Goal: Information Seeking & Learning: Check status

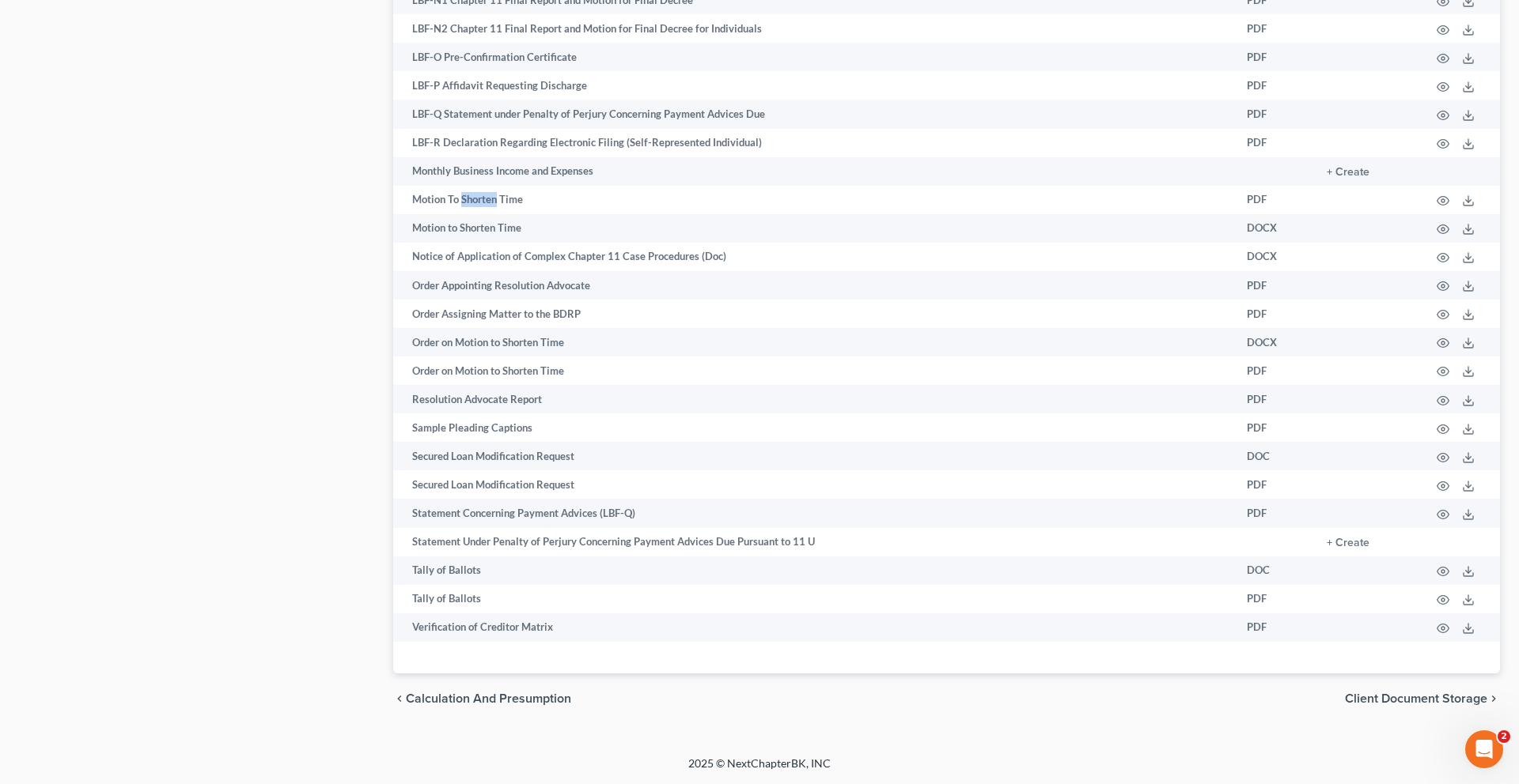
scroll to position [1967, 0]
click at [1437, 234] on icon "button" at bounding box center [1443, 229] width 12 height 8
click at [1441, 231] on circle "button" at bounding box center [1442, 229] width 3 height 3
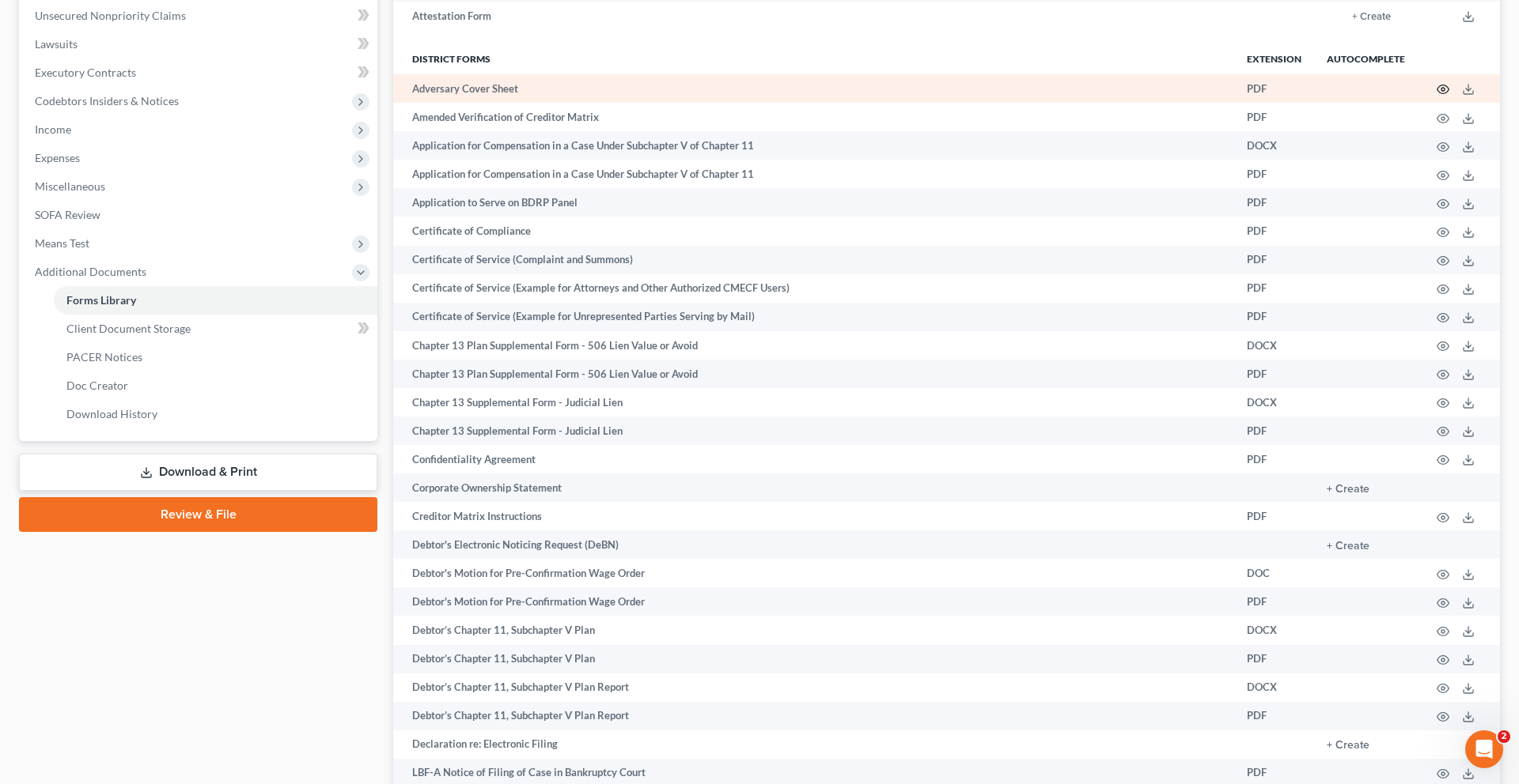
click at [1441, 91] on circle "button" at bounding box center [1442, 88] width 3 height 3
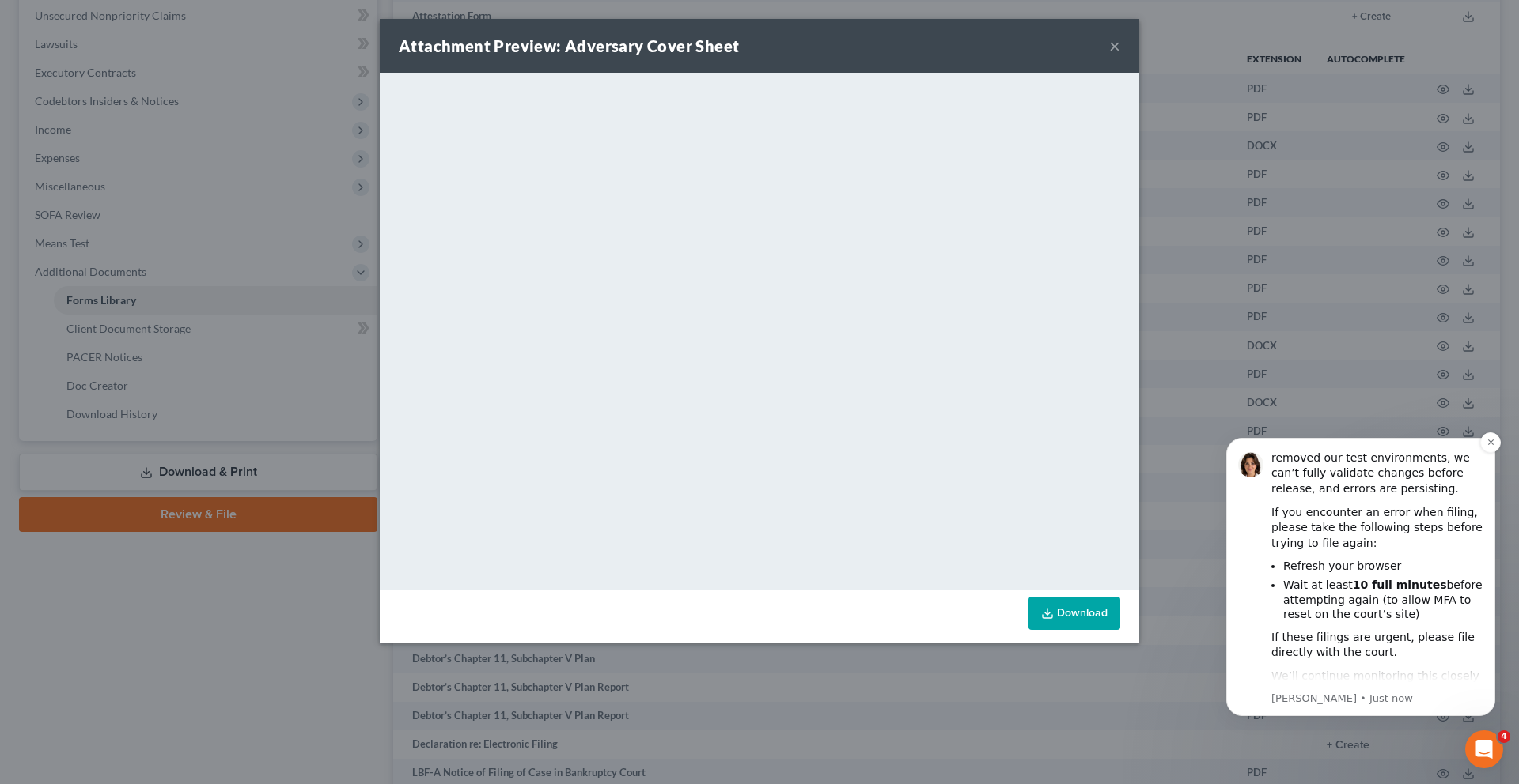
scroll to position [113, 0]
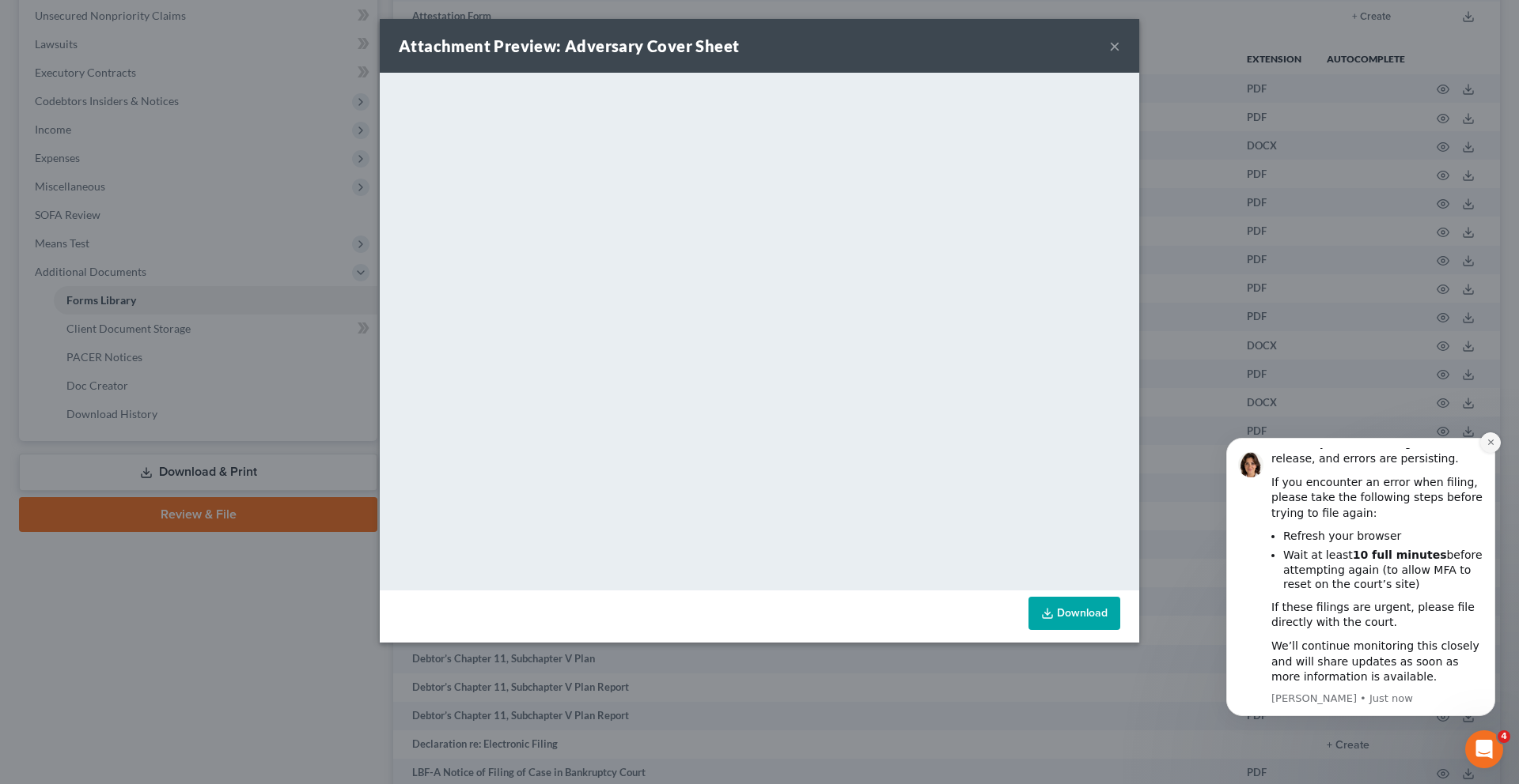
click at [1489, 444] on icon "Dismiss notification" at bounding box center [1490, 441] width 8 height 8
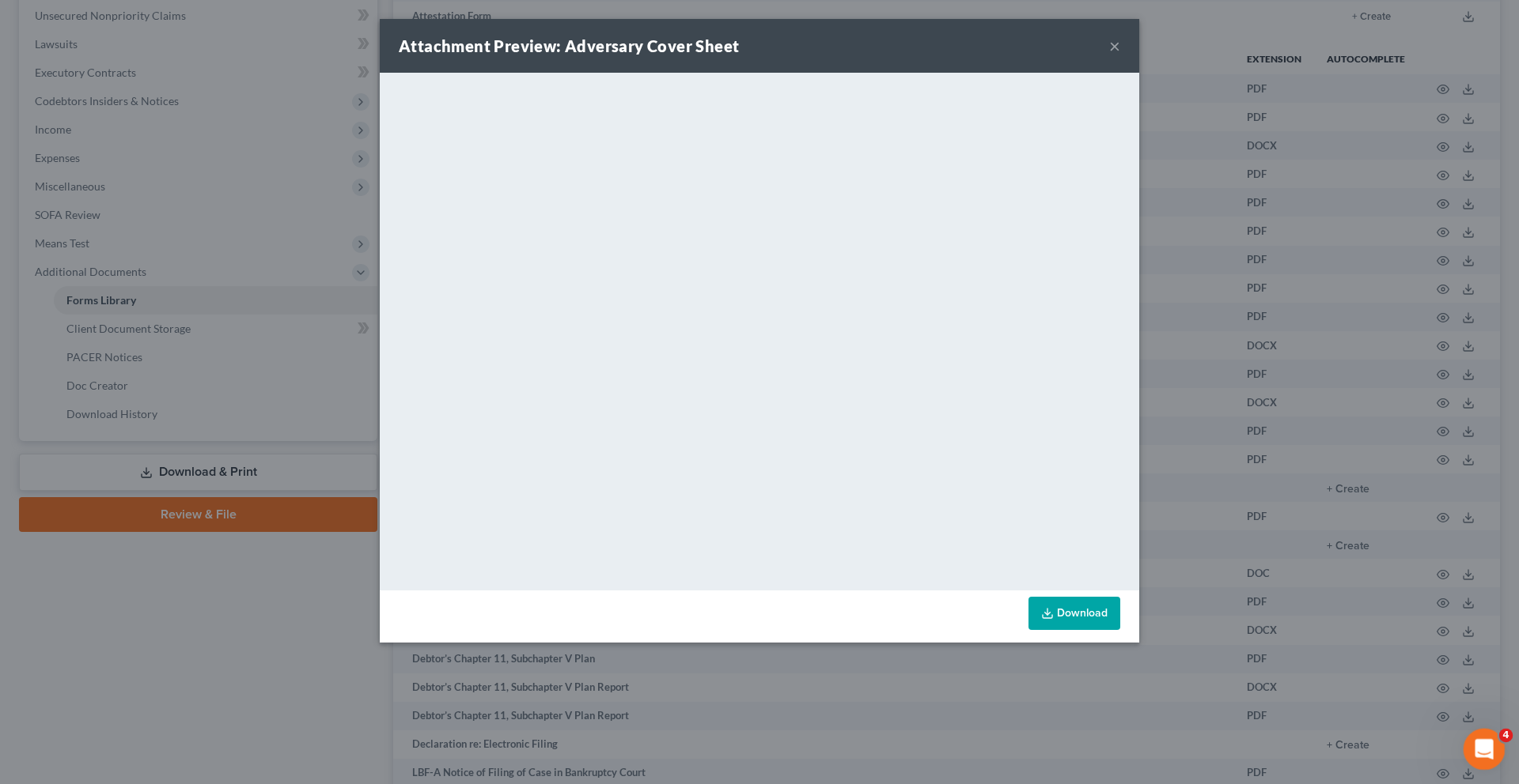
click at [1479, 760] on div "Open Intercom Messenger" at bounding box center [1482, 748] width 52 height 52
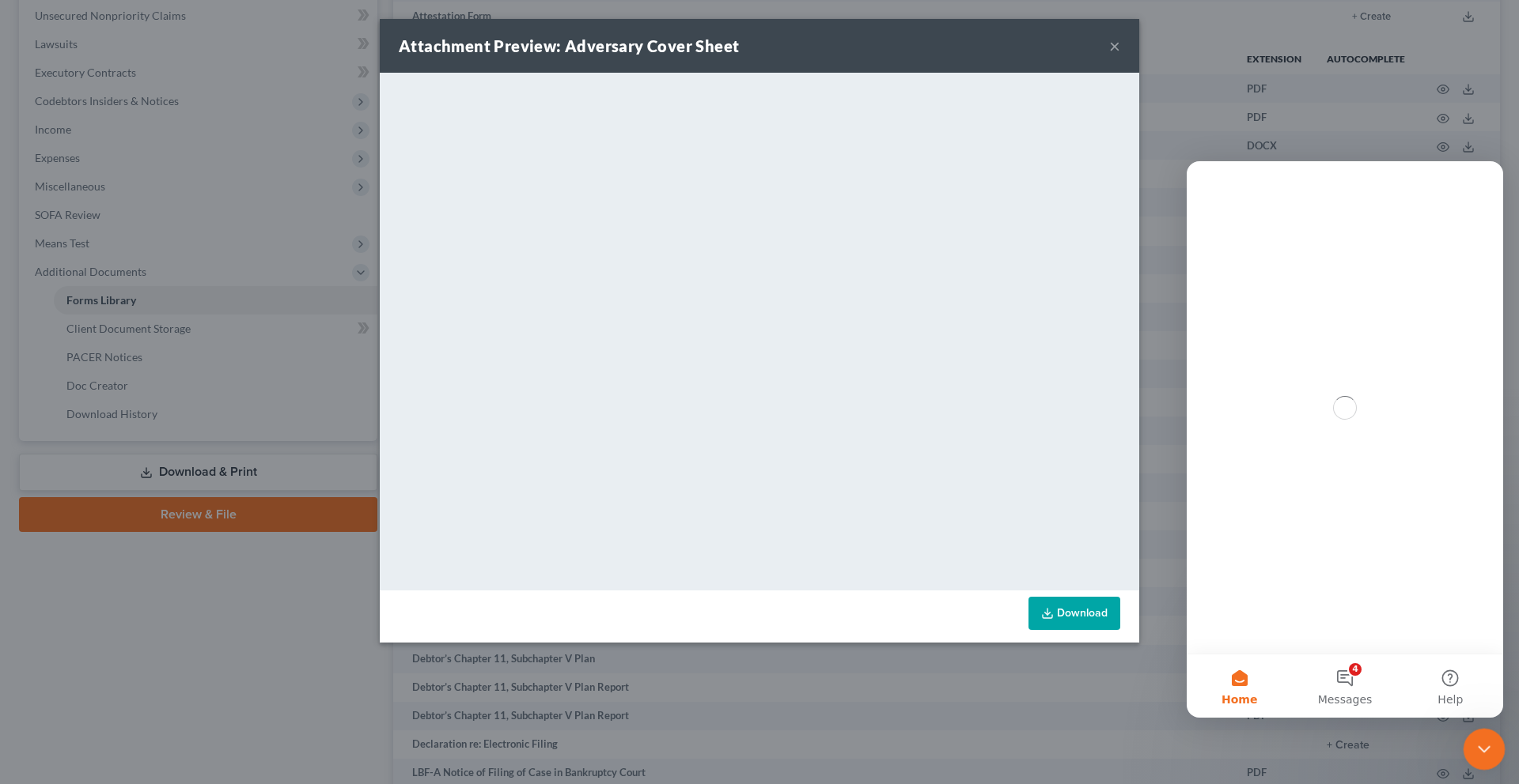
scroll to position [0, 0]
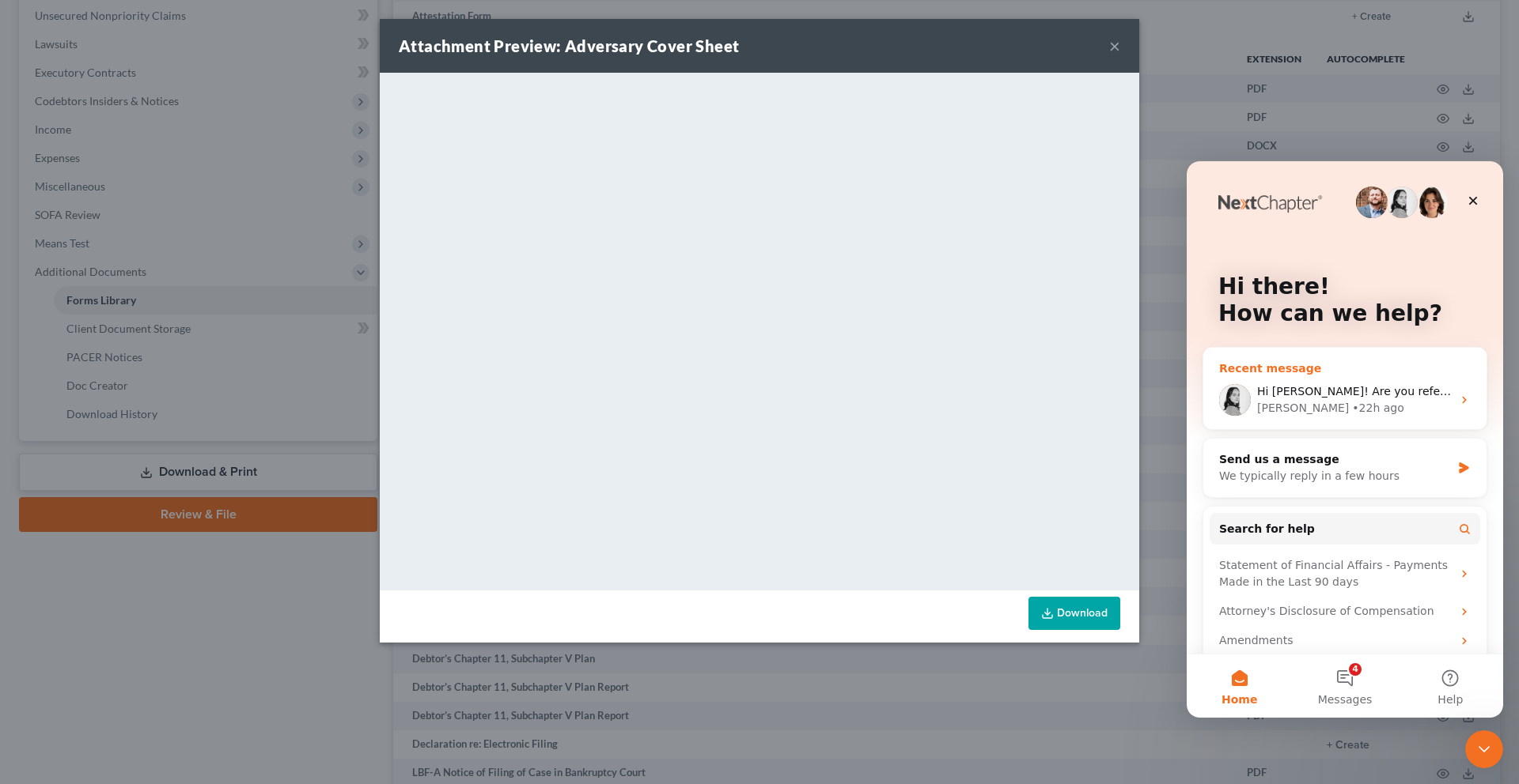
click at [1351, 402] on div "• 22h ago" at bounding box center [1377, 409] width 51 height 17
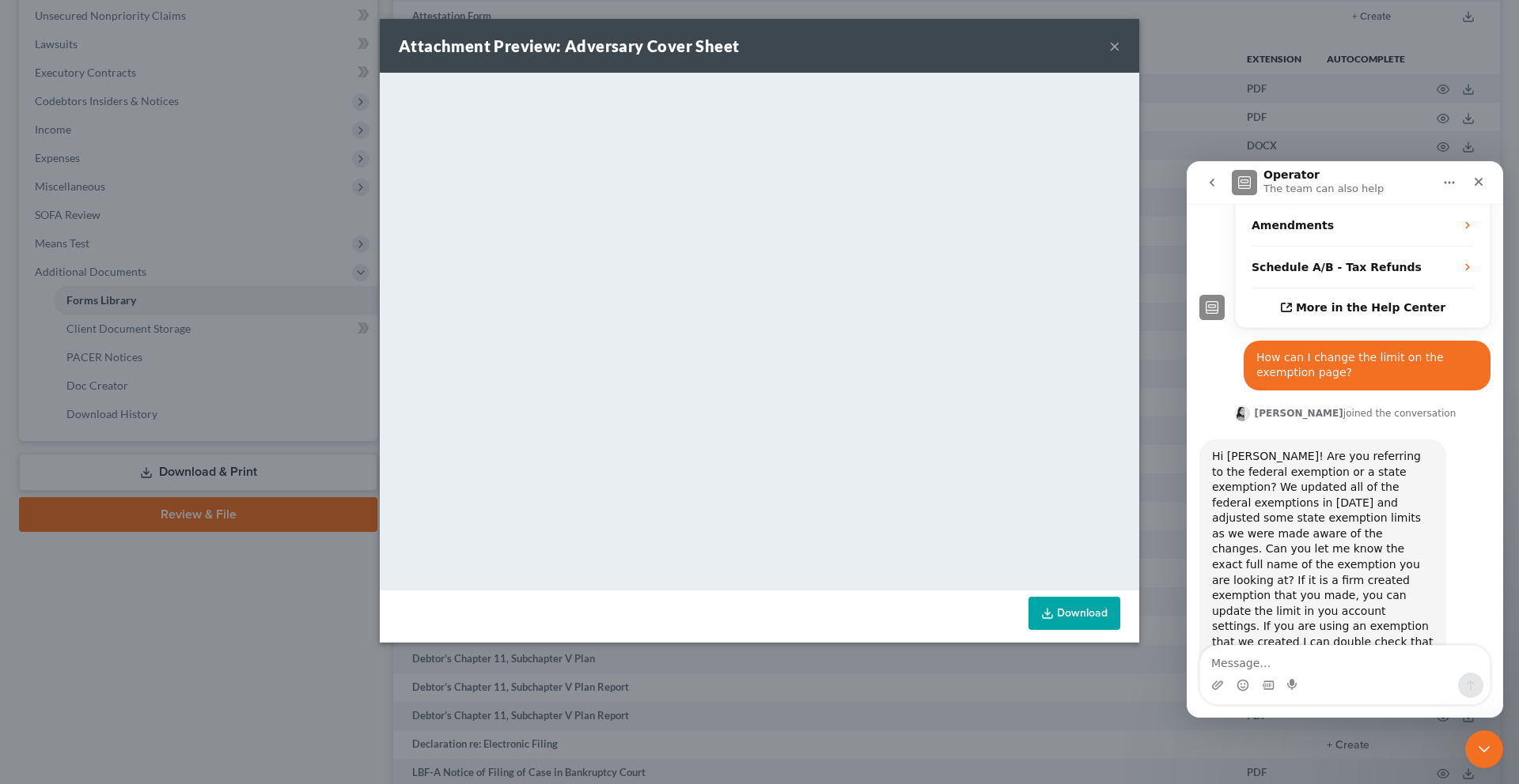
scroll to position [359, 0]
click at [1317, 664] on textarea "Message…" at bounding box center [1344, 659] width 290 height 27
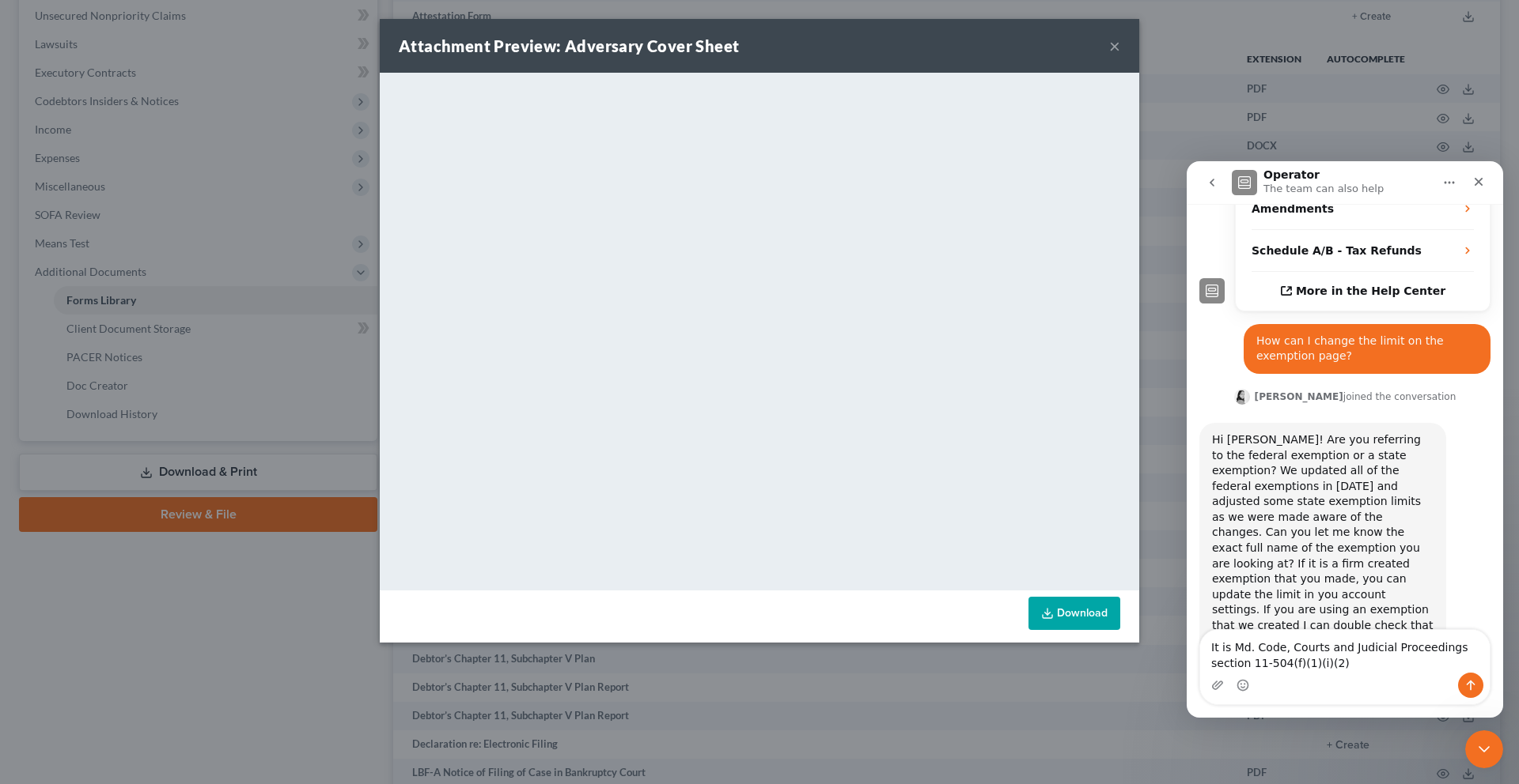
drag, startPoint x: 1346, startPoint y: 663, endPoint x: 1255, endPoint y: 661, distance: 91.0
click at [1255, 661] on textarea "It is Md. Code, Courts and Judicial Proceedings section 11-504(f)(1)(i)(2)" at bounding box center [1344, 652] width 290 height 43
type textarea "It is Md. Code, Courts and Judicial Proceedings section 11-504(f)(1)(i)(2)"
click at [1120, 55] on button "×" at bounding box center [1115, 46] width 11 height 19
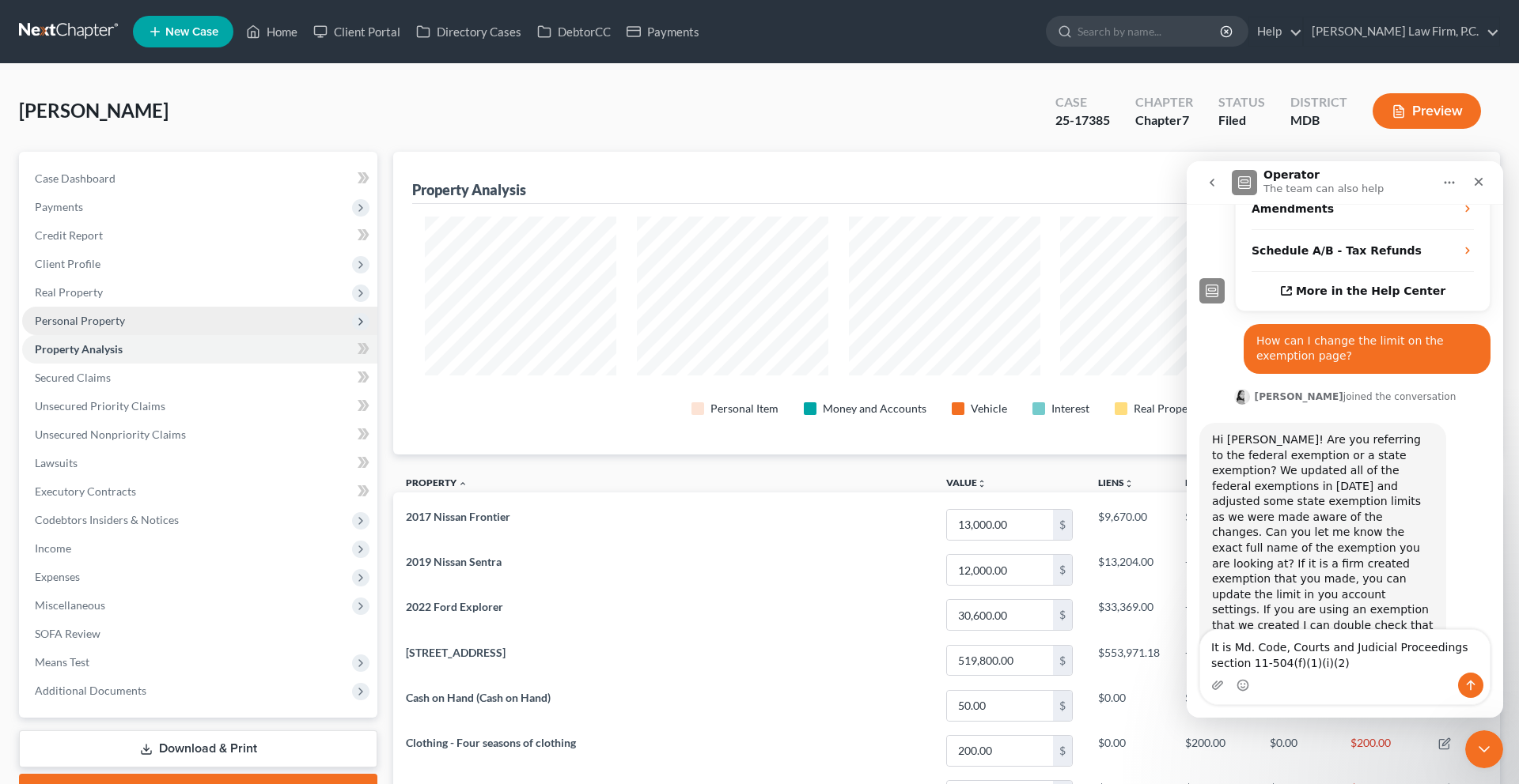
click at [125, 328] on span "Personal Property" at bounding box center [79, 320] width 90 height 13
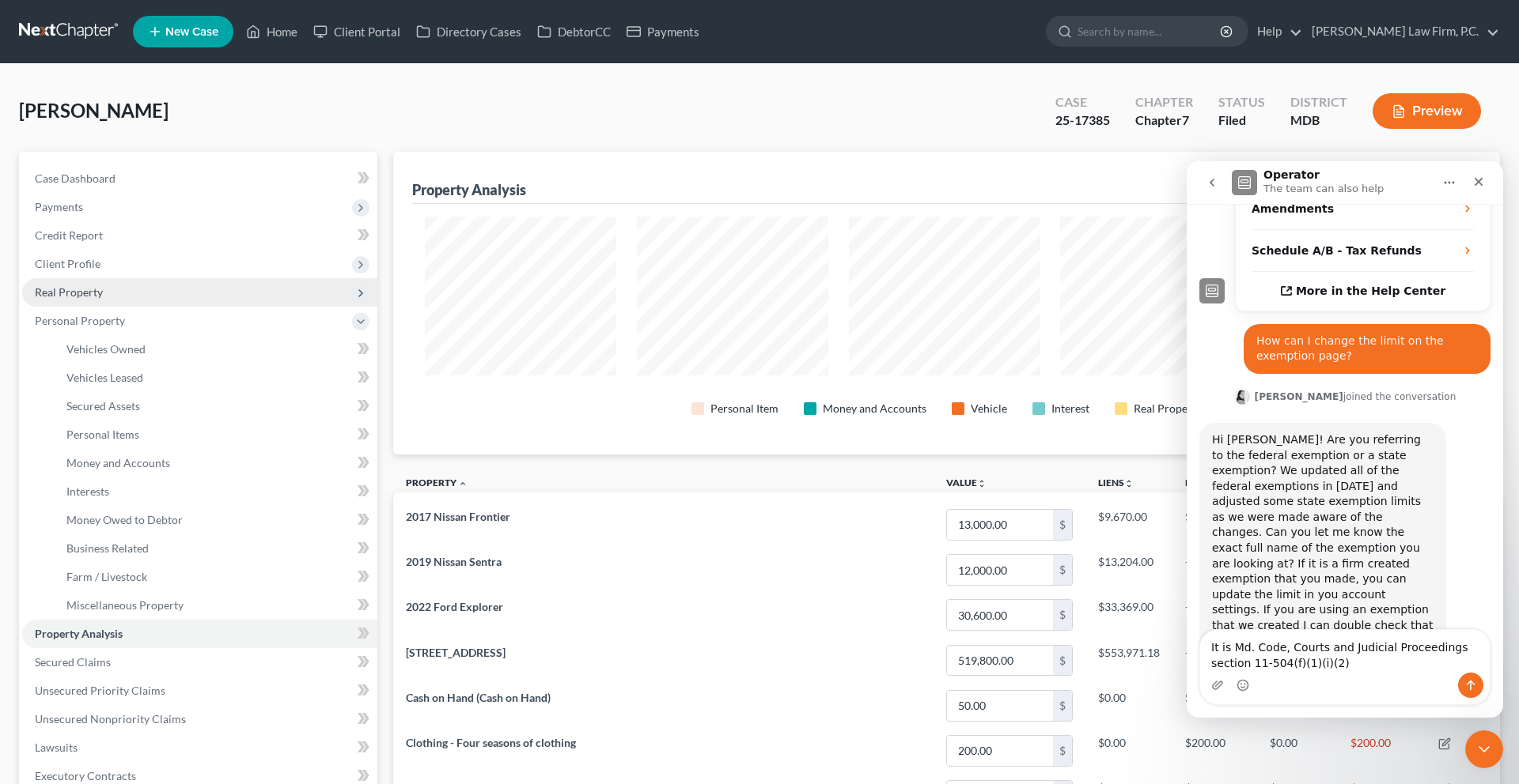
click at [102, 299] on span "Real Property" at bounding box center [68, 292] width 68 height 13
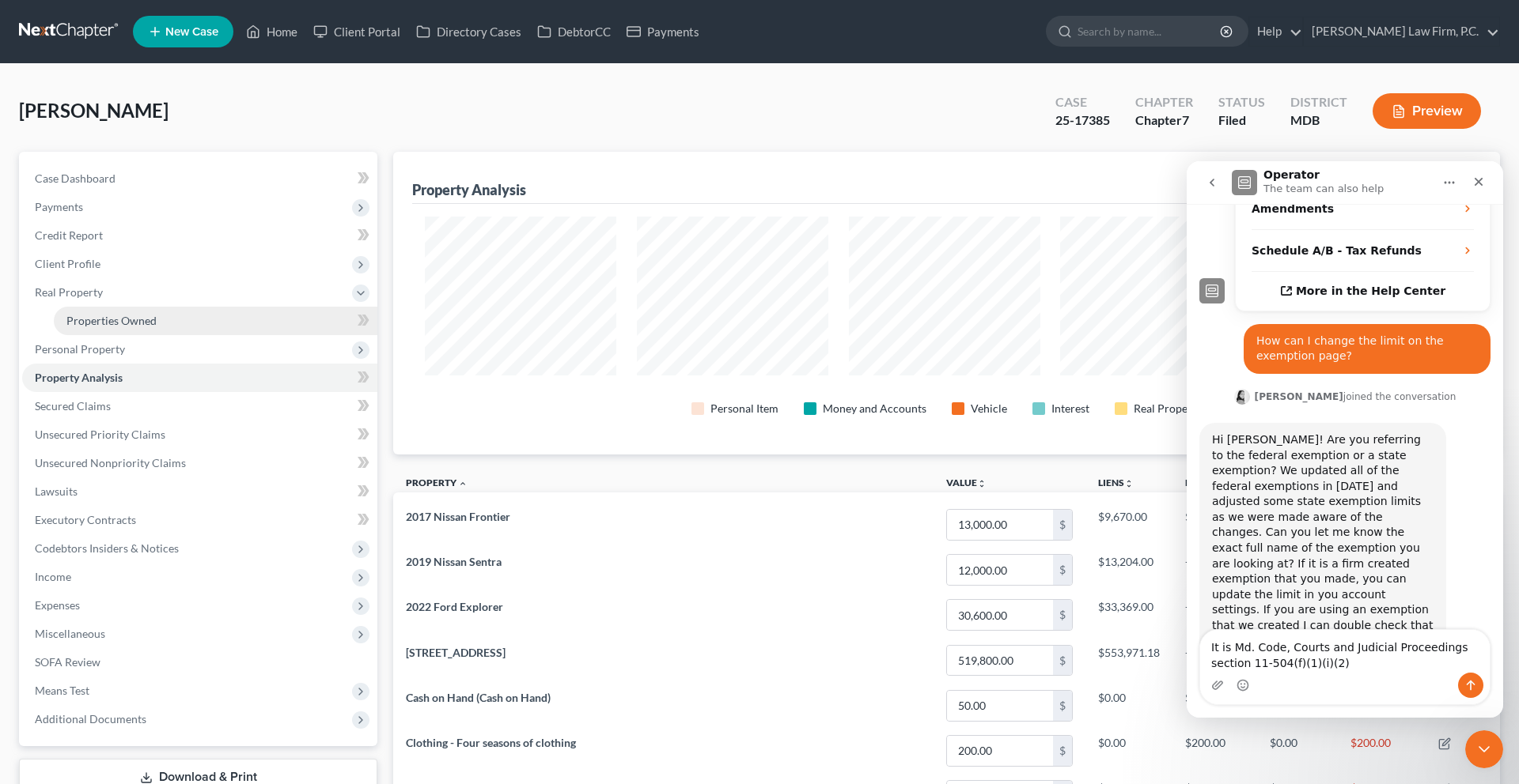
click at [137, 328] on span "Properties Owned" at bounding box center [111, 320] width 90 height 13
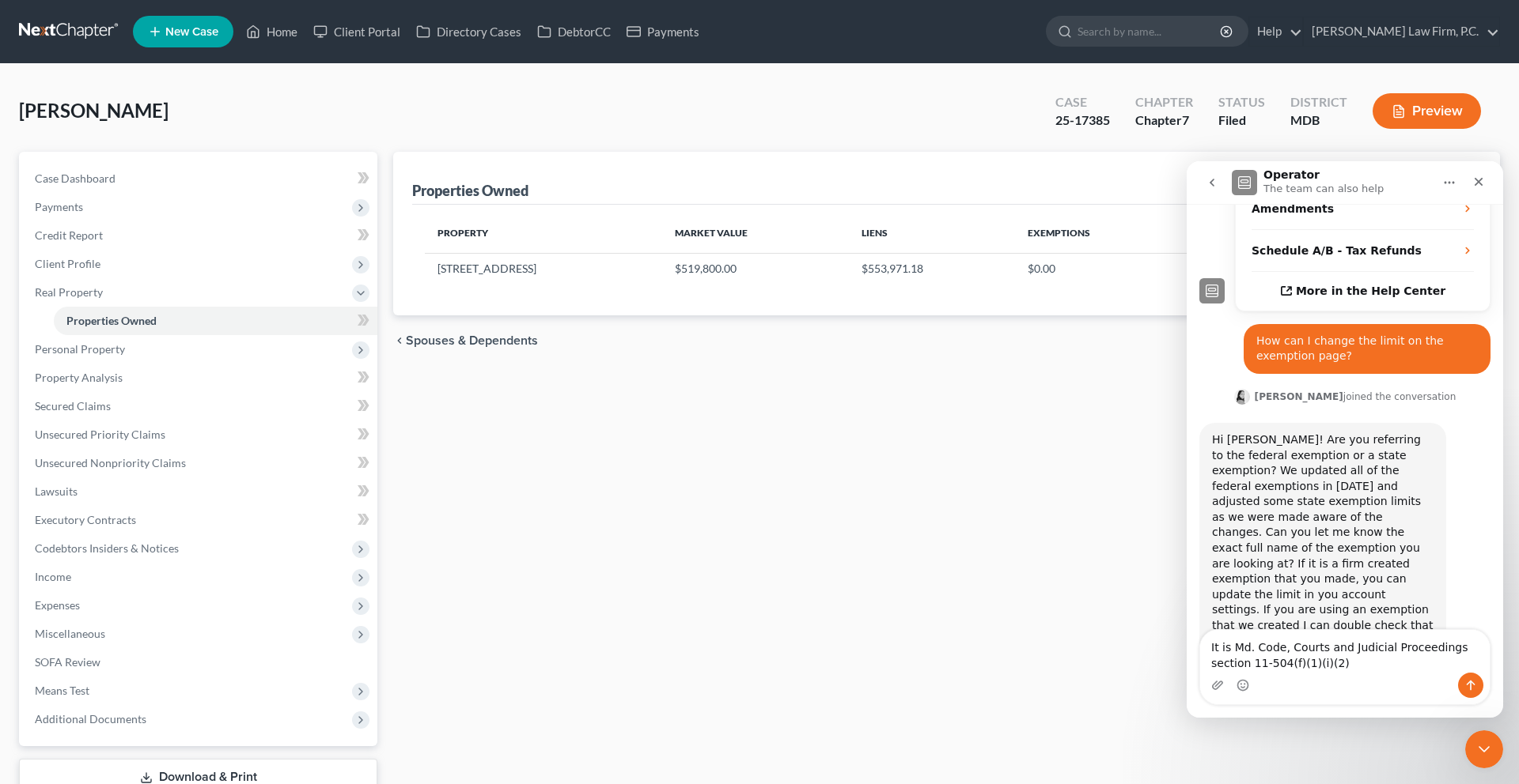
click at [1310, 101] on div "[PERSON_NAME] Upgraded Case 25-17385 Chapter Chapter 7 Status Filed District MD…" at bounding box center [759, 466] width 1519 height 805
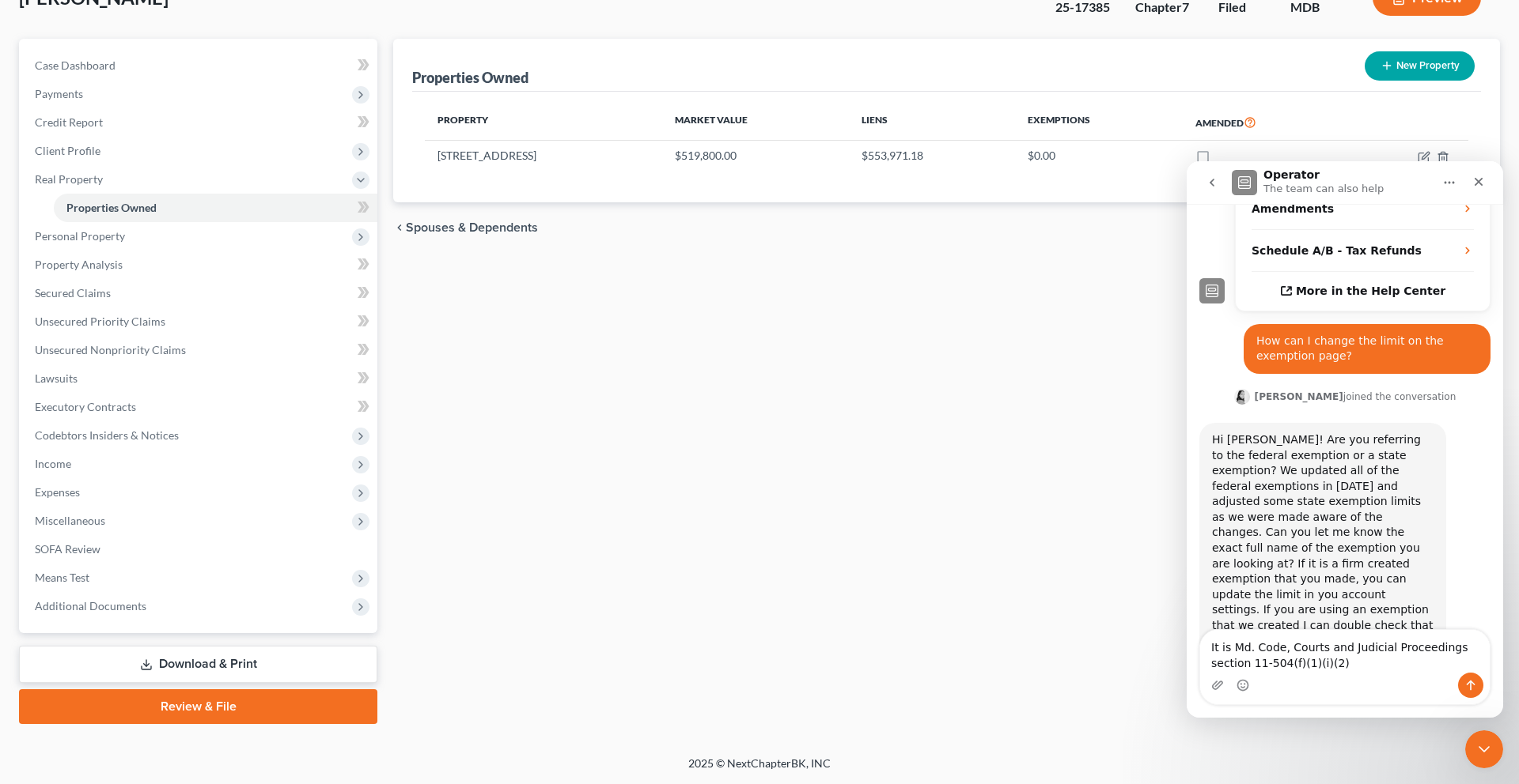
scroll to position [212, 0]
click at [1421, 152] on icon "button" at bounding box center [1425, 155] width 7 height 7
select select "21"
select select "0"
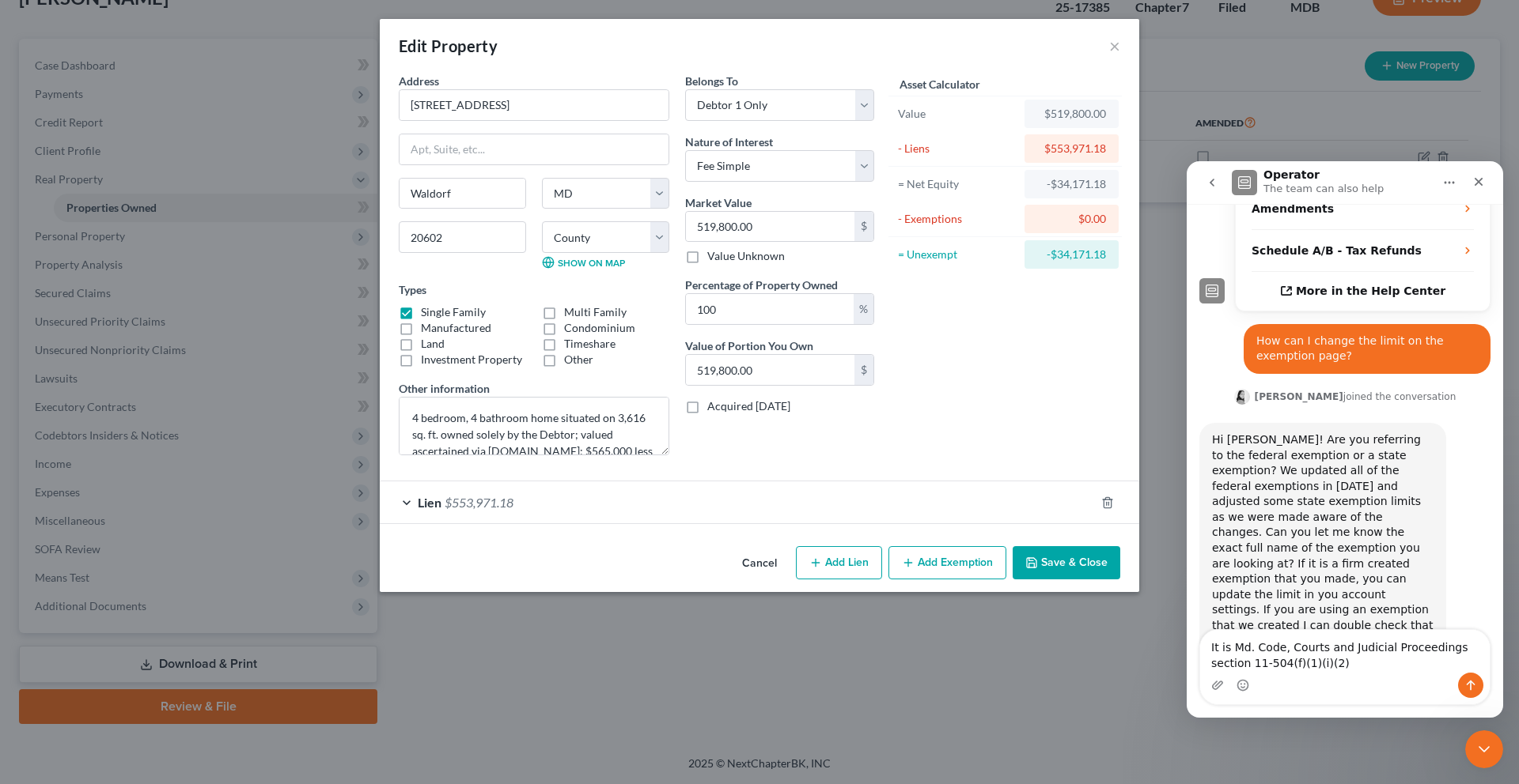
click at [943, 579] on button "Add Exemption" at bounding box center [947, 563] width 118 height 34
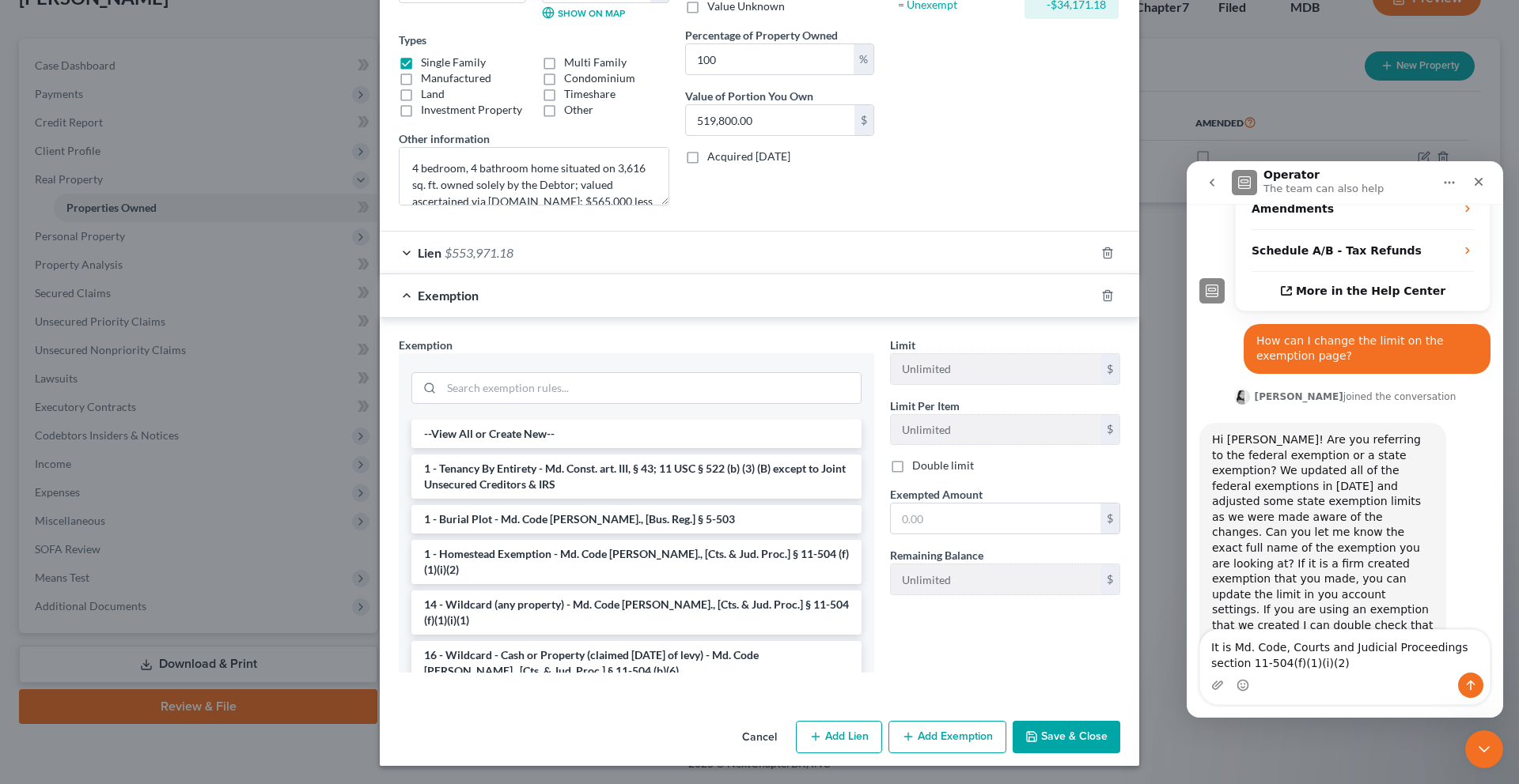
scroll to position [294, 0]
click at [441, 402] on input "search" at bounding box center [651, 387] width 419 height 30
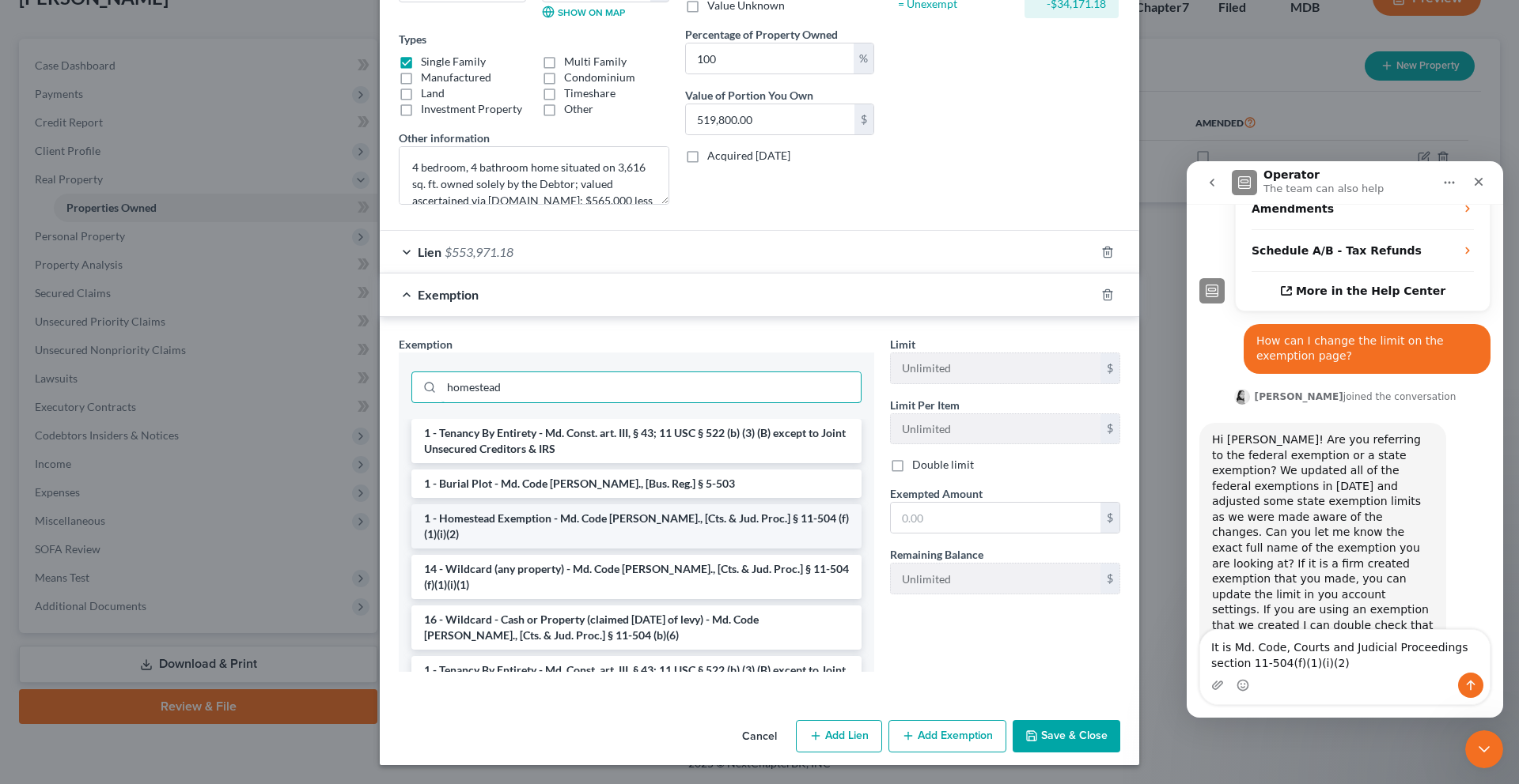
type input "homestead"
click at [475, 548] on li "1 - Homestead Exemption - Md. Code [PERSON_NAME]., [Cts. & Jud. Proc.] § 11-504…" at bounding box center [636, 527] width 450 height 45
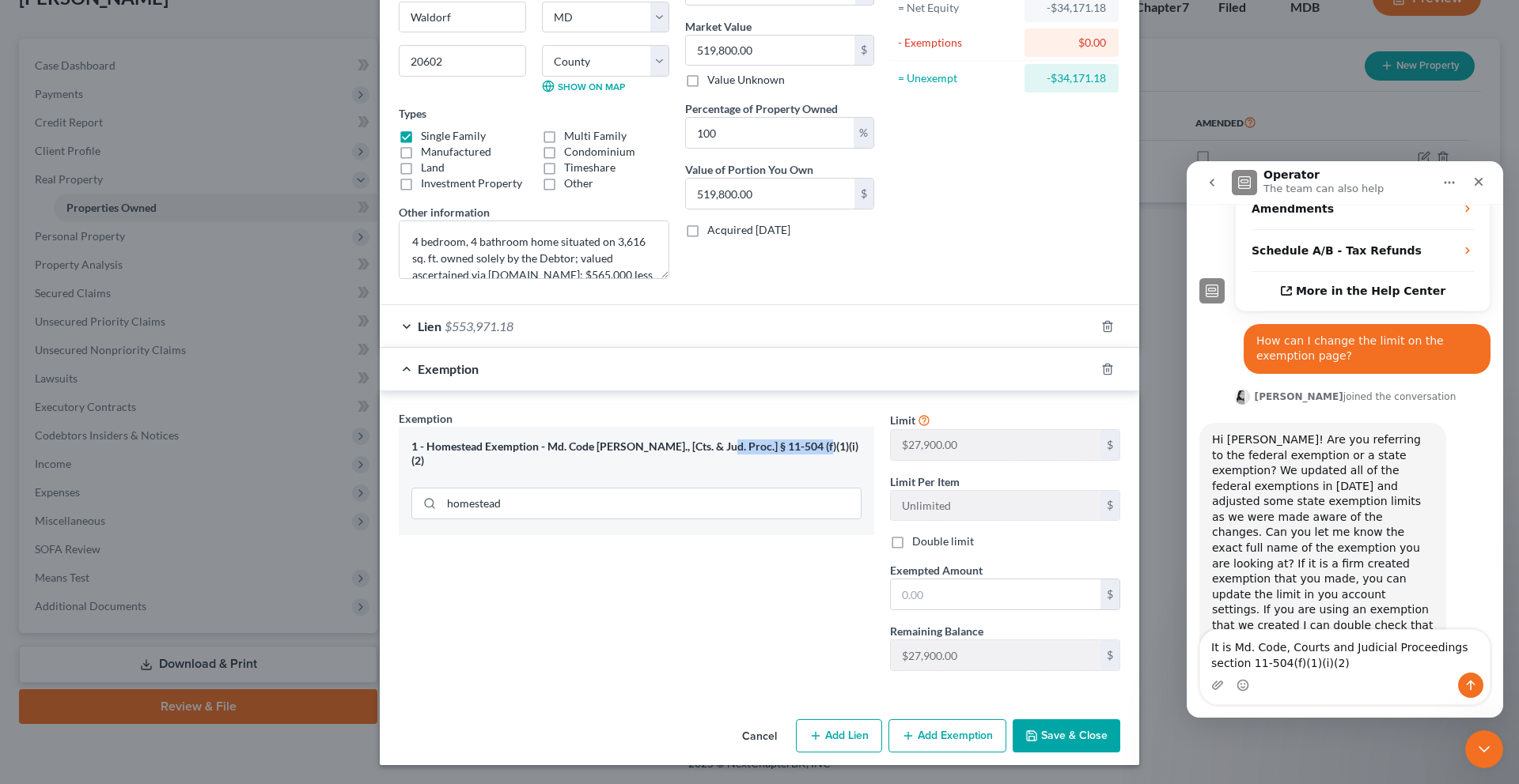
drag, startPoint x: 818, startPoint y: 482, endPoint x: 699, endPoint y: 480, distance: 119.0
click at [699, 469] on div "1 - Homestead Exemption - Md. Code [PERSON_NAME]., [Cts. & Jud. Proc.] § 11-504…" at bounding box center [636, 453] width 450 height 29
click at [1385, 666] on textarea "It is Md. Code, Courts and Judicial Proceedings section 11-504(f)(1)(i)(2)" at bounding box center [1344, 652] width 290 height 43
drag, startPoint x: 1224, startPoint y: 644, endPoint x: 1181, endPoint y: 644, distance: 43.0
click at [1187, 644] on html "Operator The team can also help Have a quick question or need help finding some…" at bounding box center [1345, 439] width 317 height 557
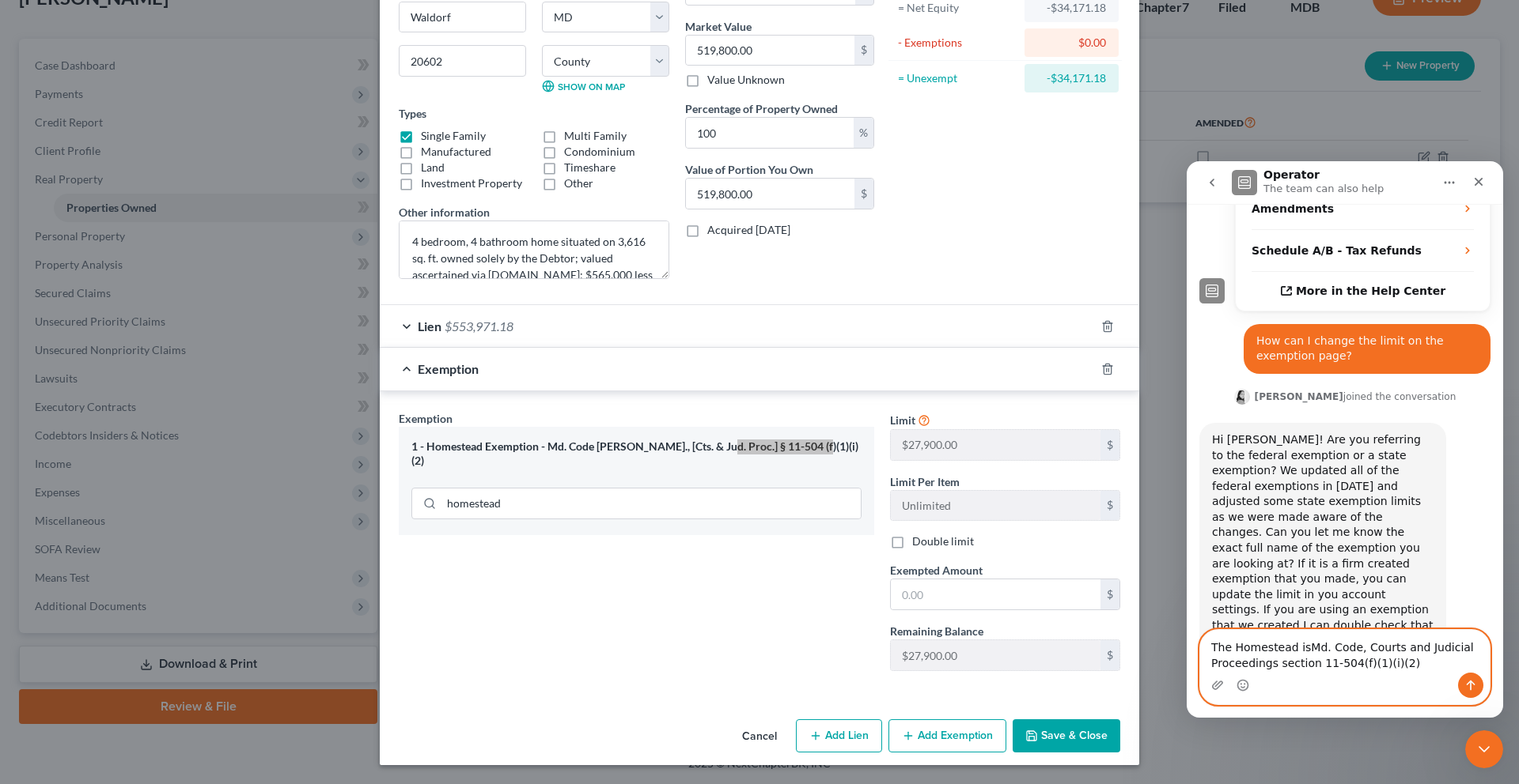
type textarea "The Homestead is Md. Code, Courts and Judicial Proceedings section 11-504(f)(1)…"
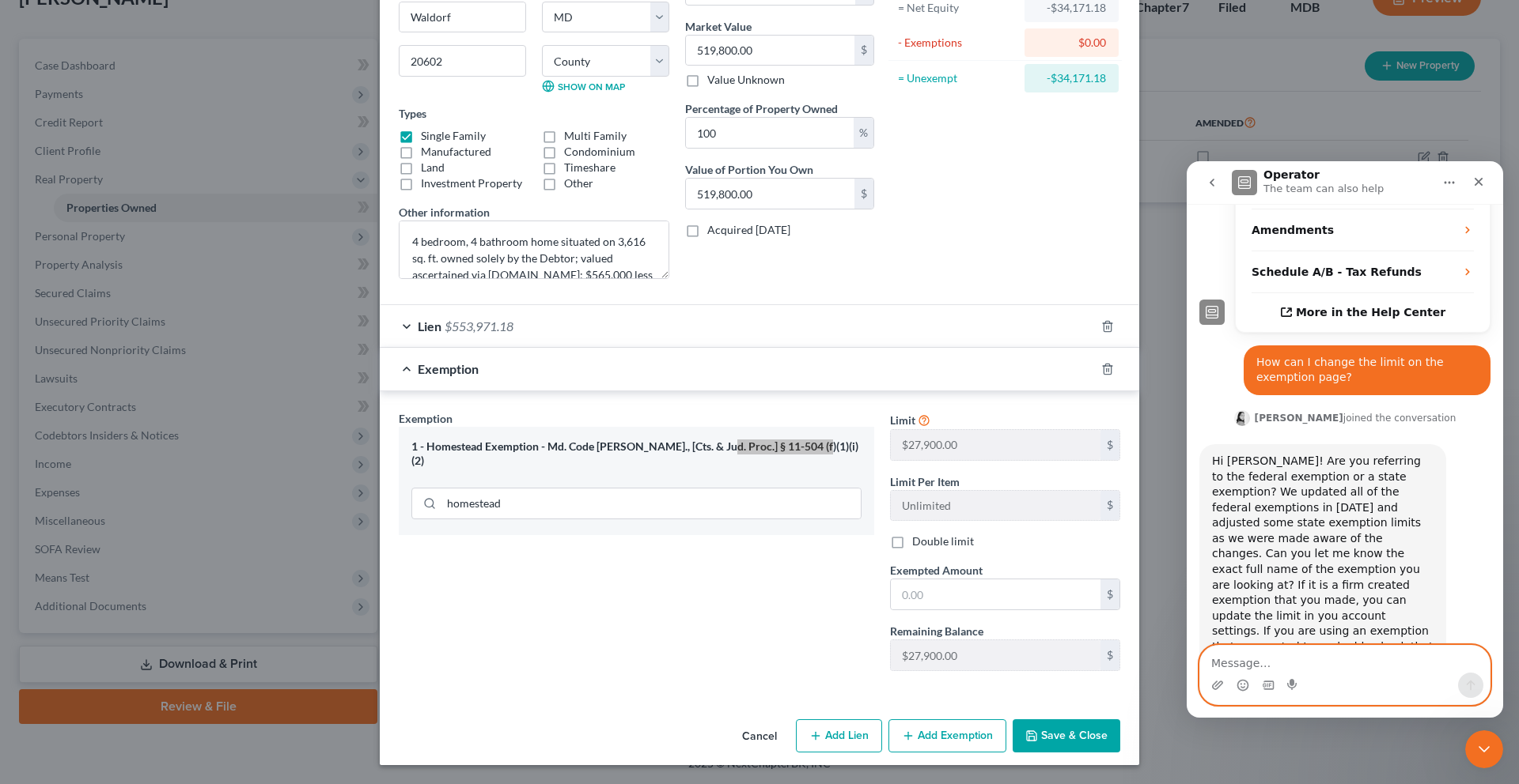
scroll to position [480, 0]
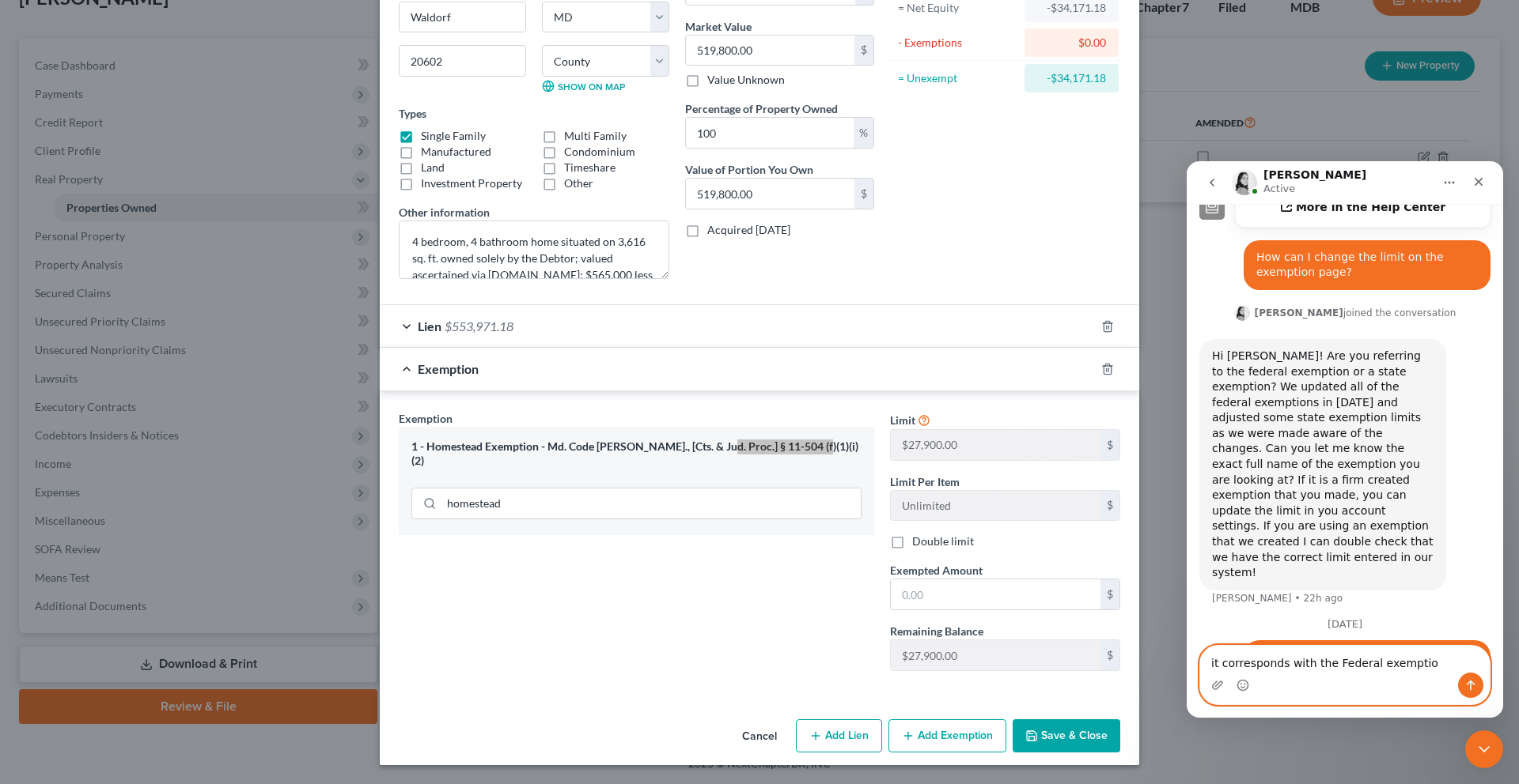
type textarea "it corresponds with the Federal exemption"
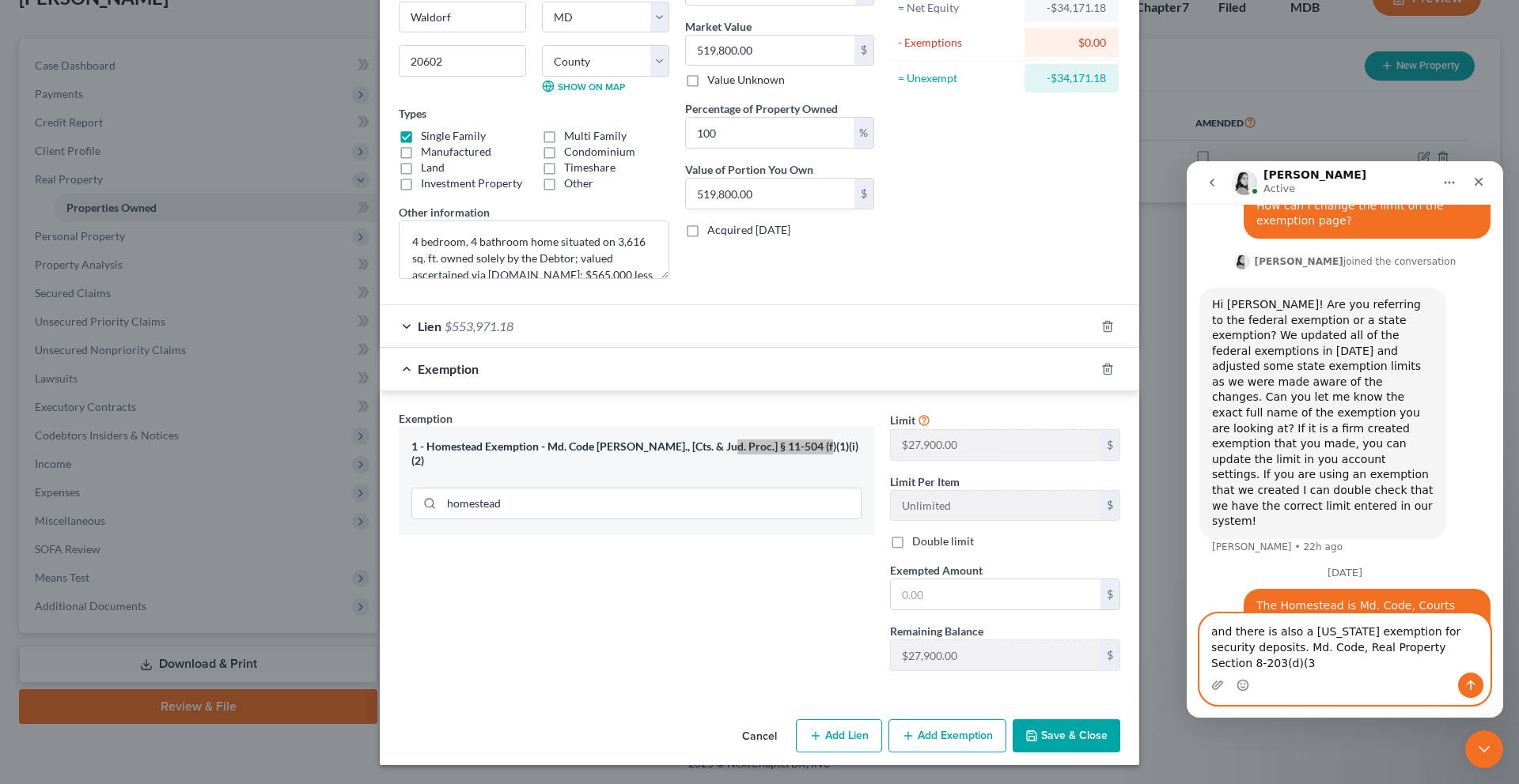
scroll to position [548, 0]
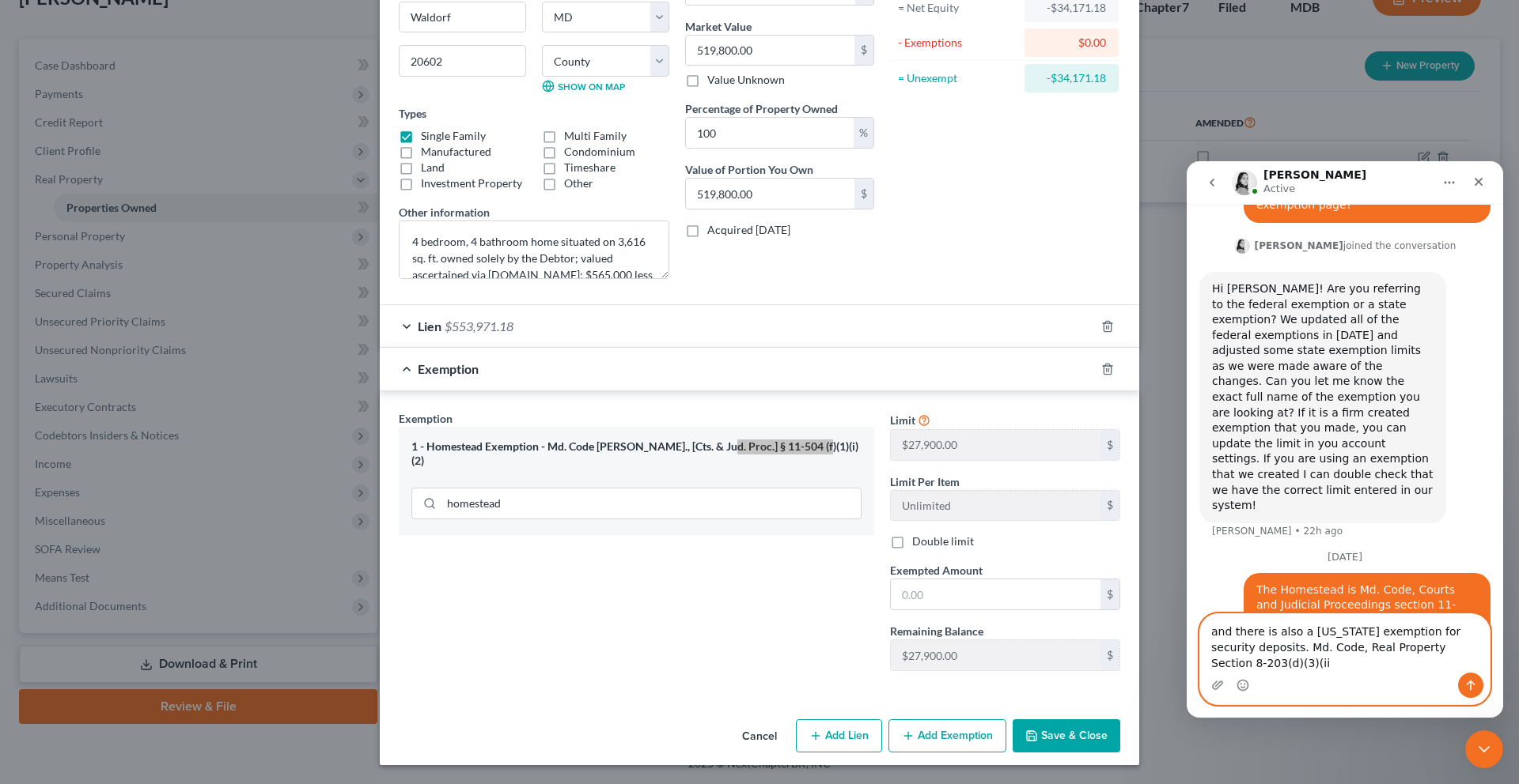
type textarea "and there is also a [US_STATE] exemption for security deposits. Md. Code, Real …"
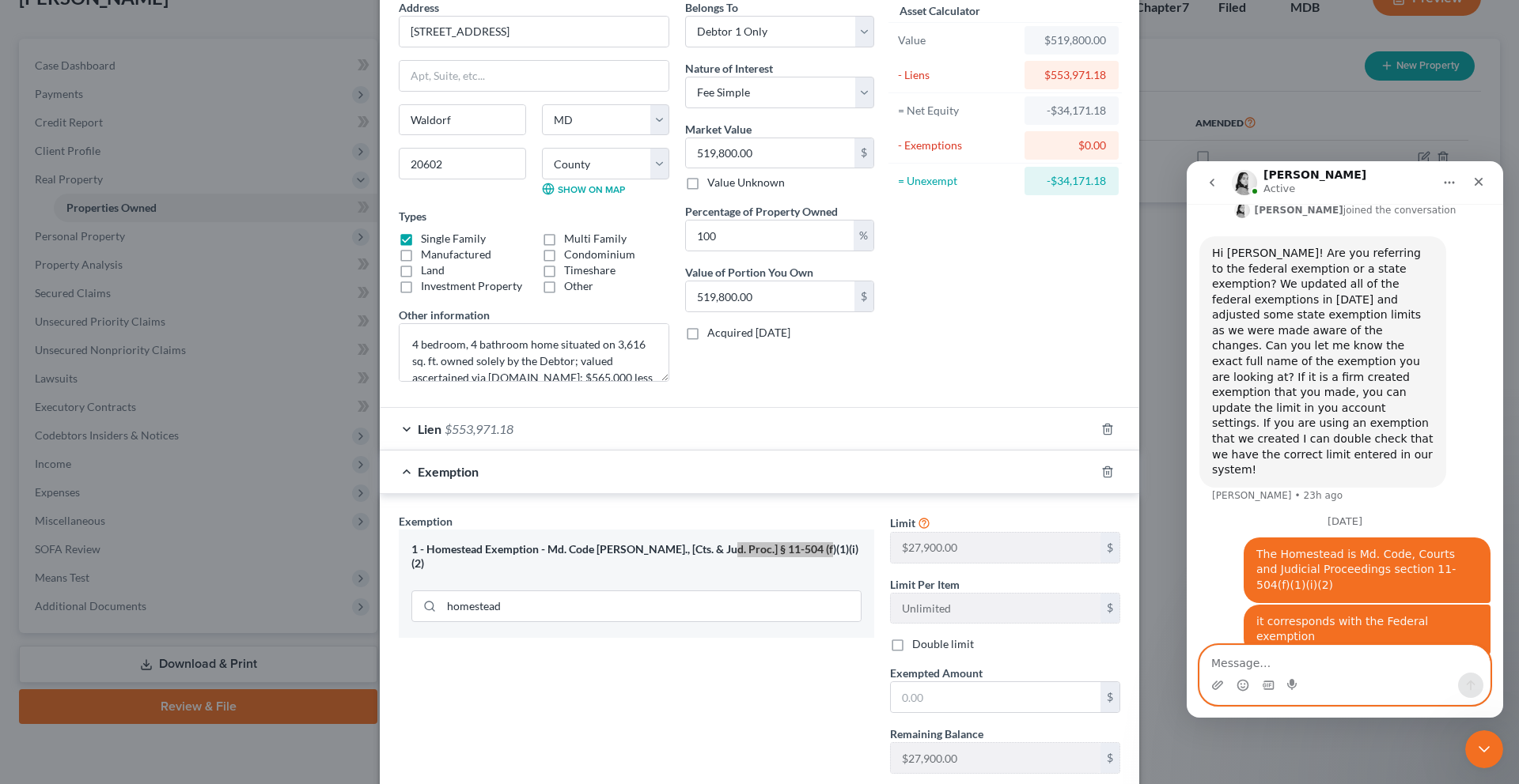
scroll to position [0, 0]
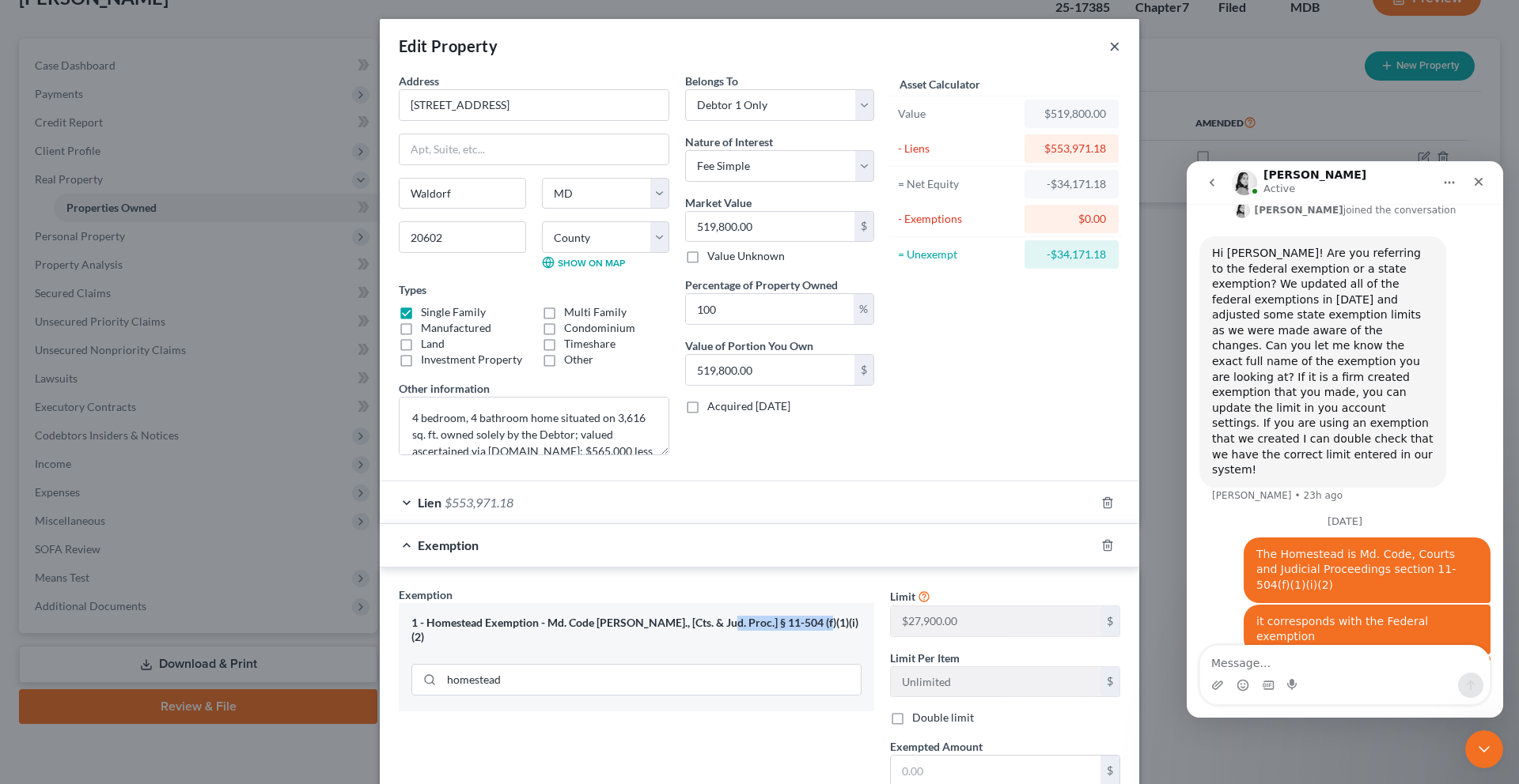
click at [1120, 55] on button "×" at bounding box center [1115, 46] width 11 height 19
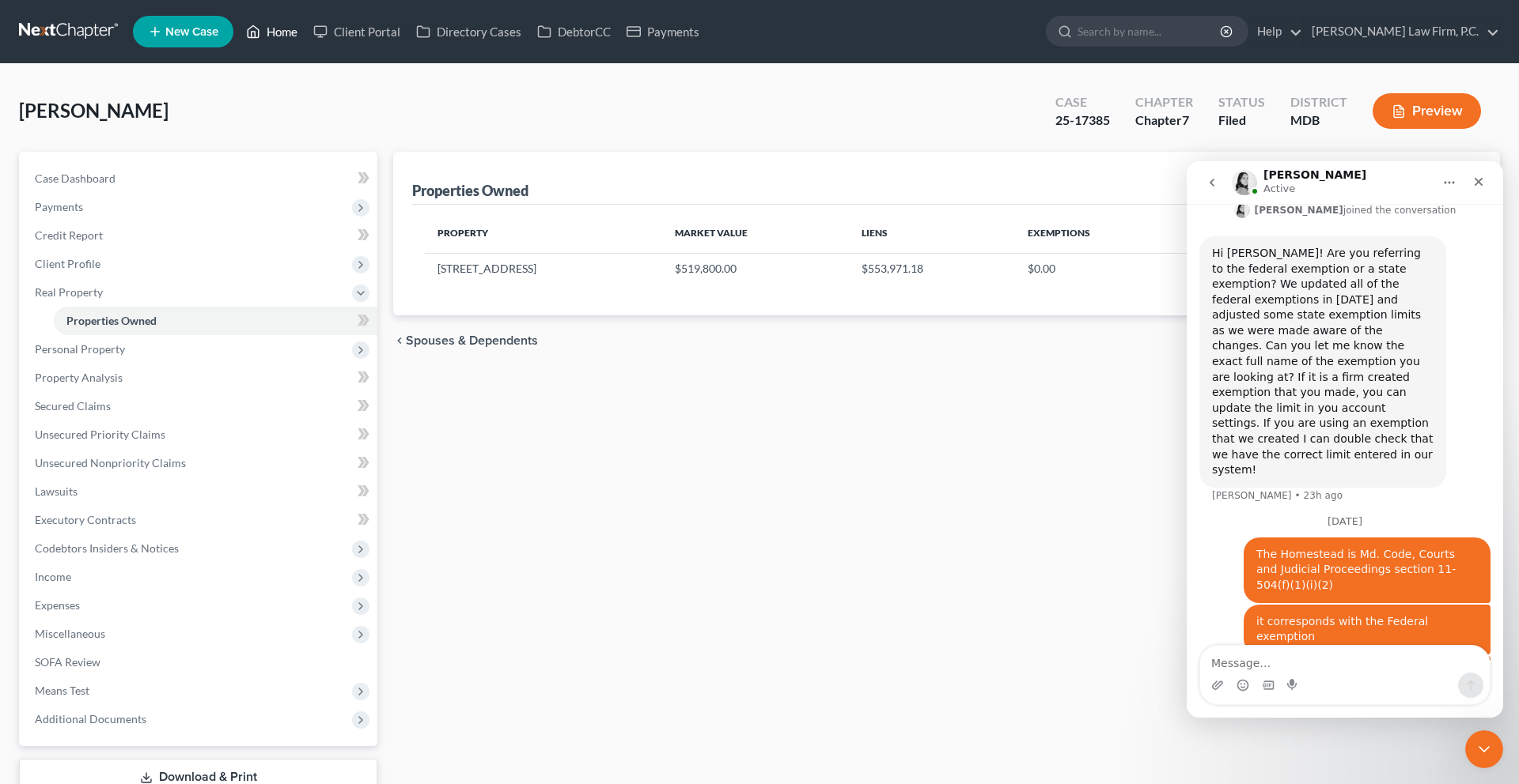
click at [305, 45] on link "Home" at bounding box center [272, 32] width 67 height 29
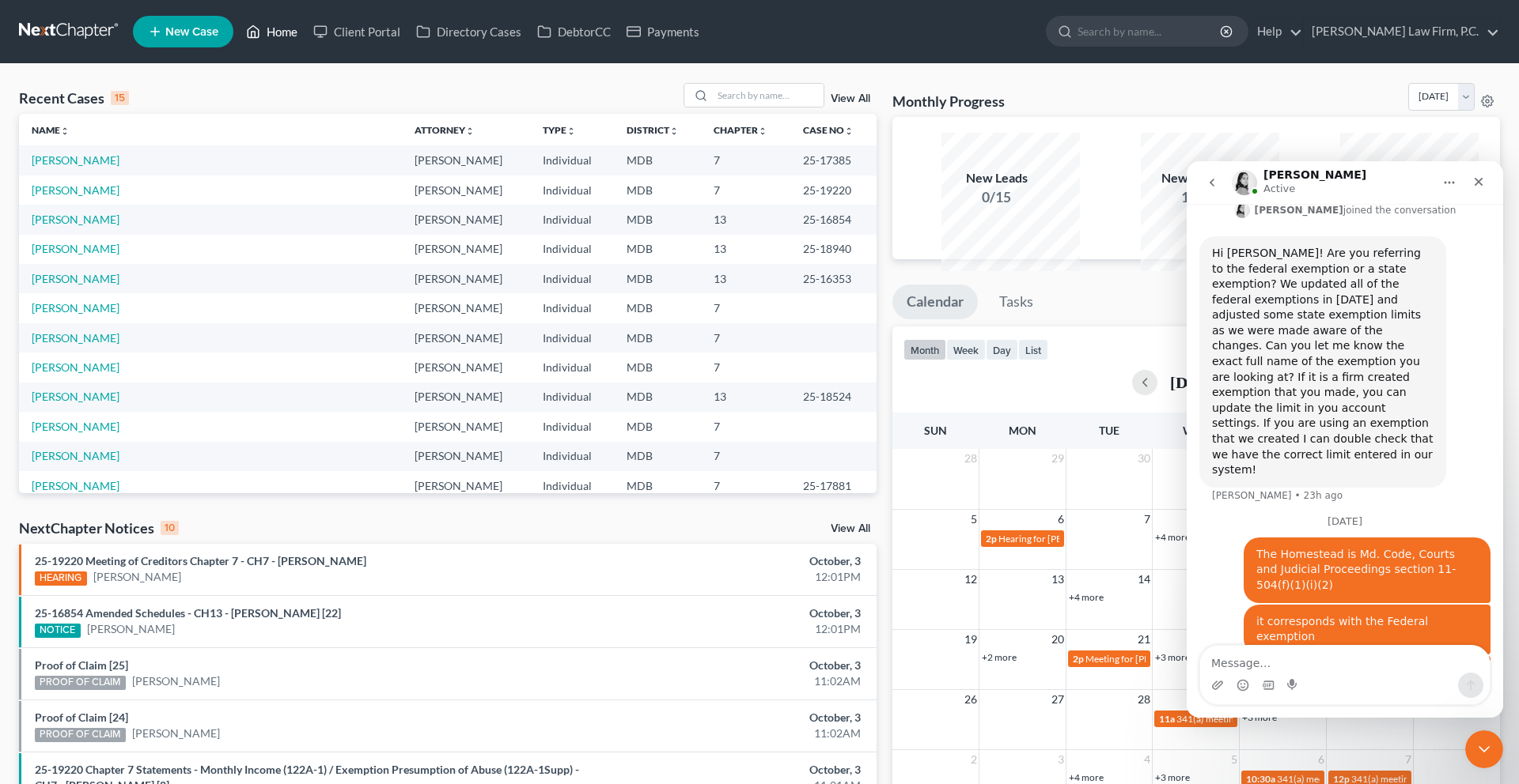
scroll to position [584, 0]
click at [730, 107] on input "search" at bounding box center [767, 95] width 111 height 23
type input "[GEOGRAPHIC_DATA]"
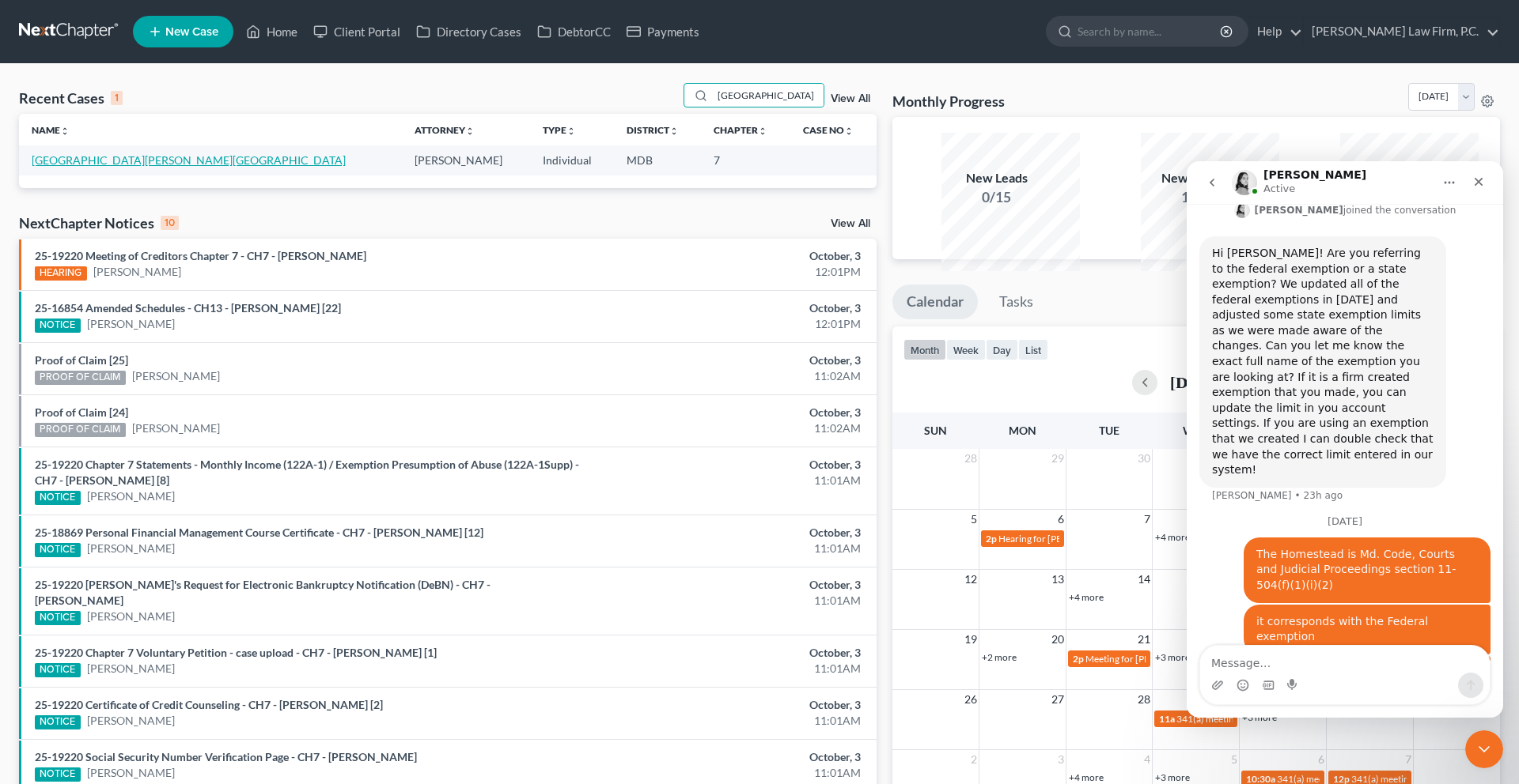
click at [110, 167] on link "[GEOGRAPHIC_DATA][PERSON_NAME][GEOGRAPHIC_DATA]" at bounding box center [188, 160] width 314 height 13
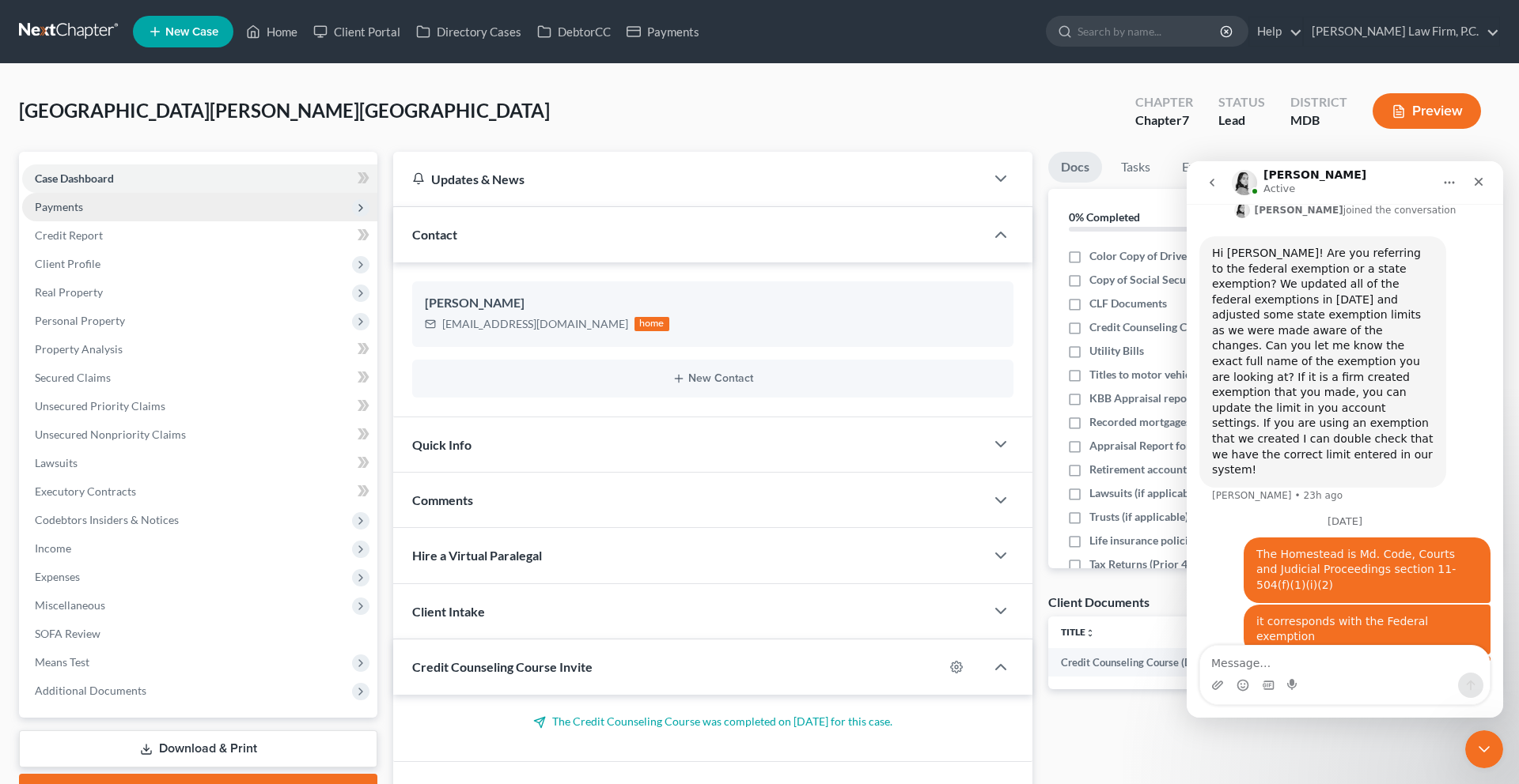
click at [83, 213] on span "Payments" at bounding box center [59, 207] width 48 height 13
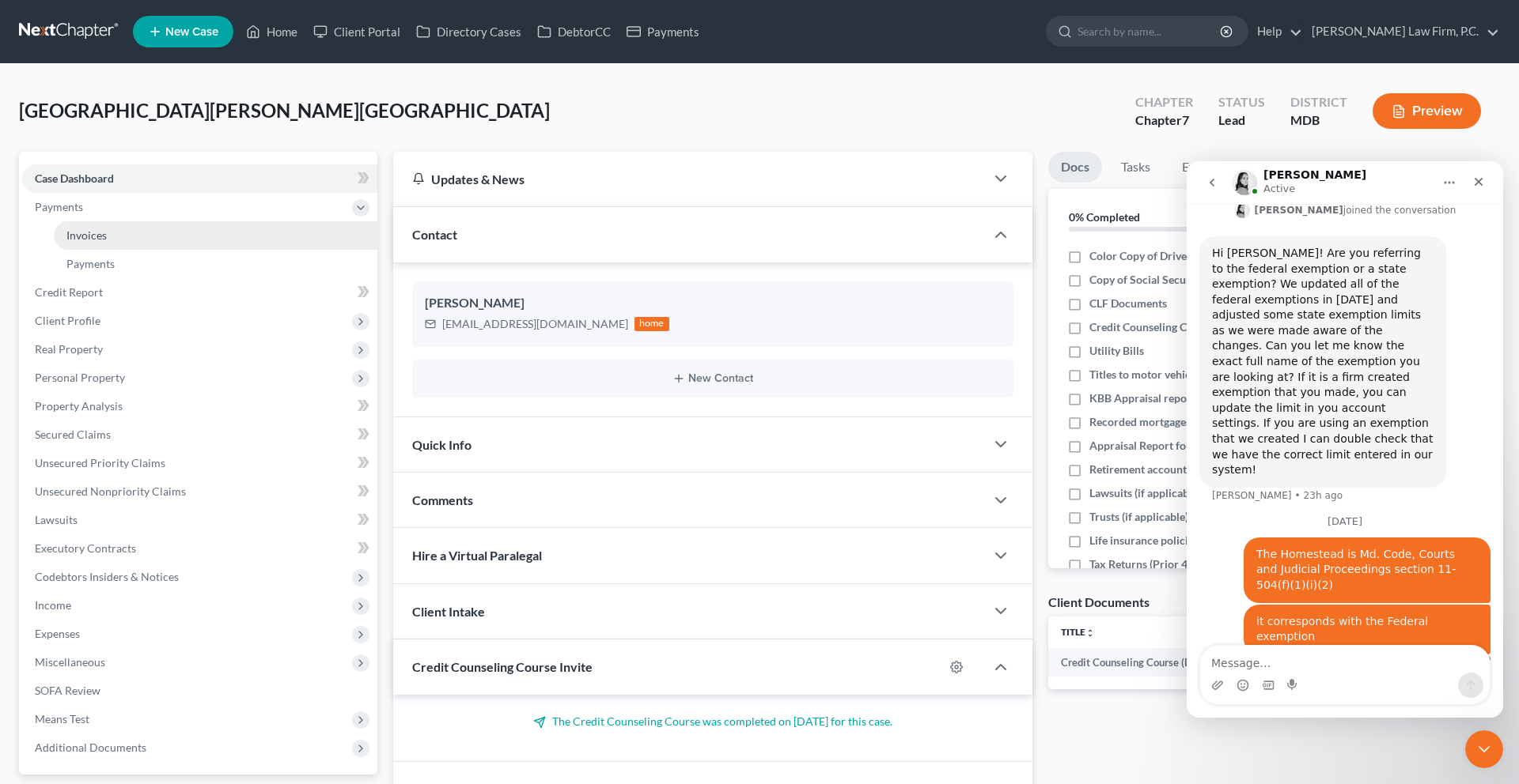
click at [105, 250] on link "Invoices" at bounding box center [215, 236] width 323 height 29
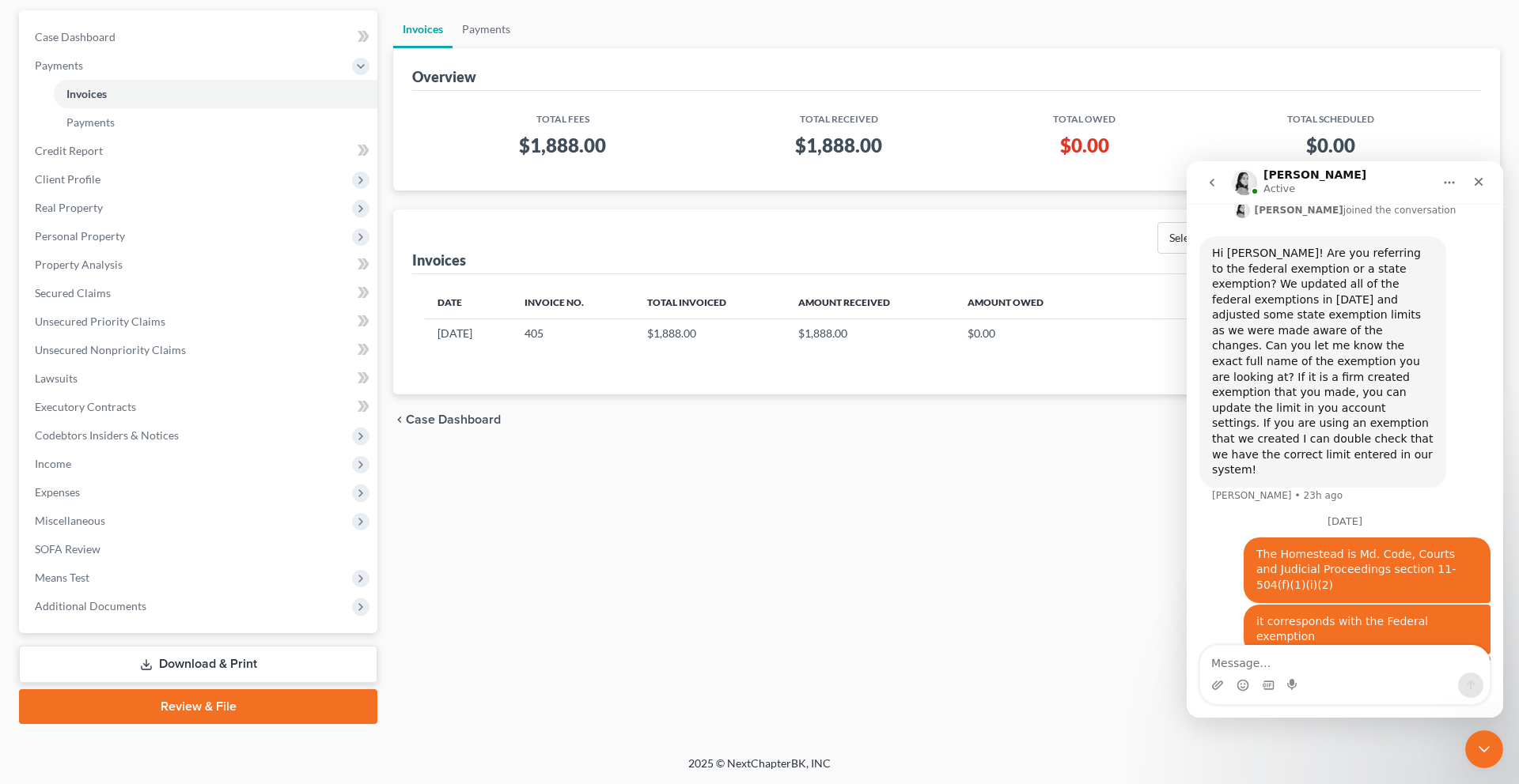
scroll to position [162, 0]
click at [1476, 182] on icon "Close" at bounding box center [1478, 182] width 13 height 13
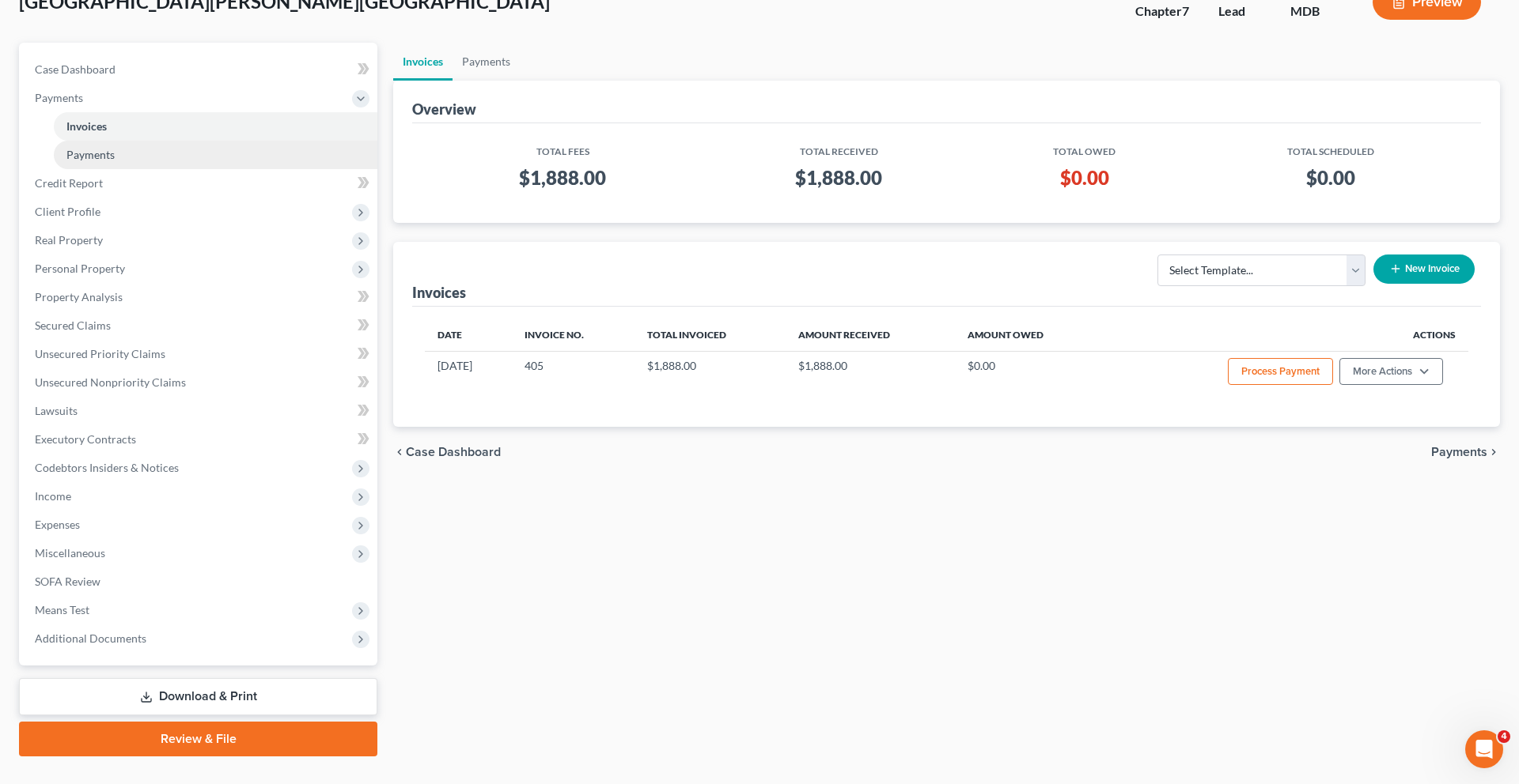
scroll to position [0, 0]
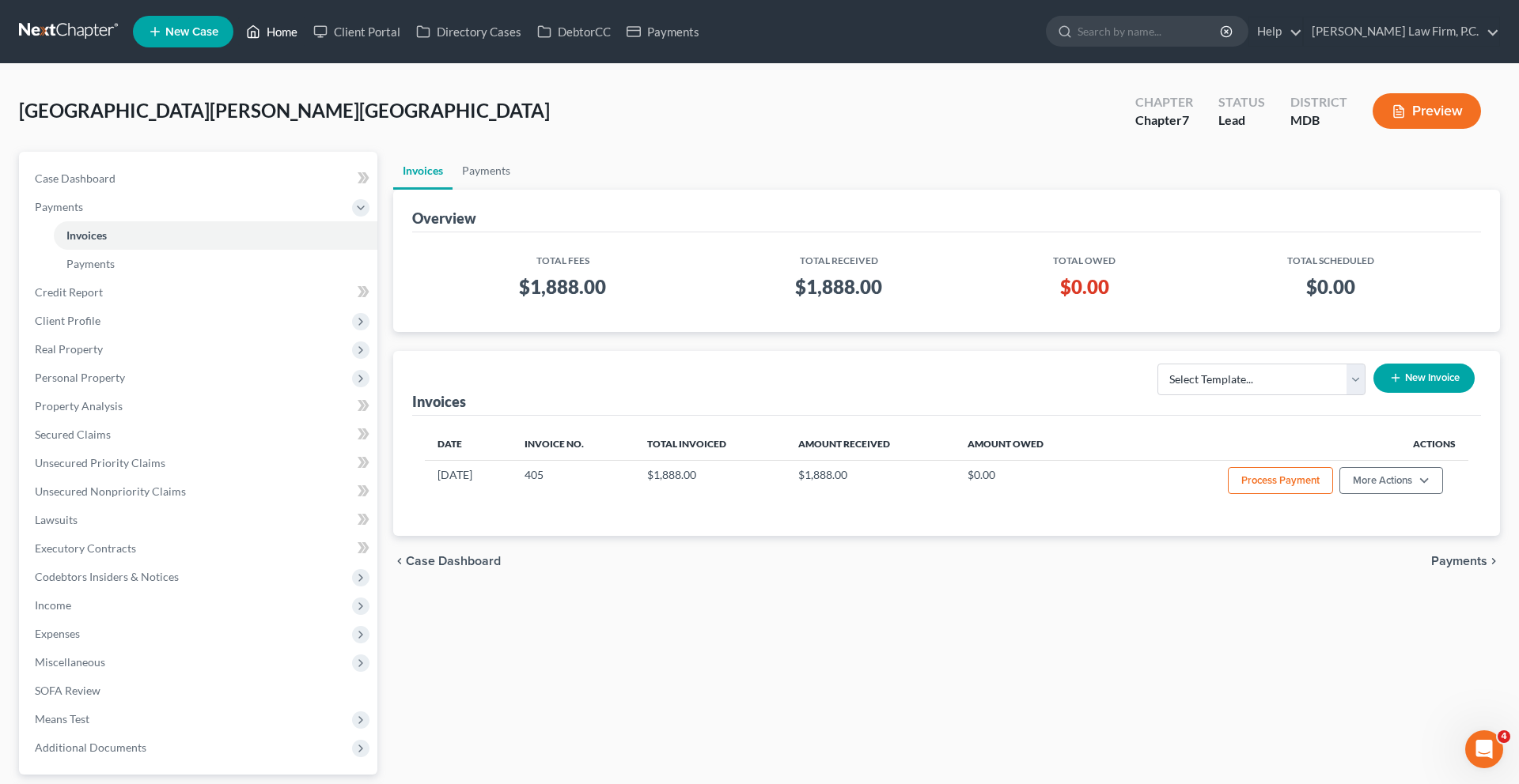
click at [305, 44] on link "Home" at bounding box center [272, 32] width 67 height 29
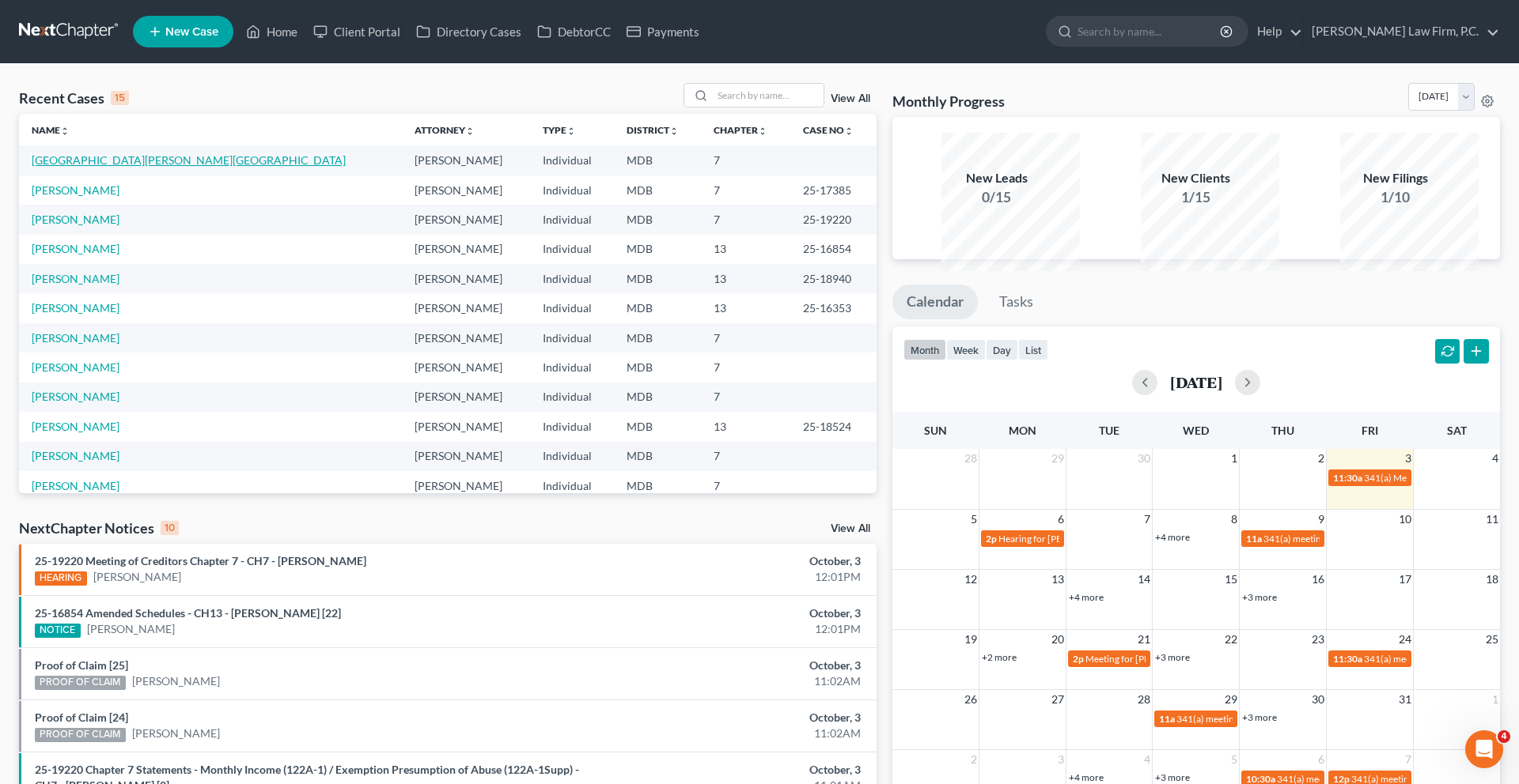
click at [129, 167] on link "[GEOGRAPHIC_DATA][PERSON_NAME][GEOGRAPHIC_DATA]" at bounding box center [188, 160] width 314 height 13
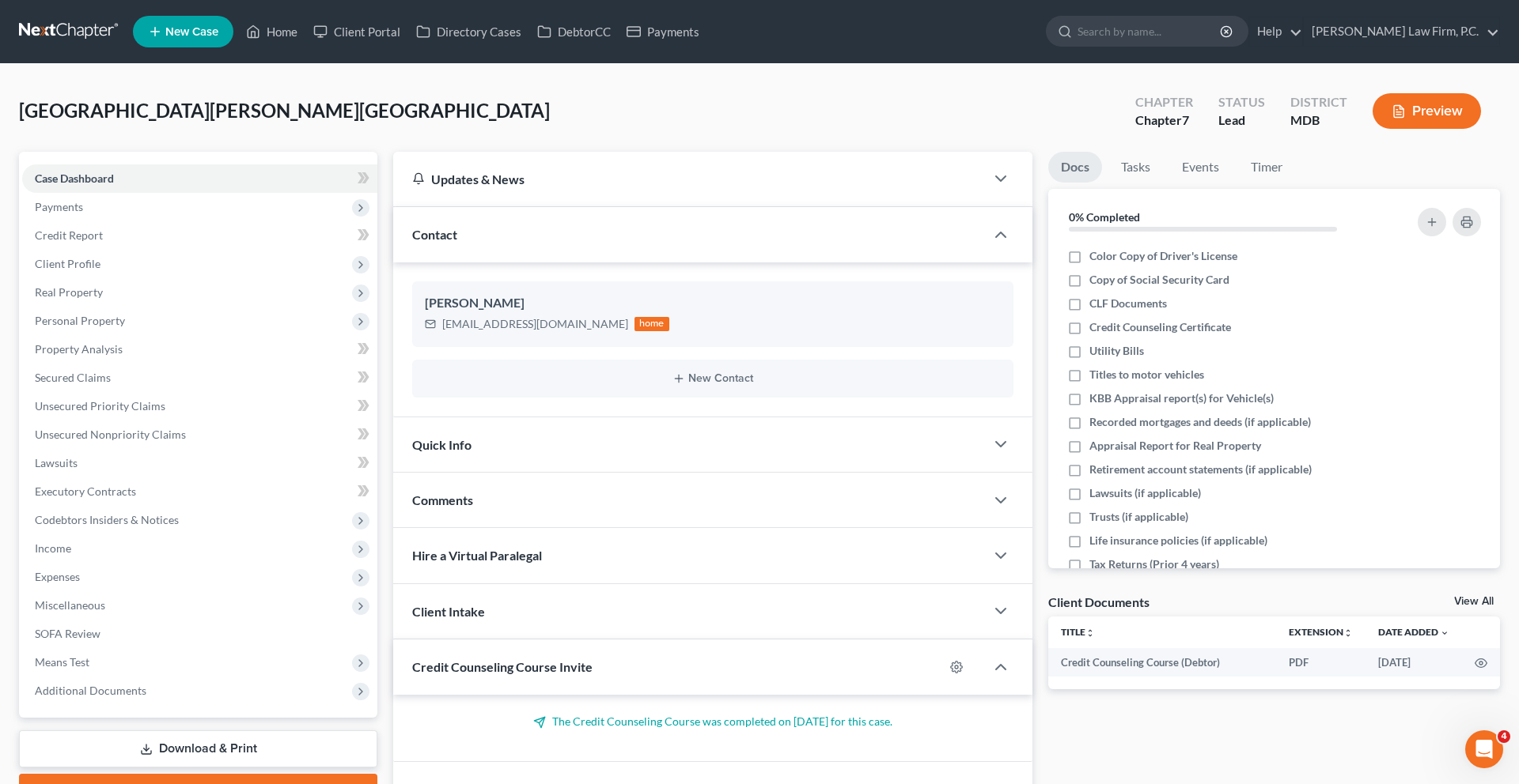
scroll to position [584, 0]
click at [260, 35] on icon at bounding box center [252, 32] width 14 height 19
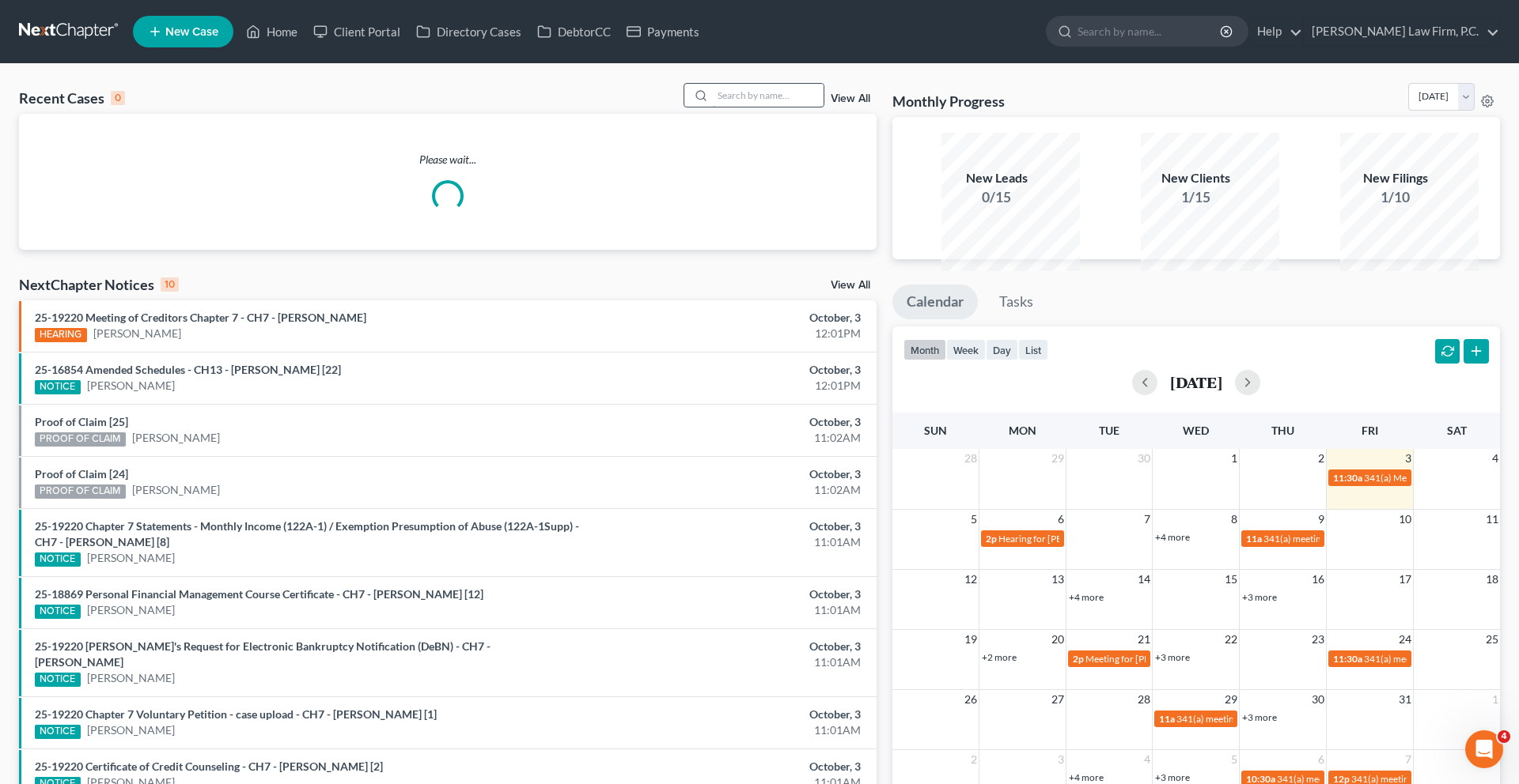
click at [781, 107] on input "search" at bounding box center [767, 95] width 111 height 23
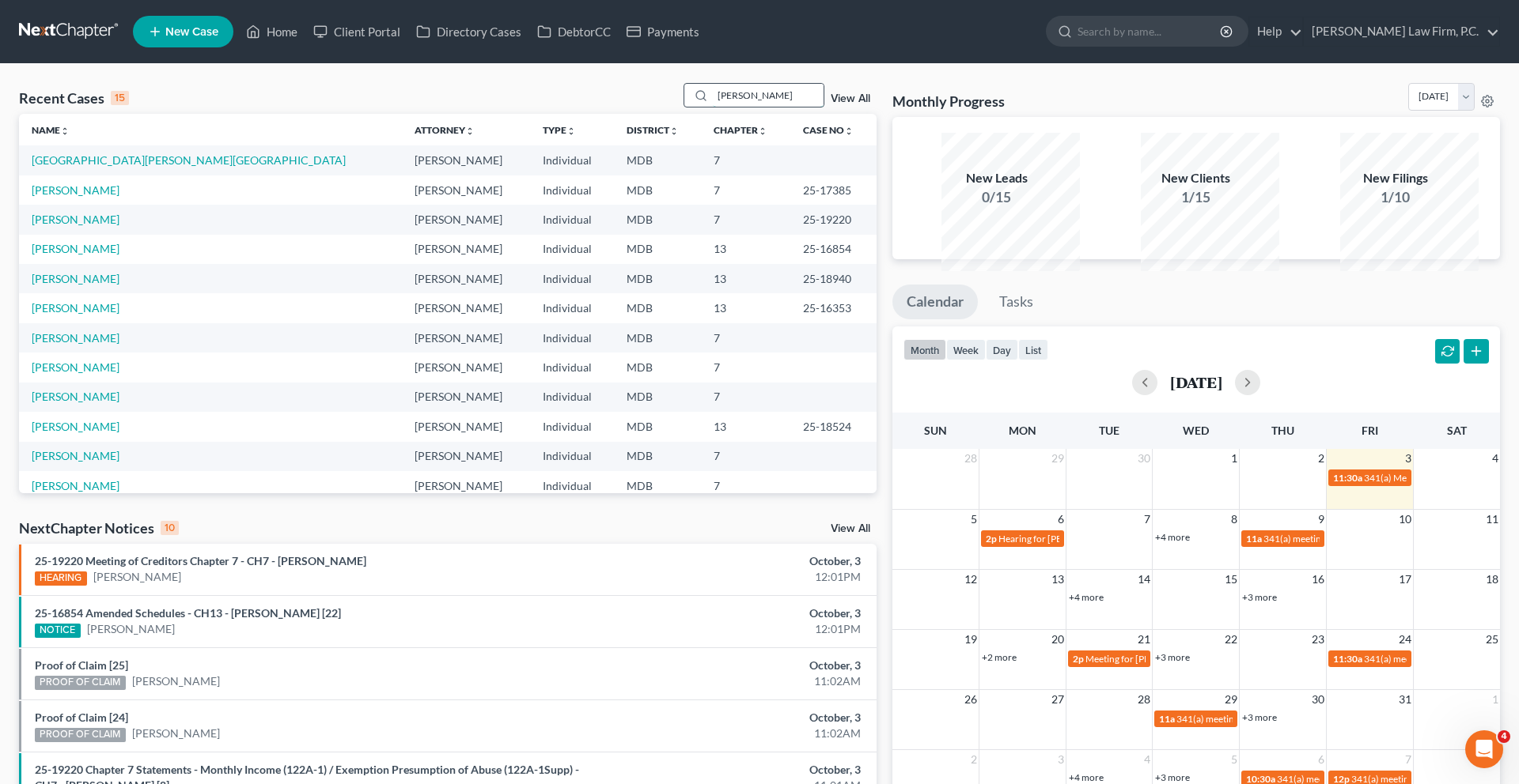
type input "[PERSON_NAME]"
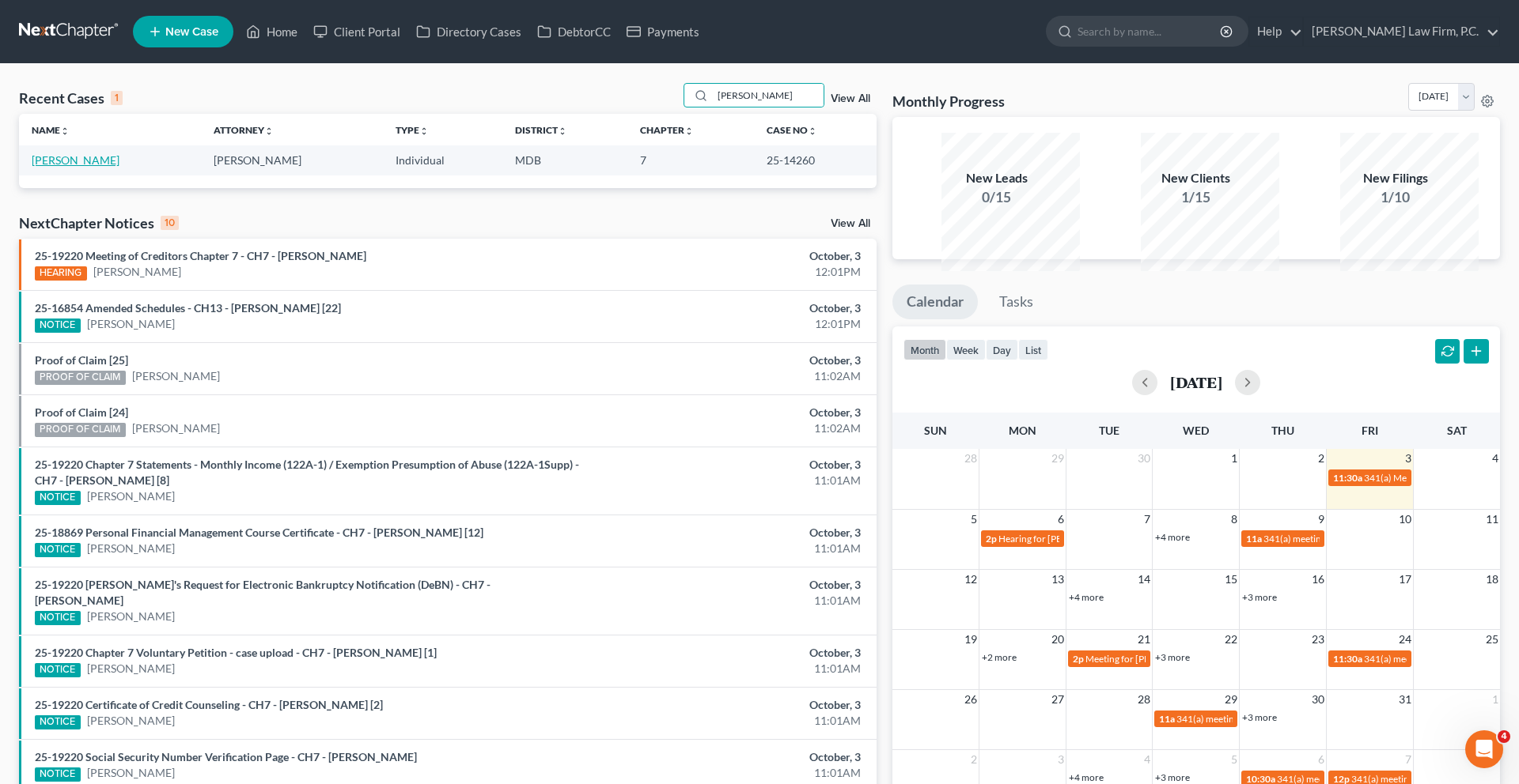
click at [78, 167] on link "[PERSON_NAME]" at bounding box center [75, 160] width 88 height 13
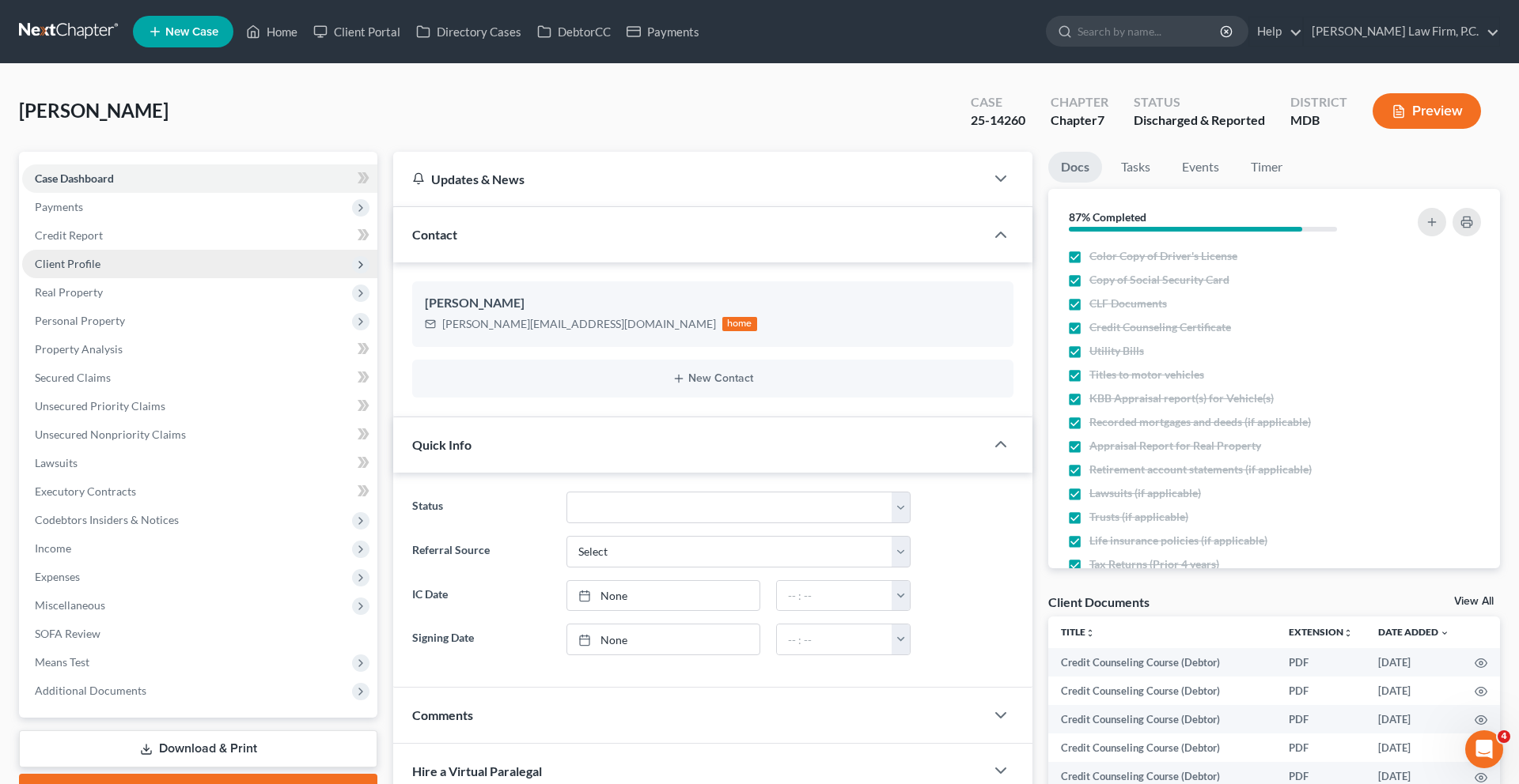
click at [101, 270] on span "Client Profile" at bounding box center [67, 264] width 65 height 13
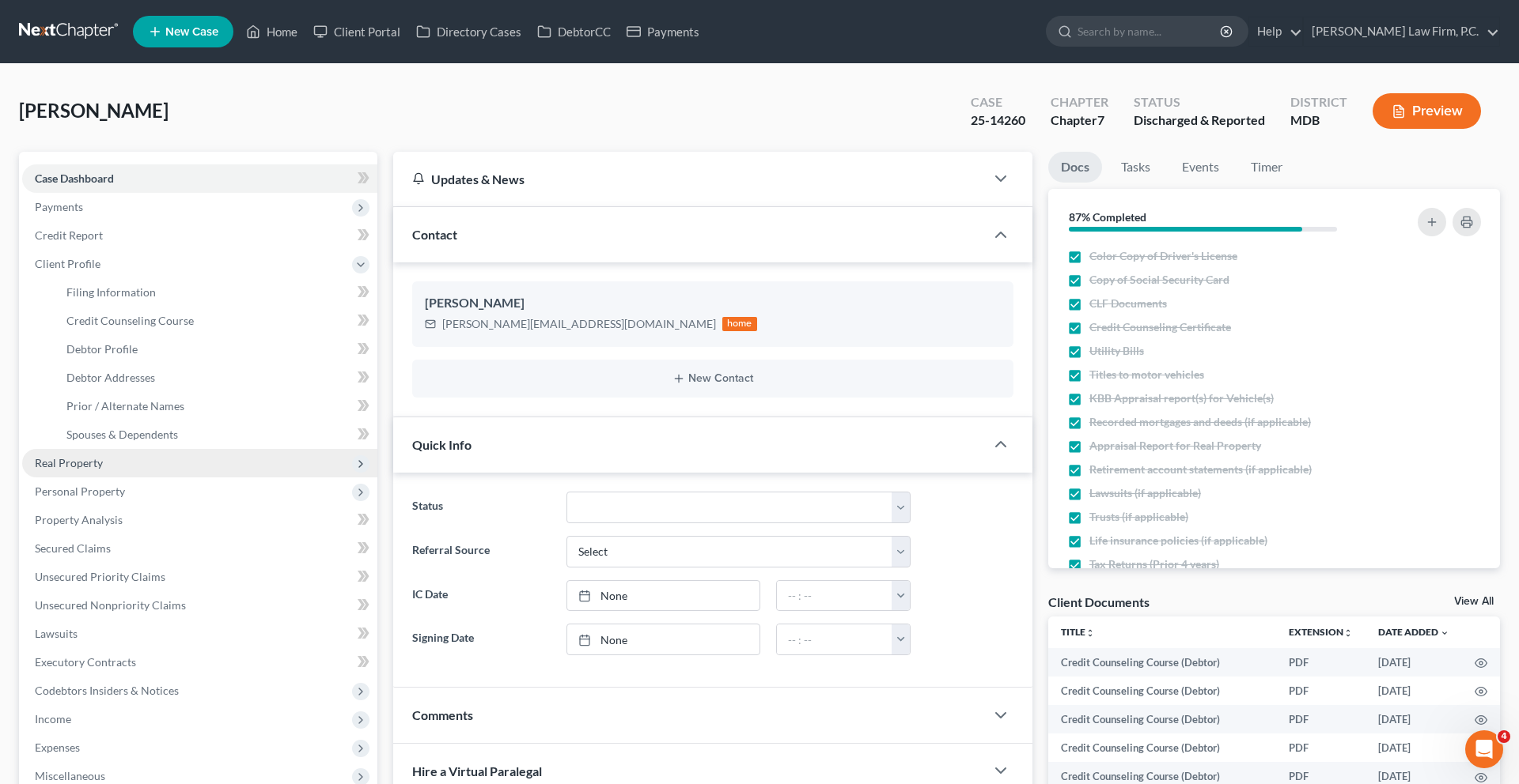
click at [129, 478] on span "Real Property" at bounding box center [199, 463] width 355 height 29
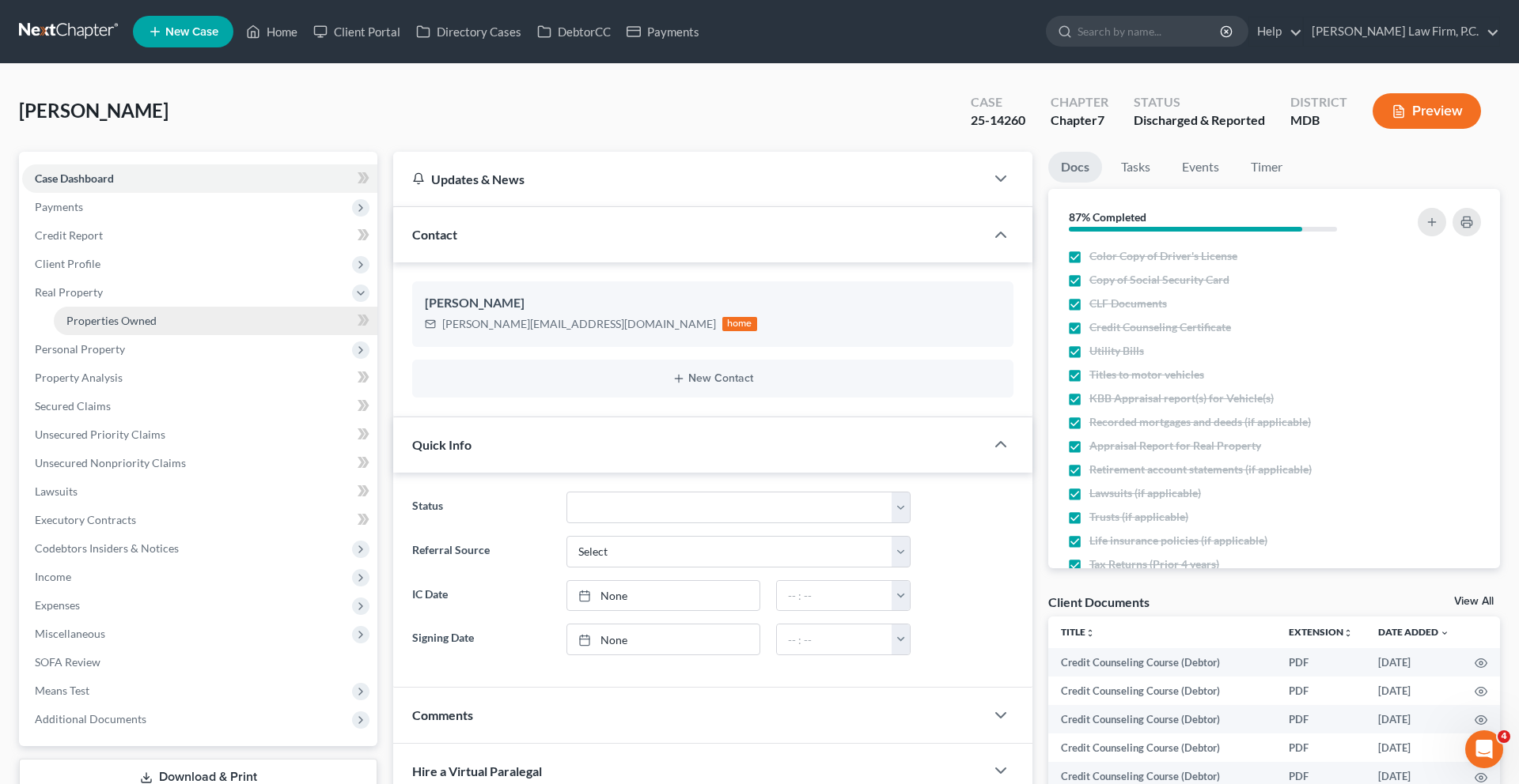
click at [160, 335] on link "Properties Owned" at bounding box center [215, 321] width 323 height 29
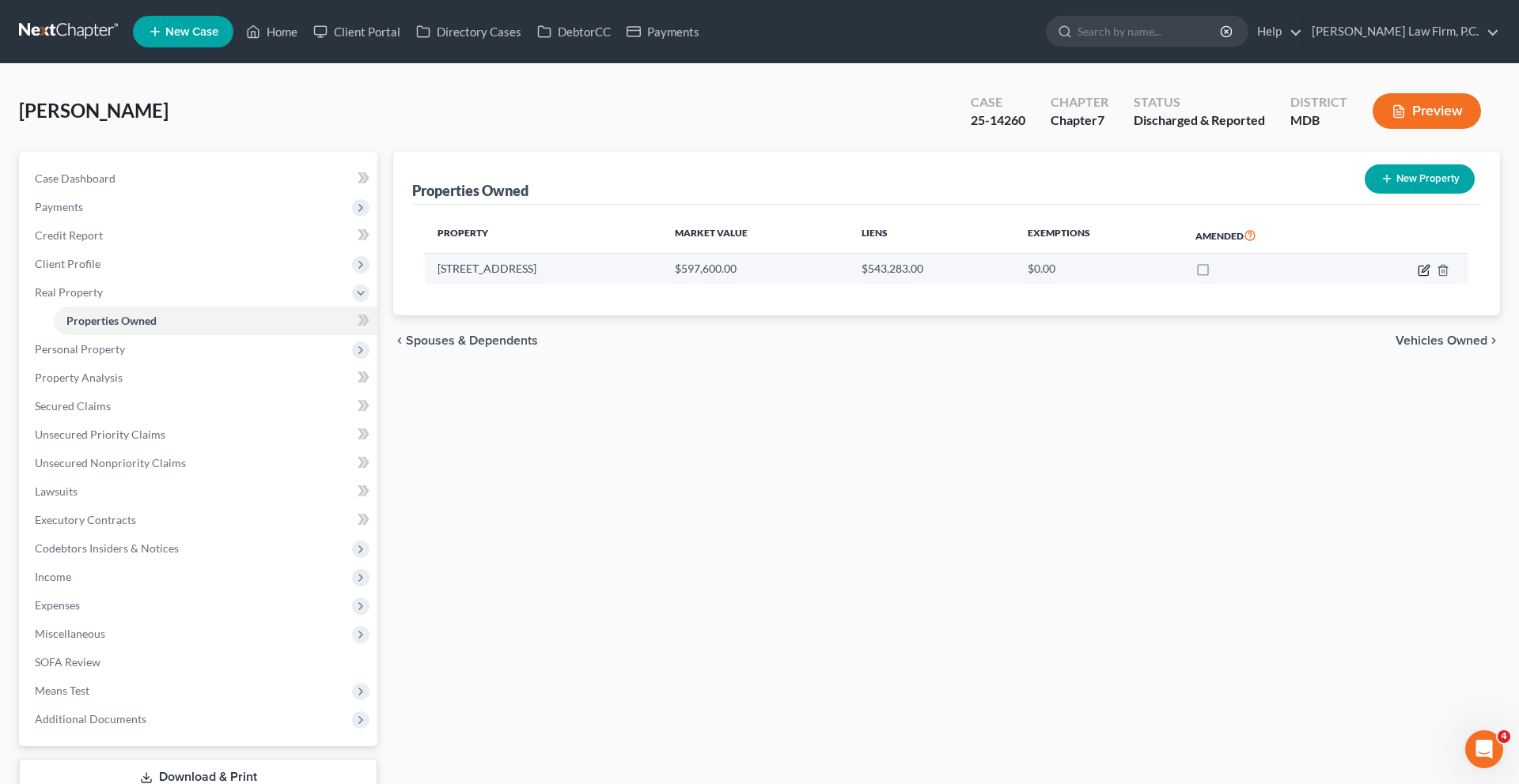
click at [1417, 277] on icon "button" at bounding box center [1424, 271] width 13 height 13
select select "21"
select select "1"
select select "0"
select select "1"
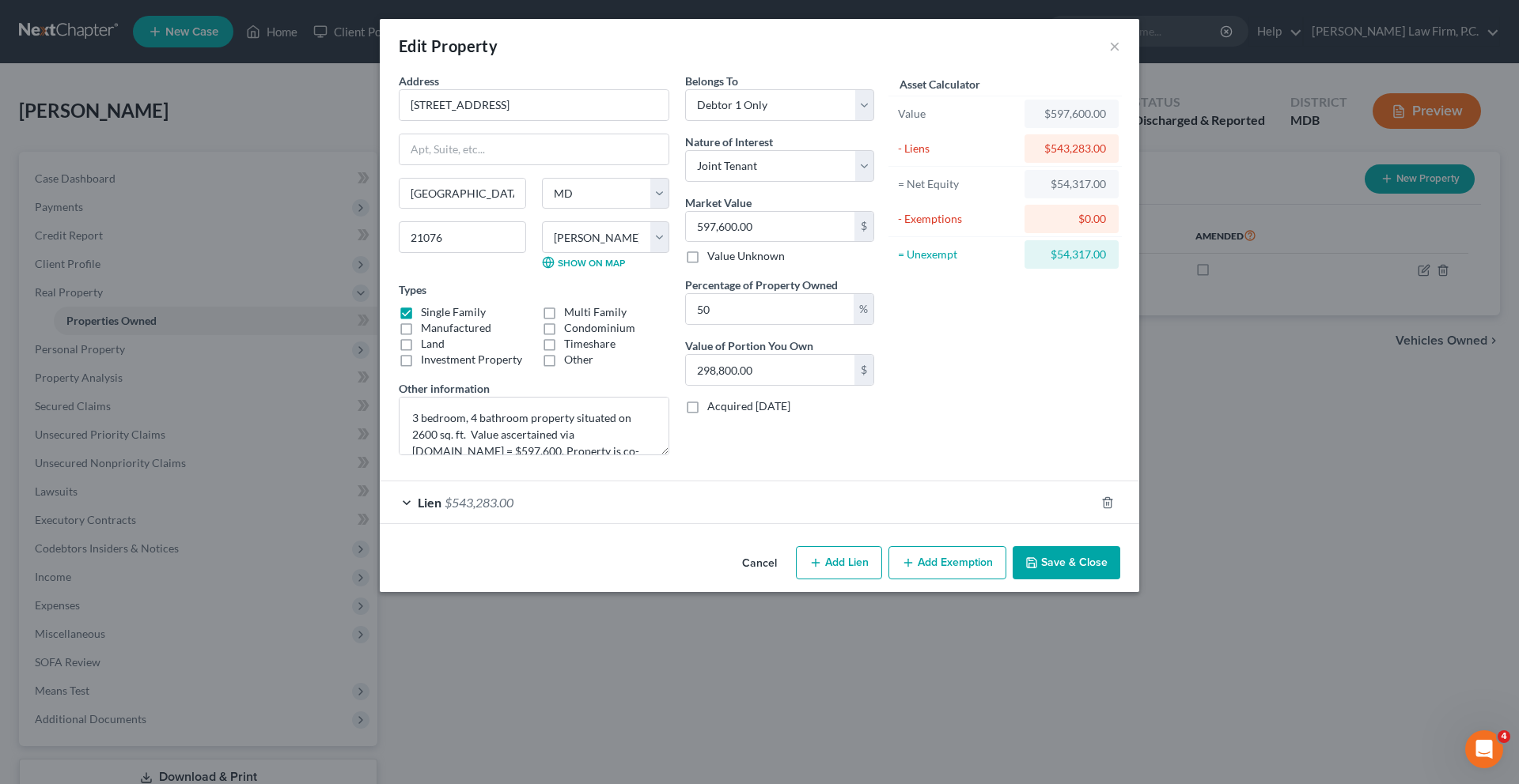
click at [549, 523] on div "Lien $543,283.00" at bounding box center [738, 502] width 715 height 42
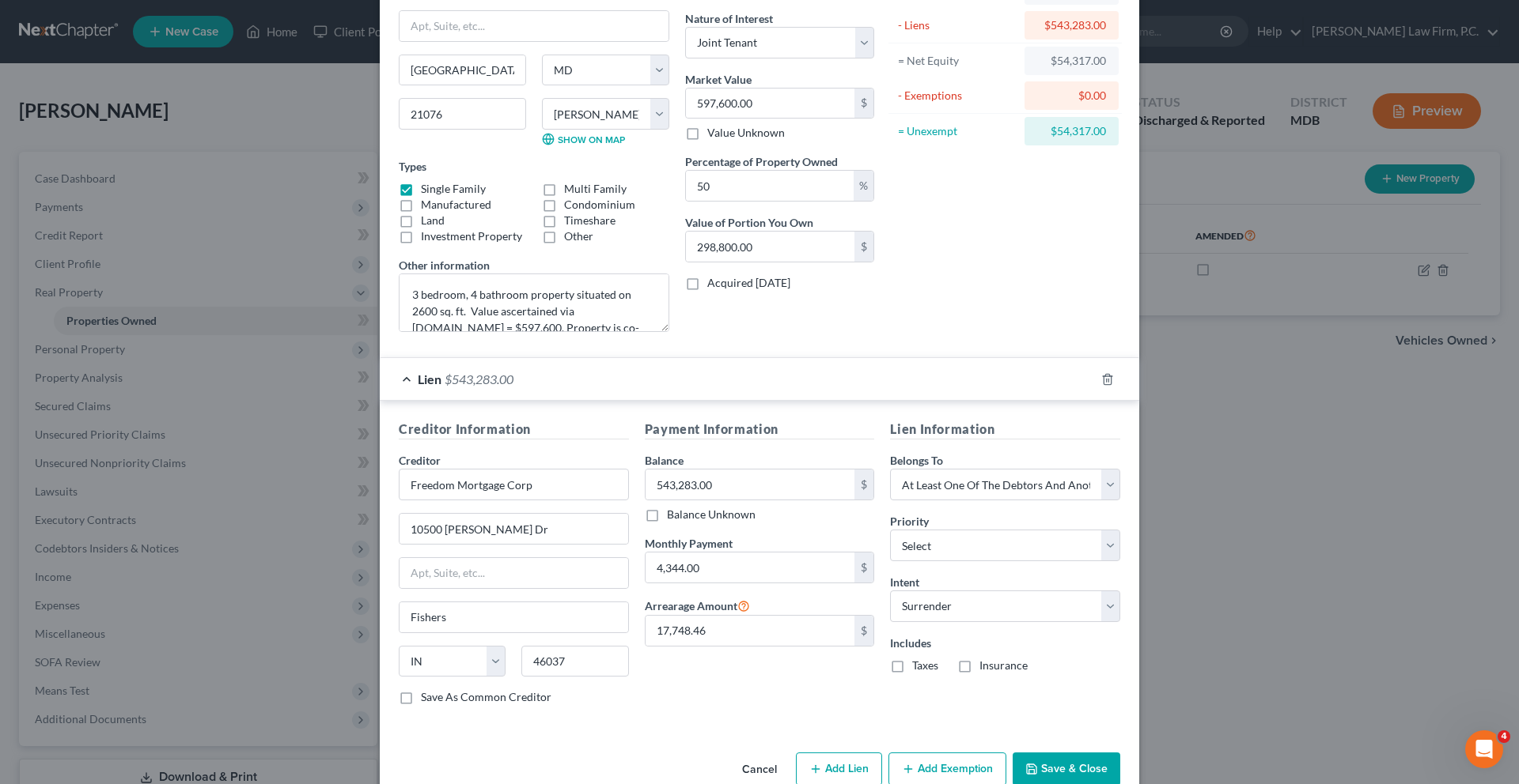
scroll to position [180, 0]
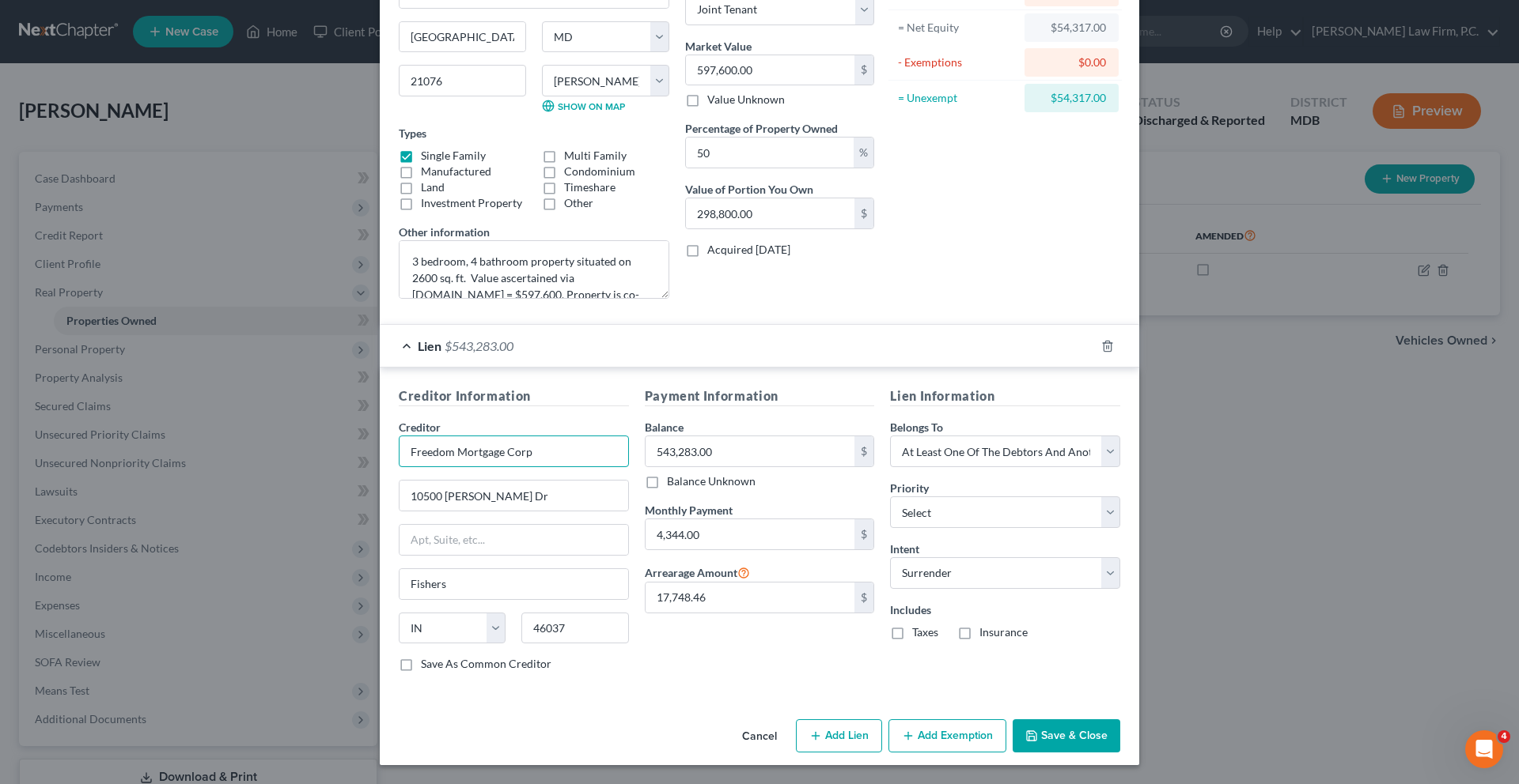
drag, startPoint x: 511, startPoint y: 583, endPoint x: 260, endPoint y: 581, distance: 251.0
click at [260, 581] on div "Edit Property × Address * [GEOGRAPHIC_DATA] [GEOGRAPHIC_DATA] [US_STATE][GEOGRA…" at bounding box center [759, 392] width 1519 height 784
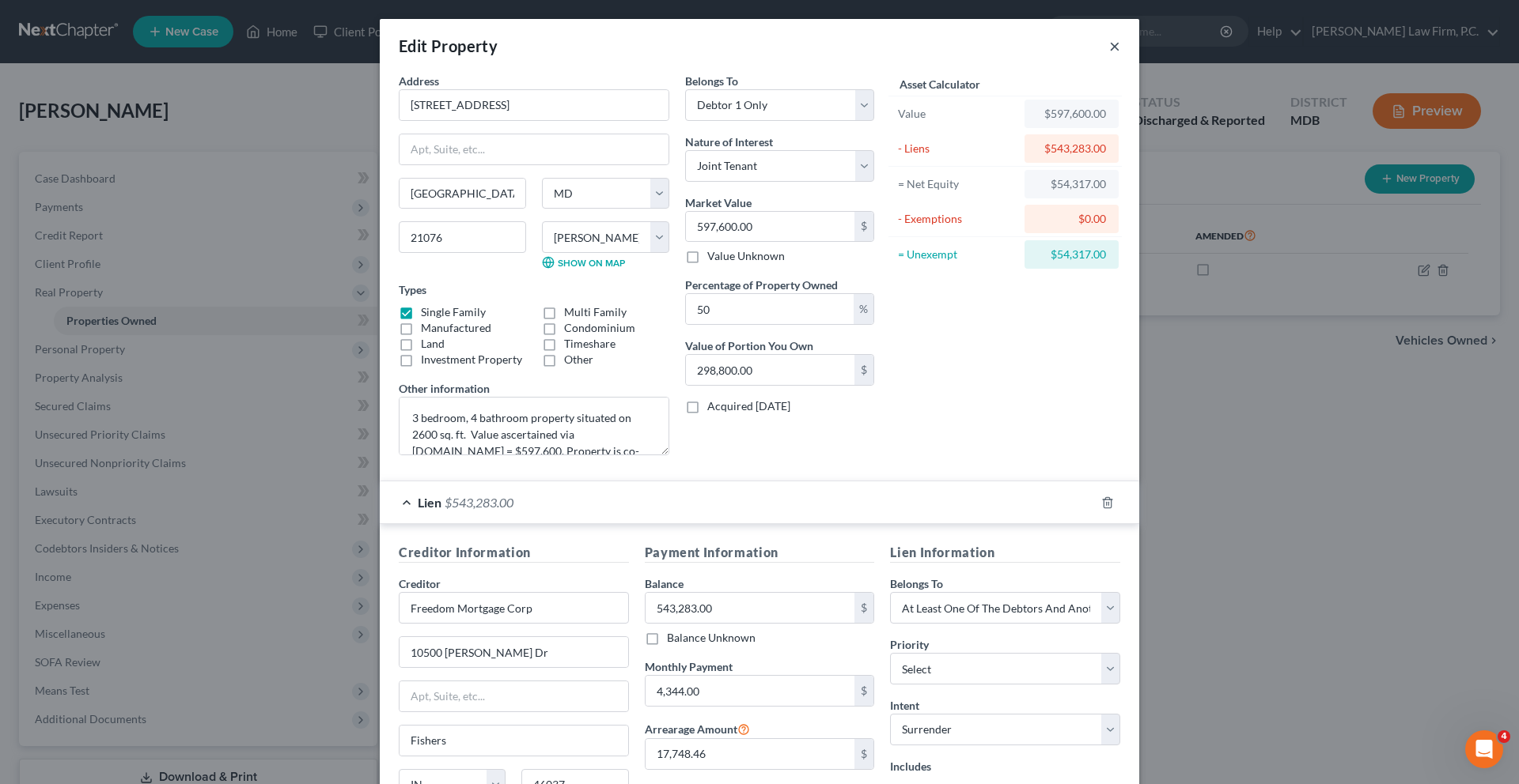
click at [1120, 50] on button "×" at bounding box center [1115, 46] width 11 height 19
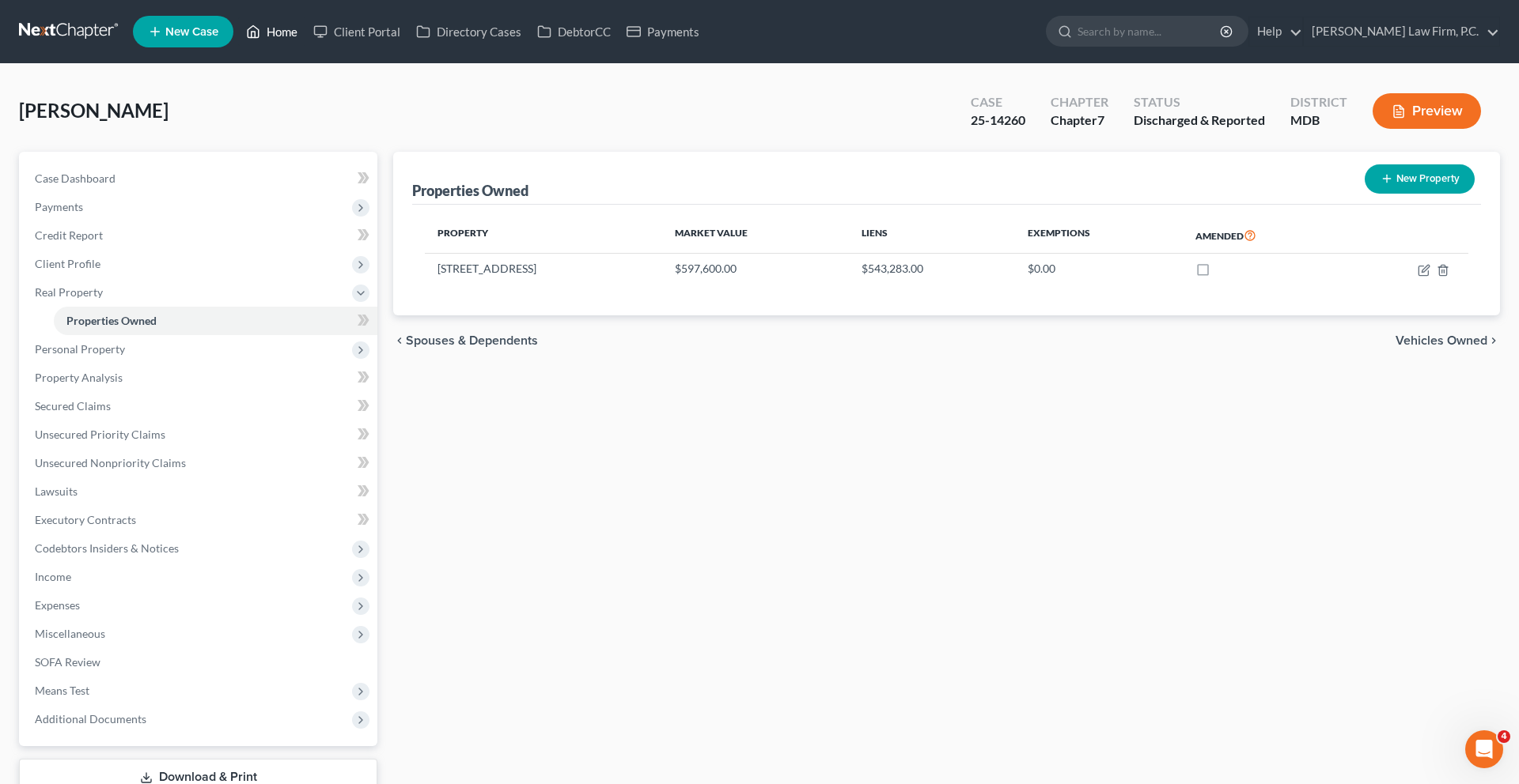
click at [305, 44] on link "Home" at bounding box center [272, 32] width 67 height 29
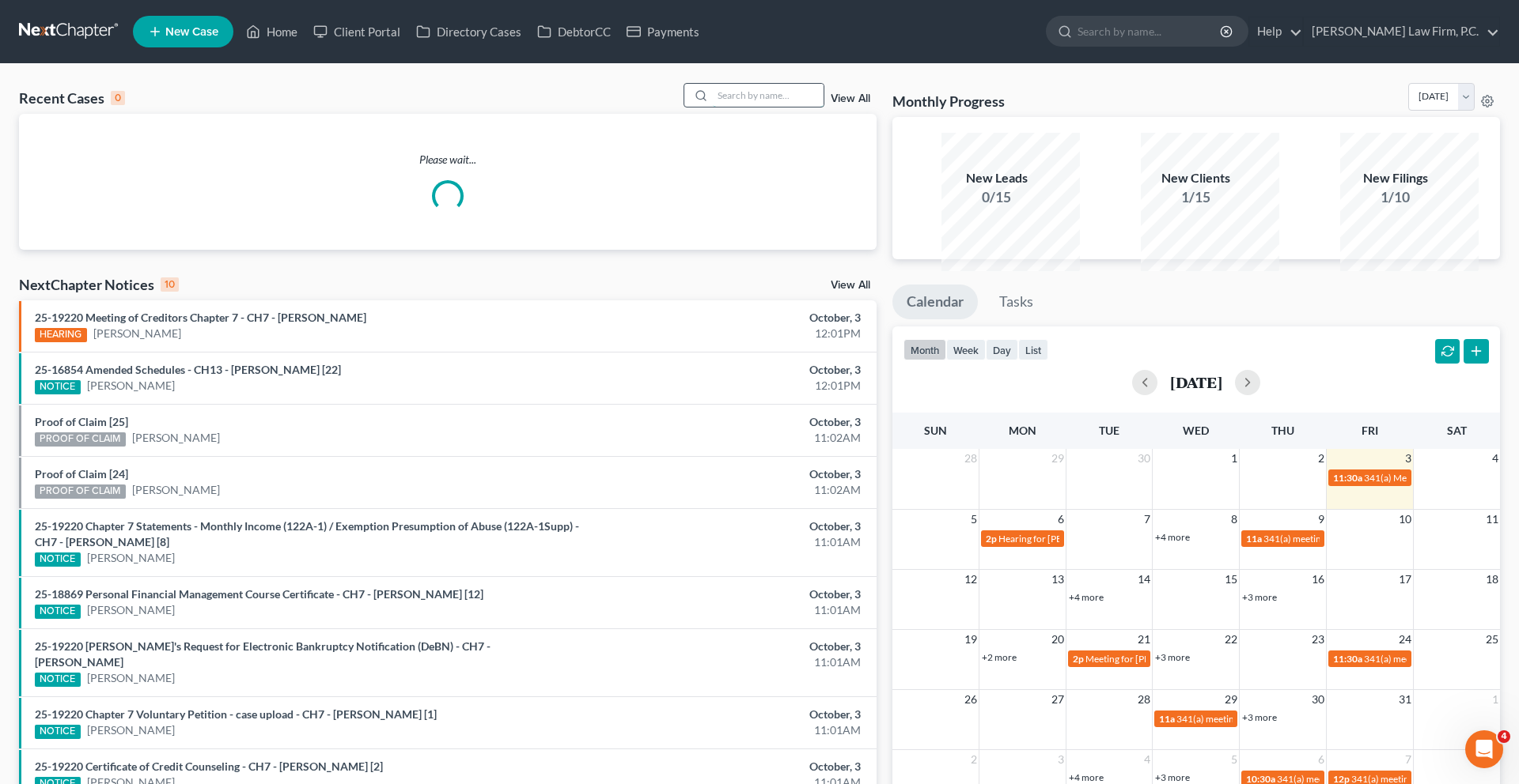
click at [712, 107] on input "search" at bounding box center [767, 95] width 111 height 23
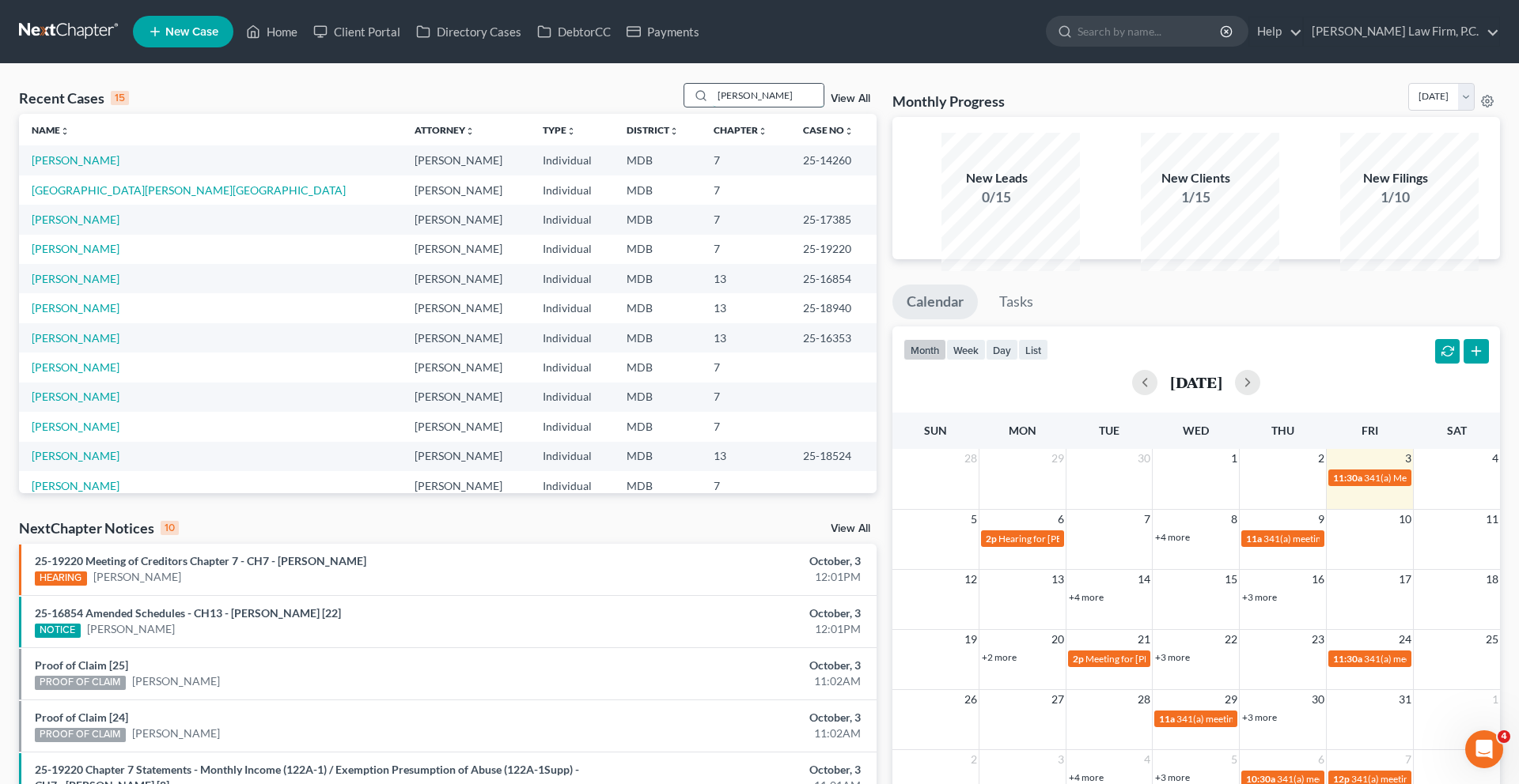
type input "[PERSON_NAME]"
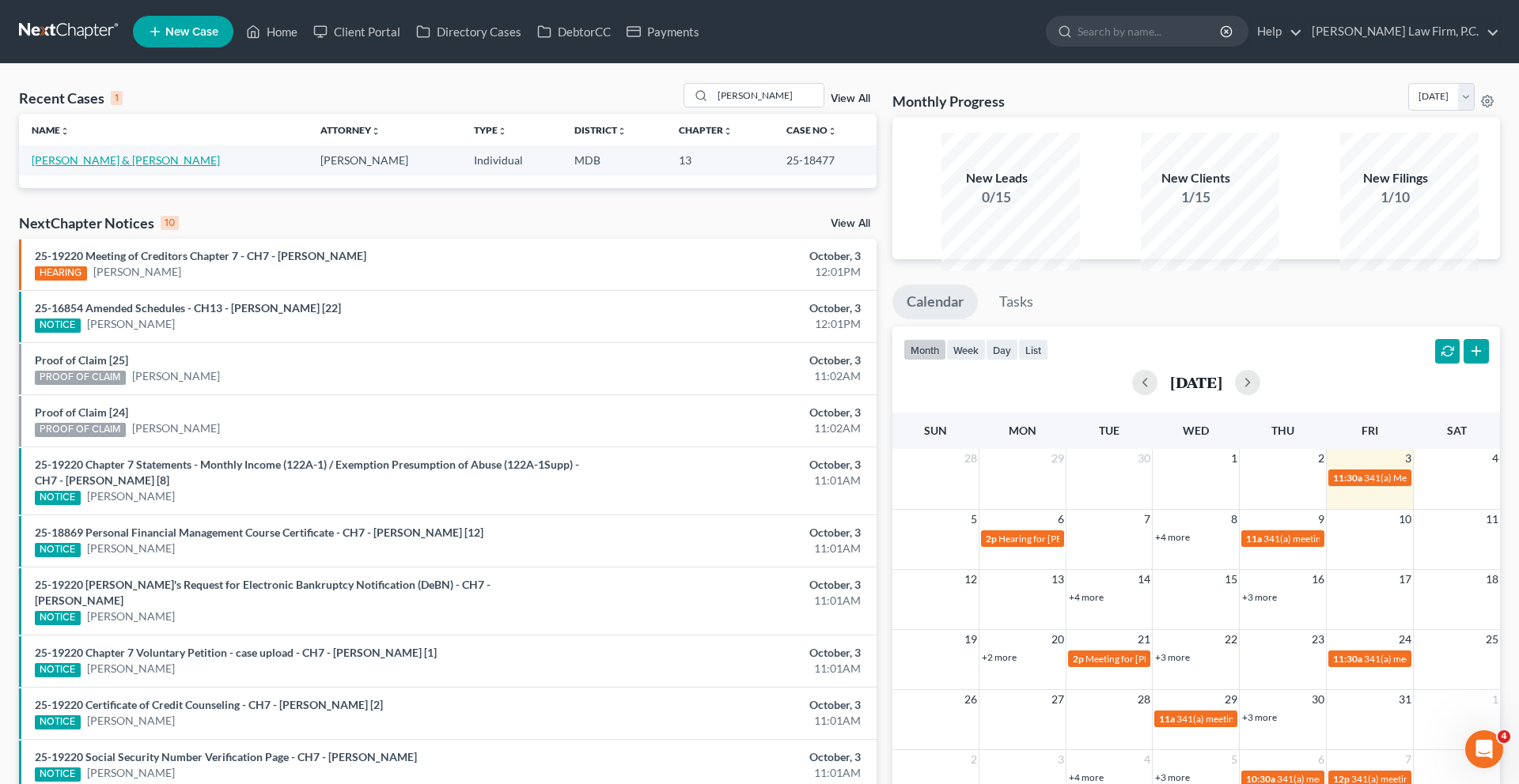
click at [74, 167] on link "[PERSON_NAME] & [PERSON_NAME]" at bounding box center [126, 160] width 188 height 13
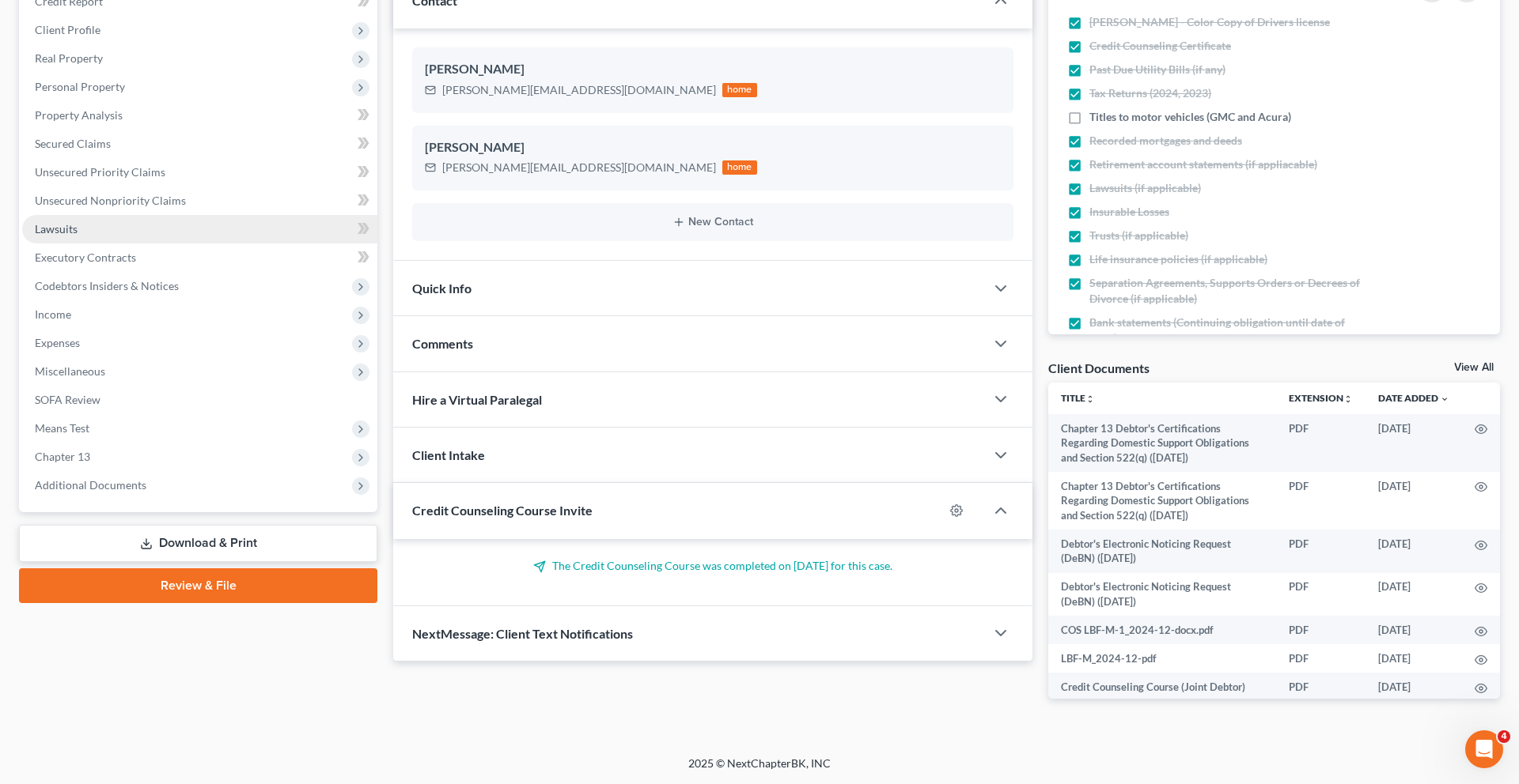
scroll to position [485, 0]
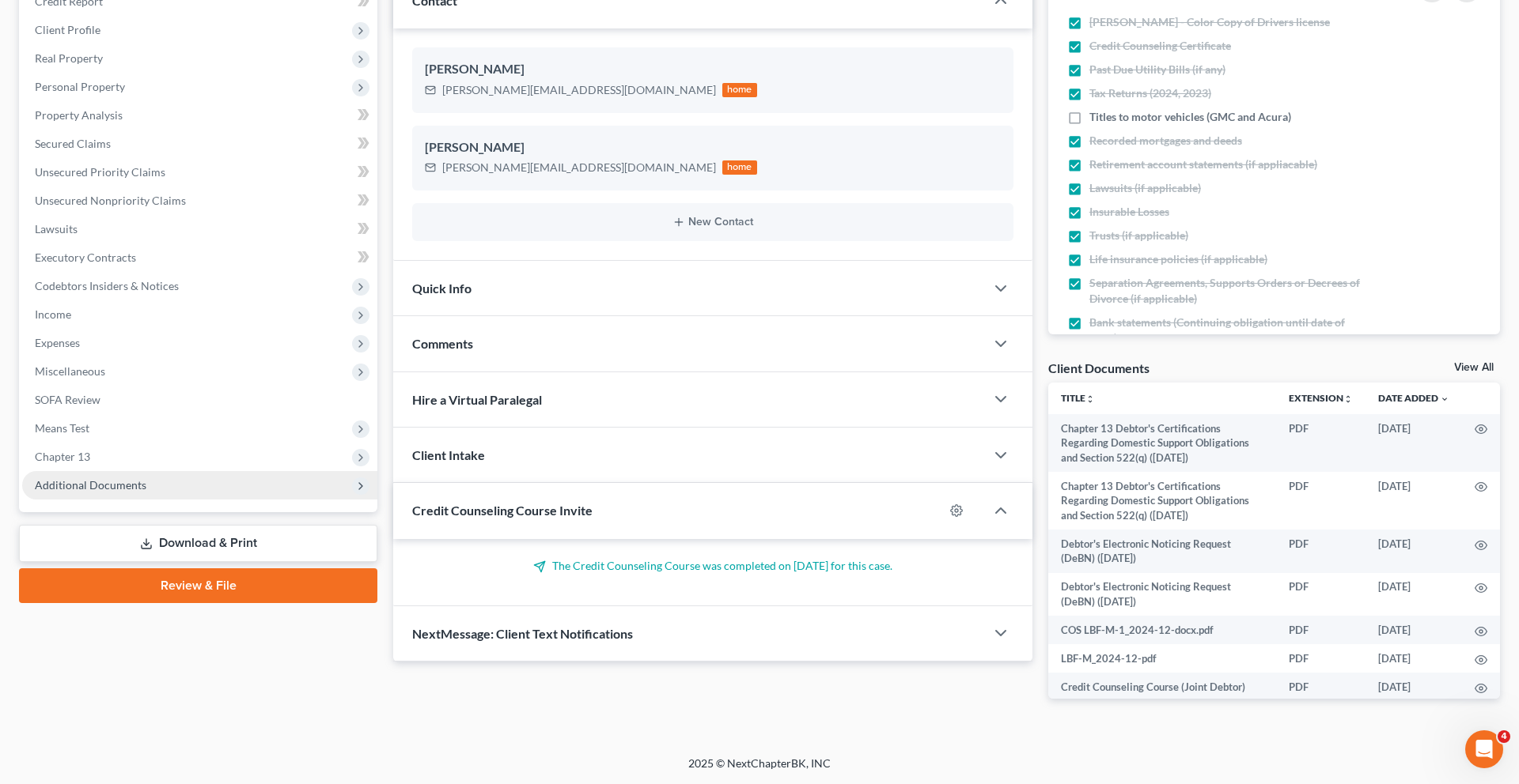
click at [117, 479] on span "Additional Documents" at bounding box center [90, 485] width 112 height 13
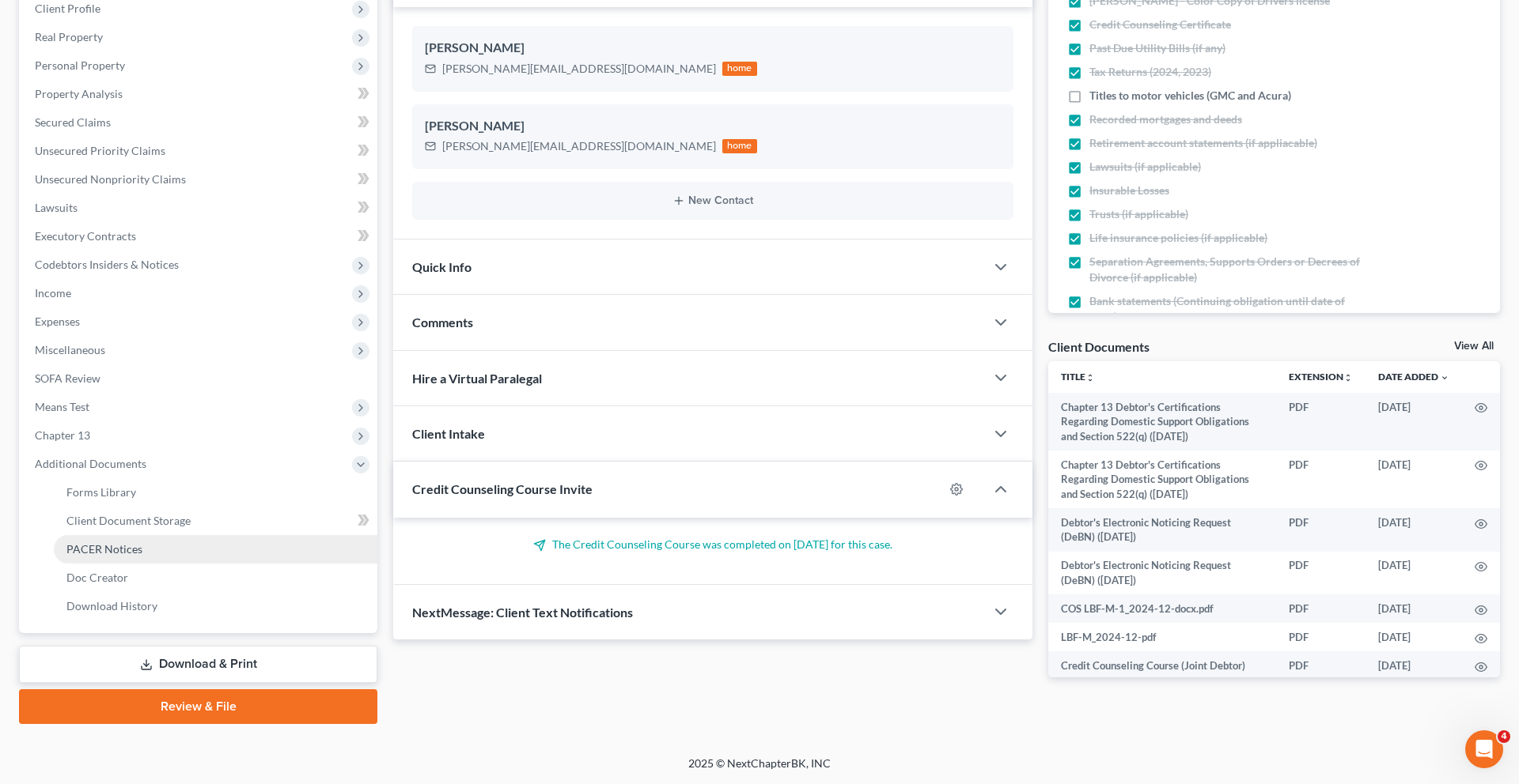
click at [123, 543] on span "PACER Notices" at bounding box center [104, 549] width 76 height 13
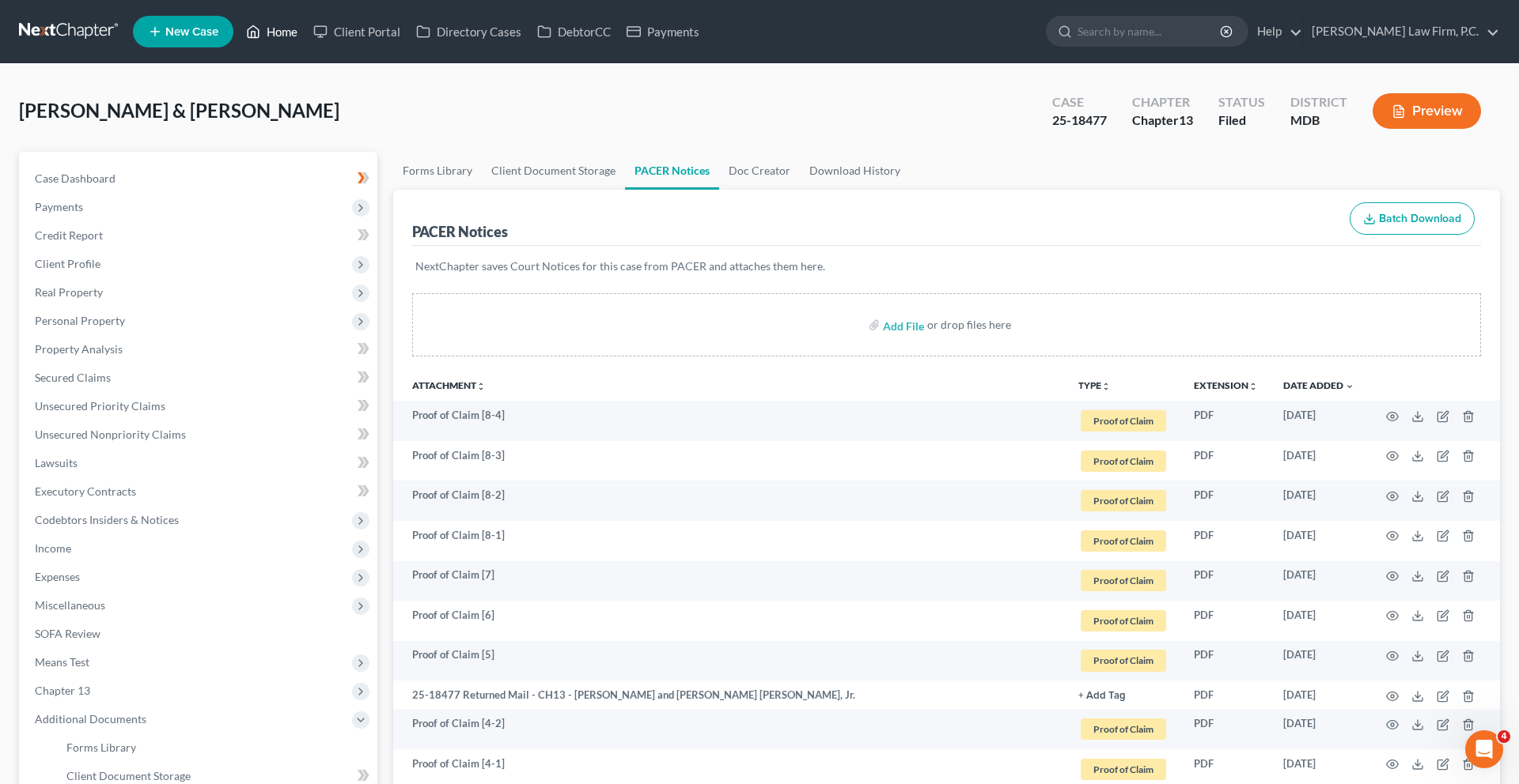
click at [305, 34] on link "Home" at bounding box center [272, 32] width 67 height 29
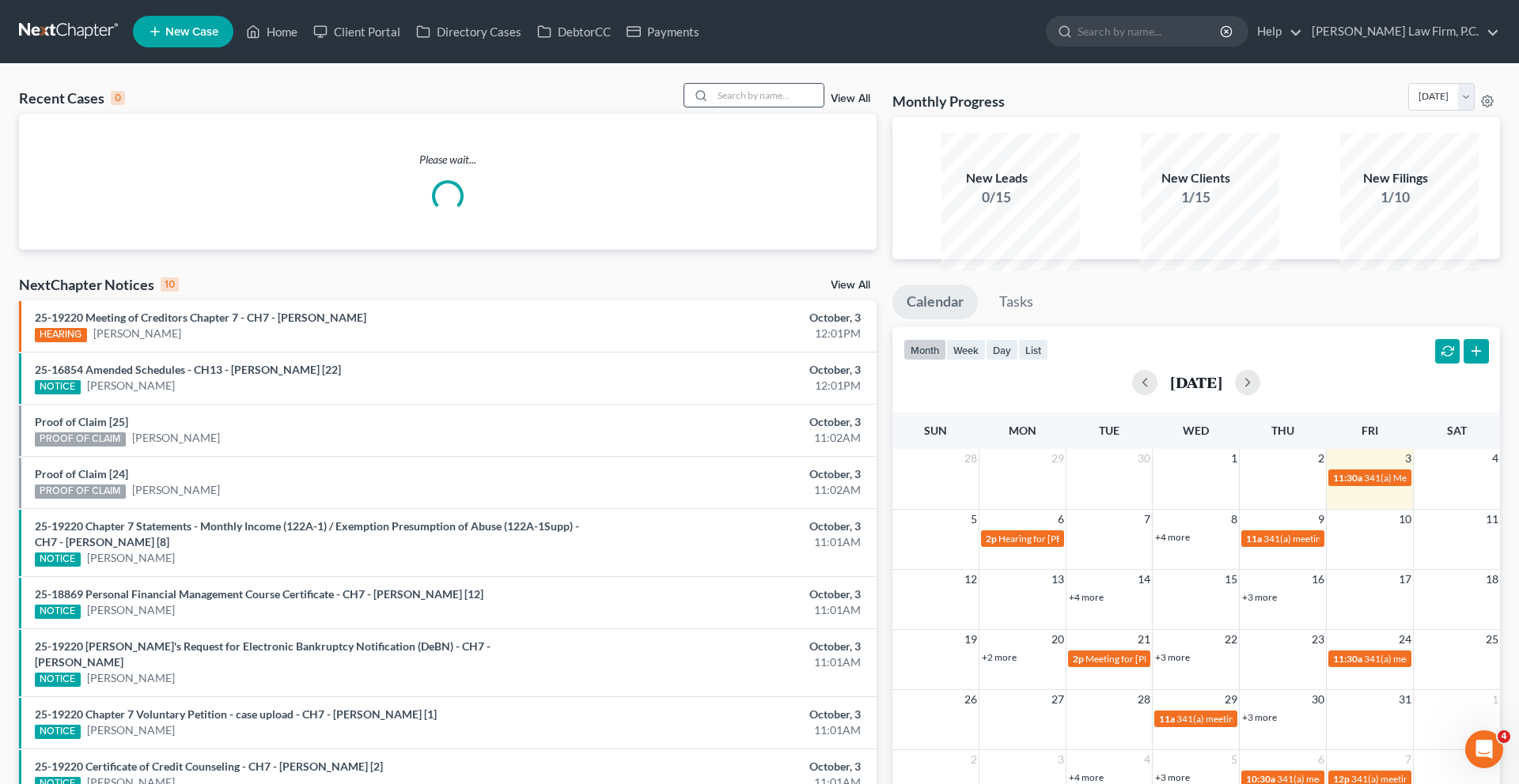
click at [753, 107] on input "search" at bounding box center [767, 95] width 111 height 23
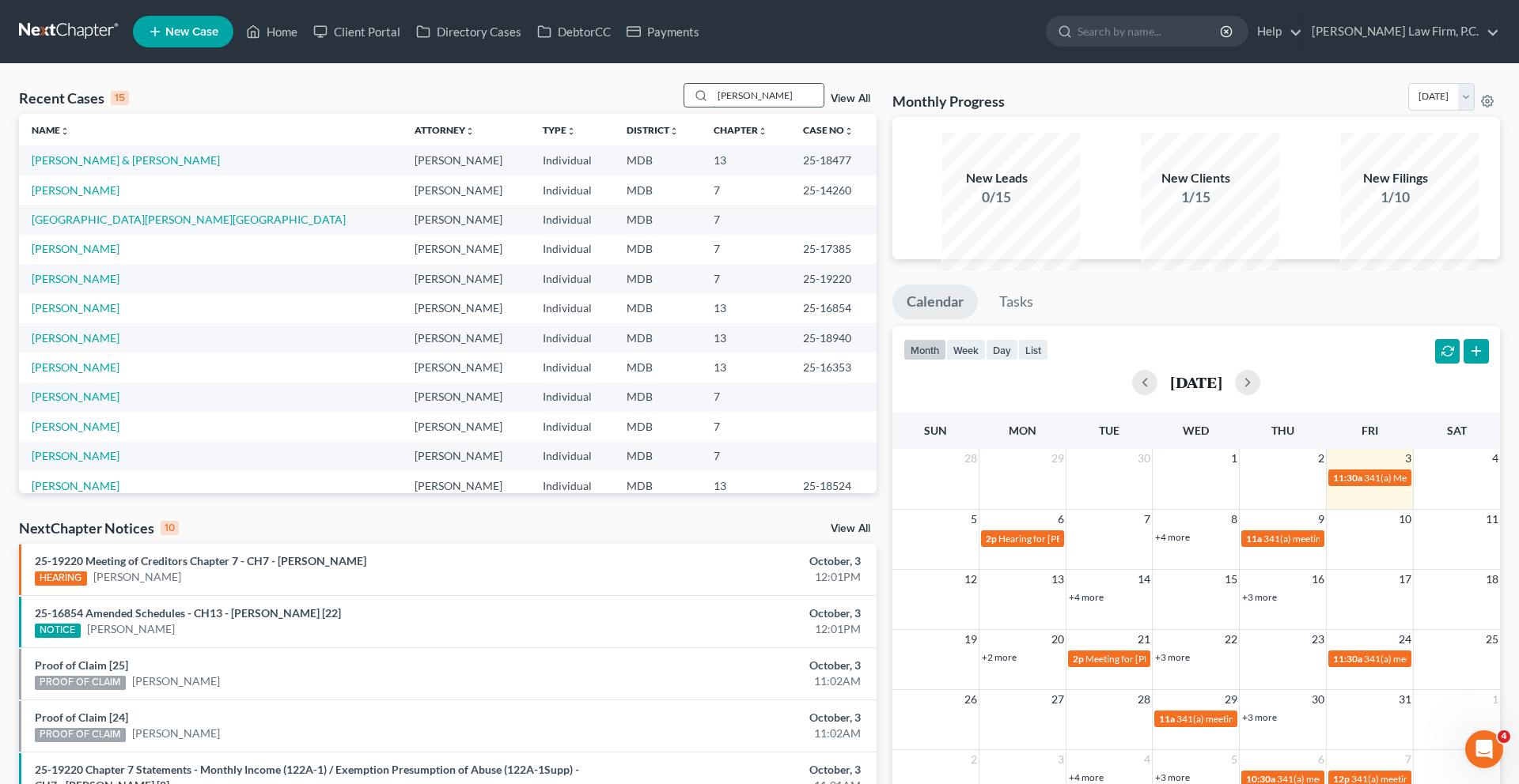
type input "[PERSON_NAME]"
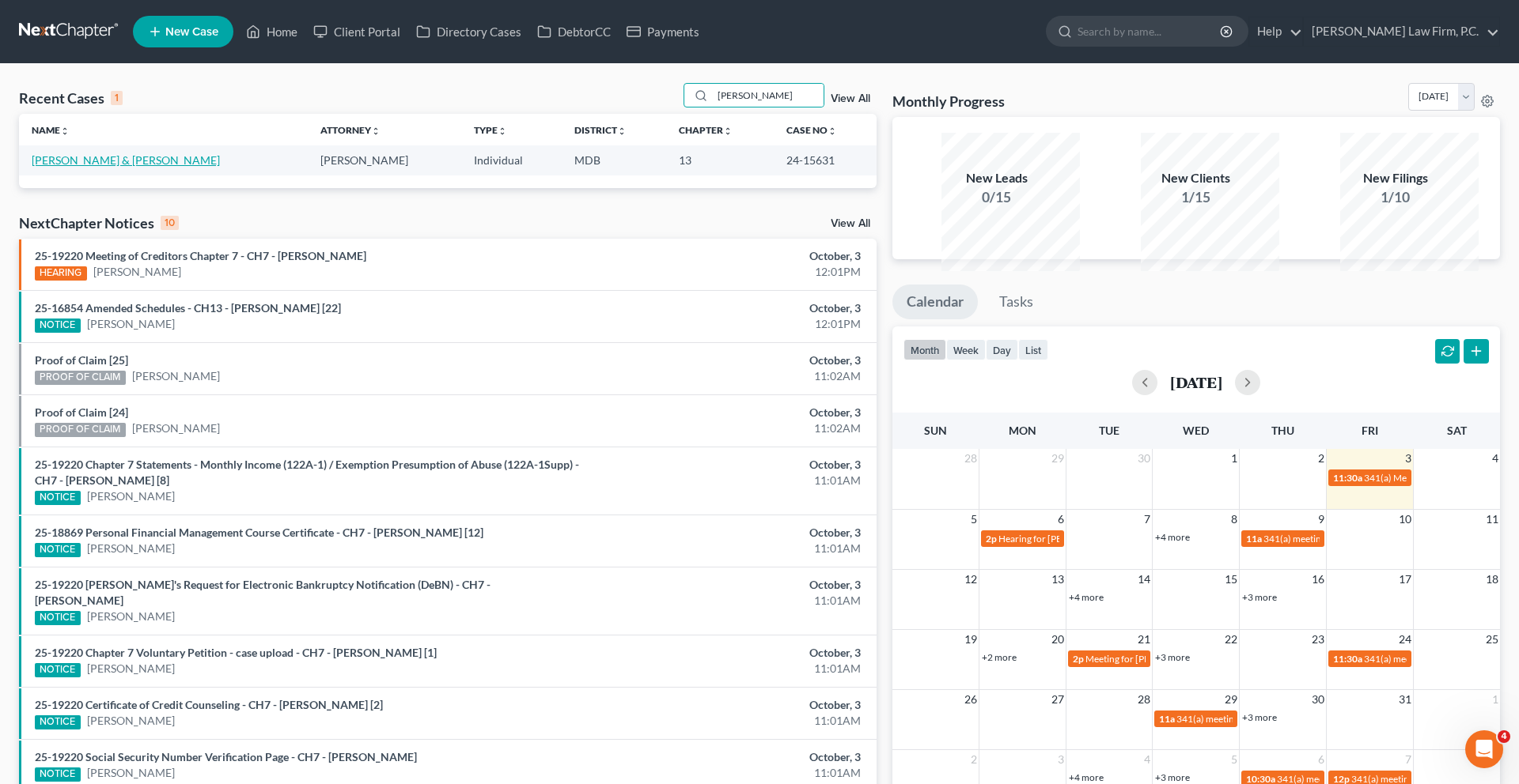
click at [81, 167] on link "[PERSON_NAME] & [PERSON_NAME]" at bounding box center [126, 160] width 188 height 13
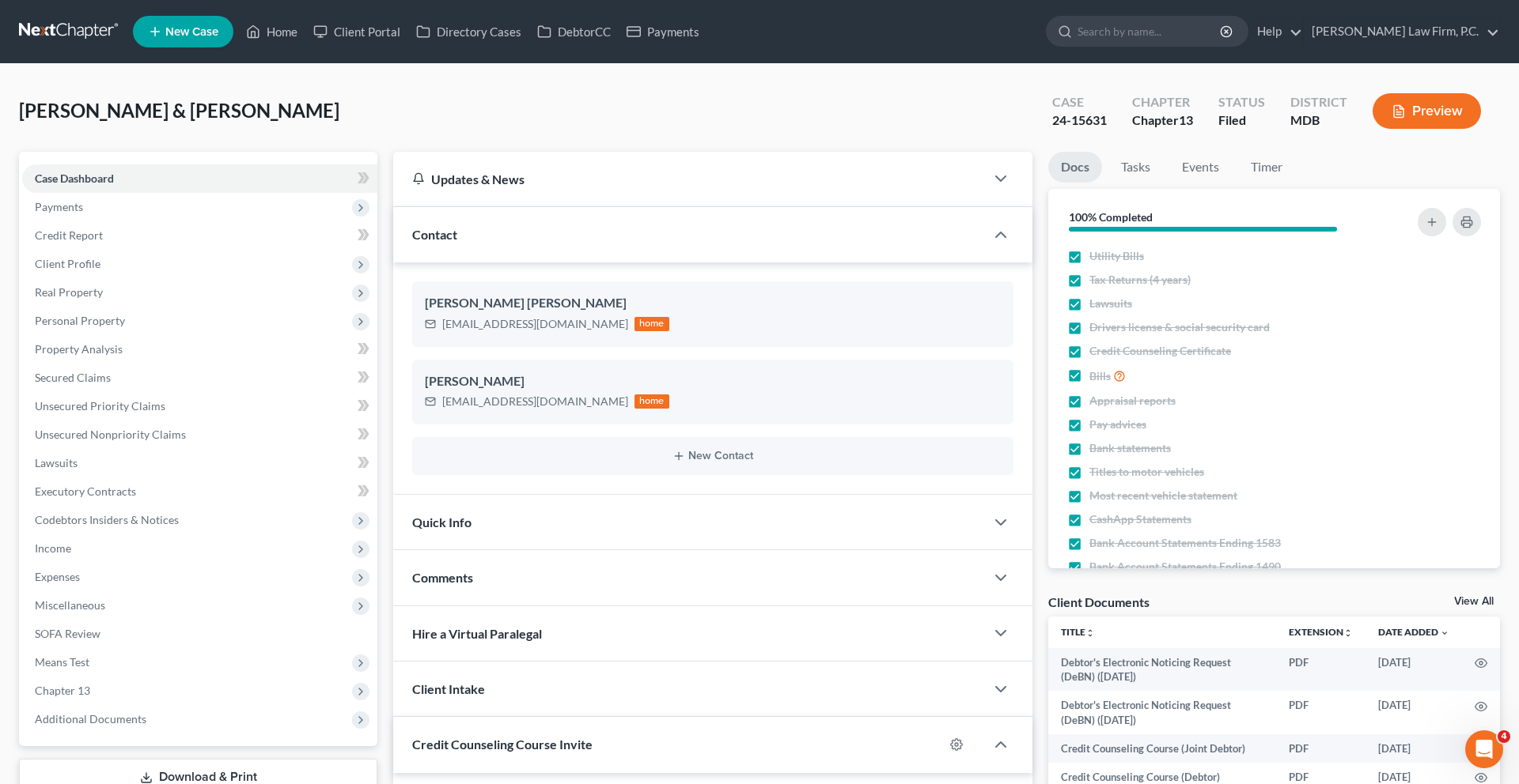
scroll to position [435, 0]
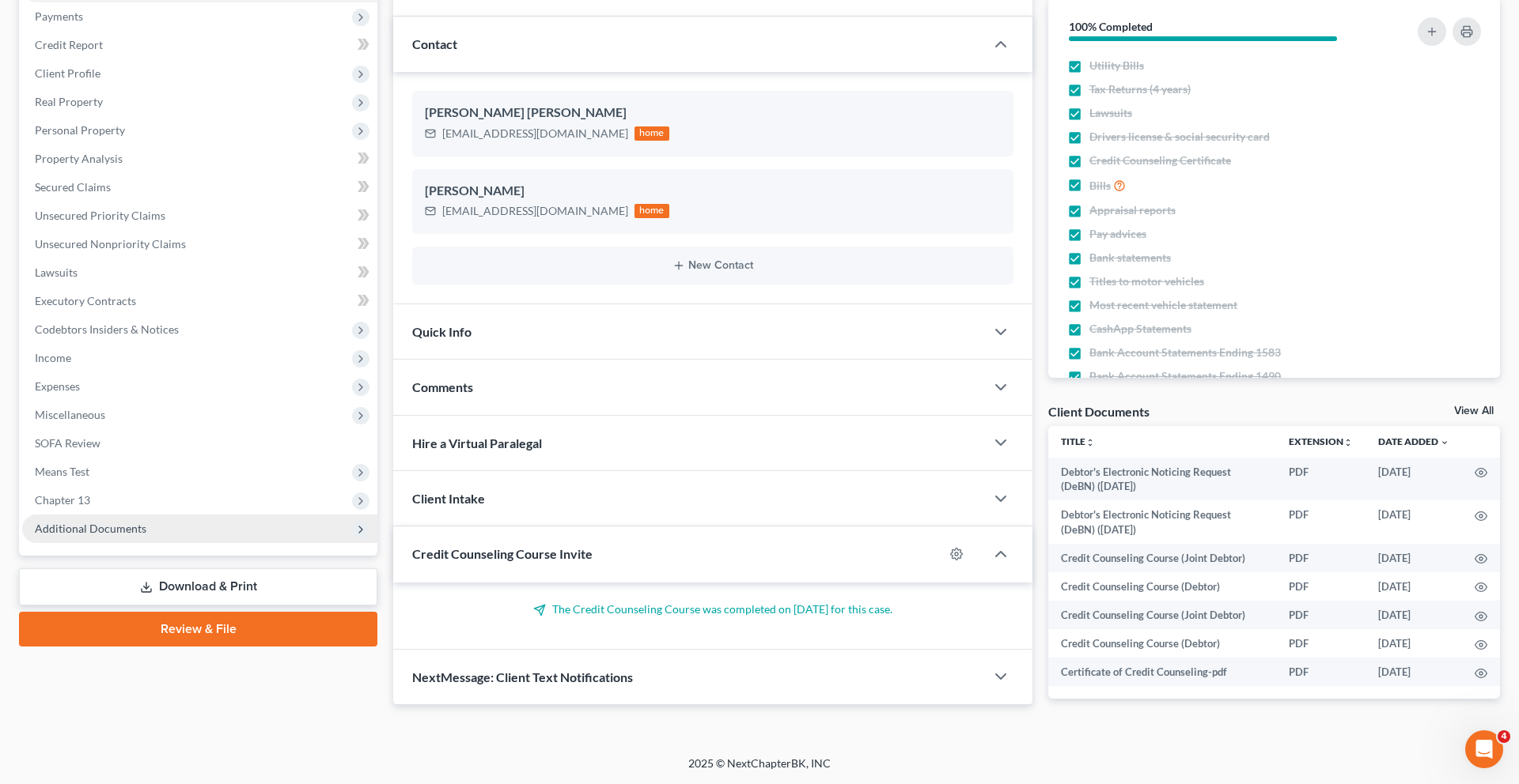
click at [139, 515] on span "Additional Documents" at bounding box center [199, 529] width 355 height 29
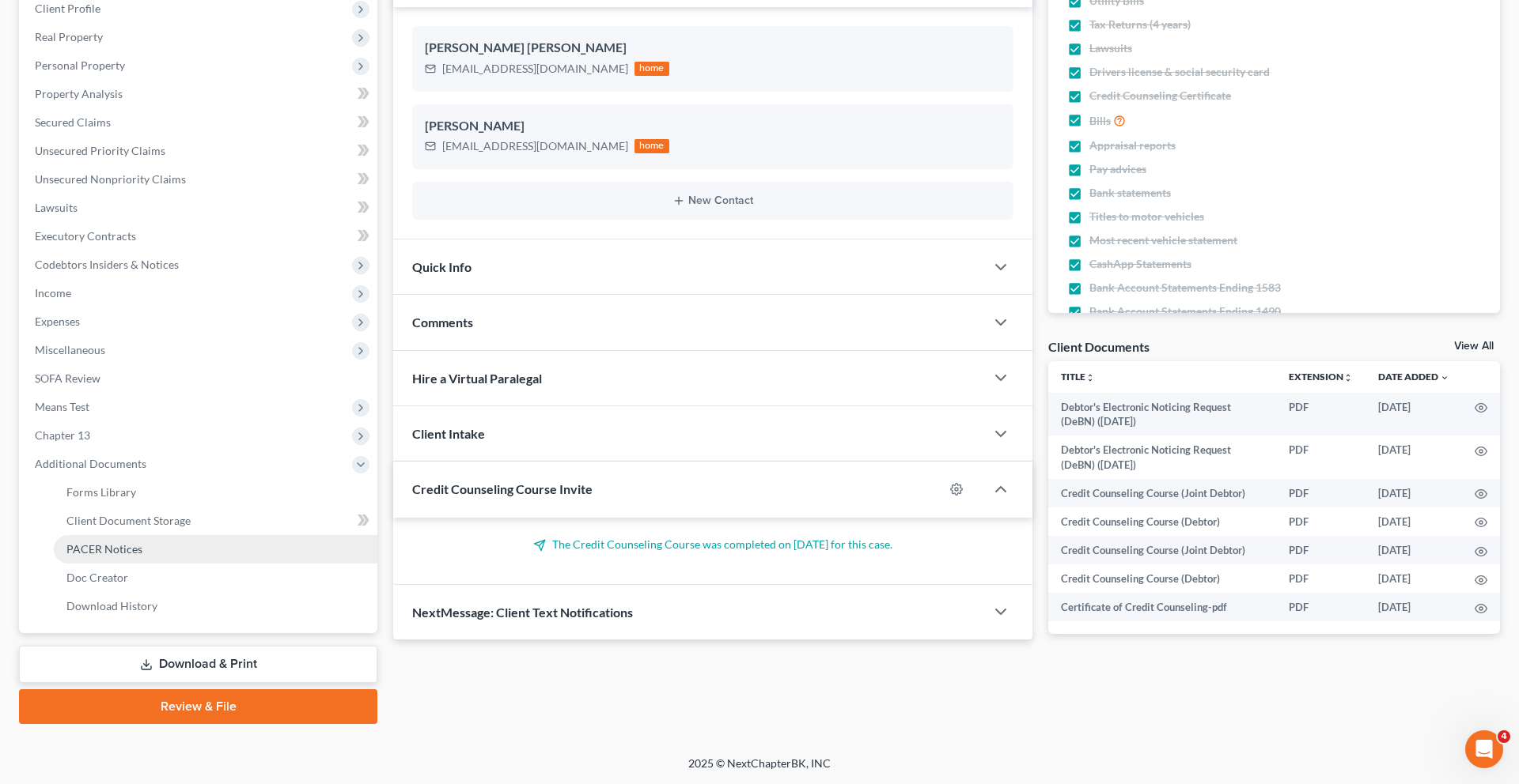
click at [142, 556] on span "PACER Notices" at bounding box center [104, 549] width 76 height 13
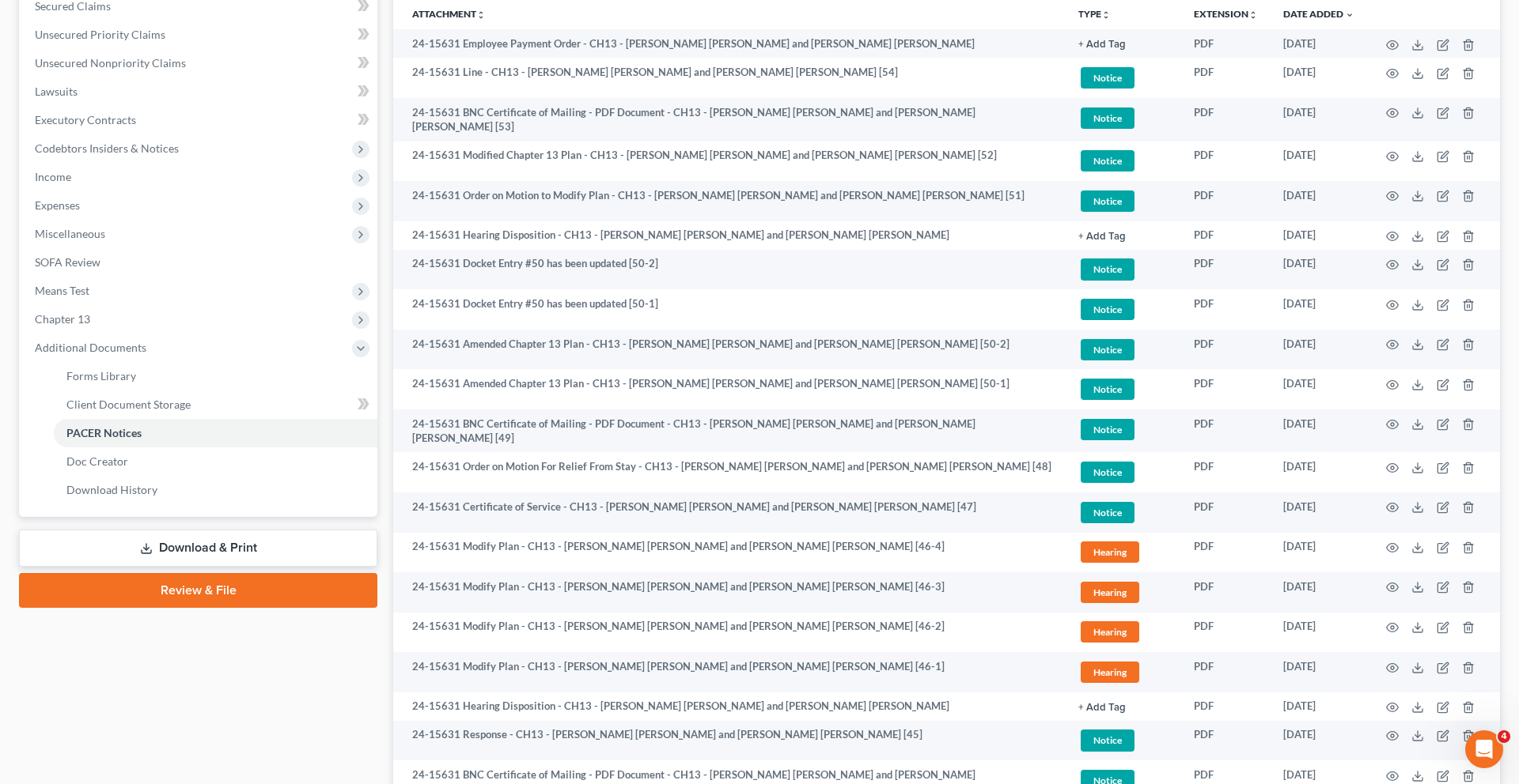
scroll to position [377, 0]
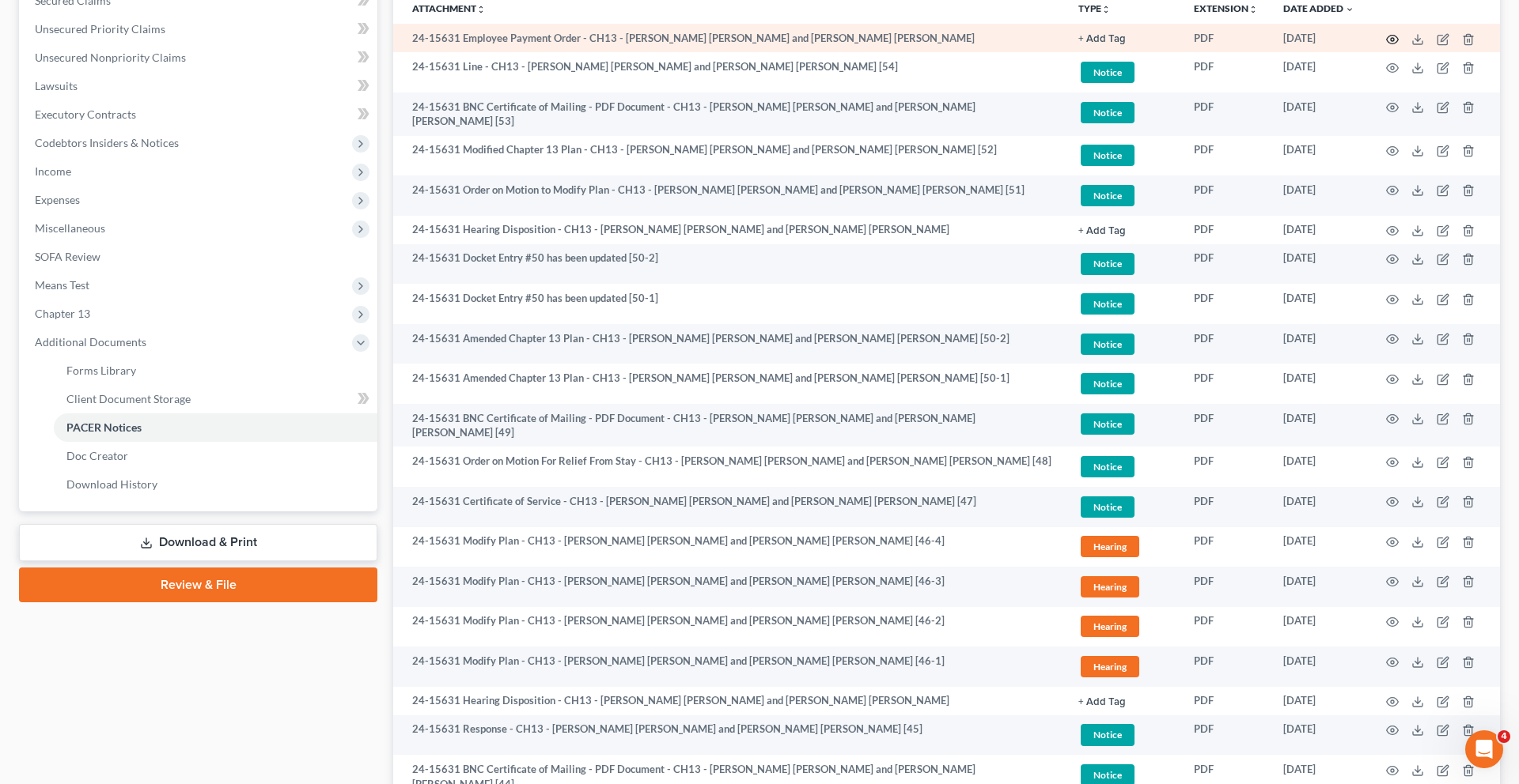
click at [1387, 44] on icon "button" at bounding box center [1392, 38] width 12 height 8
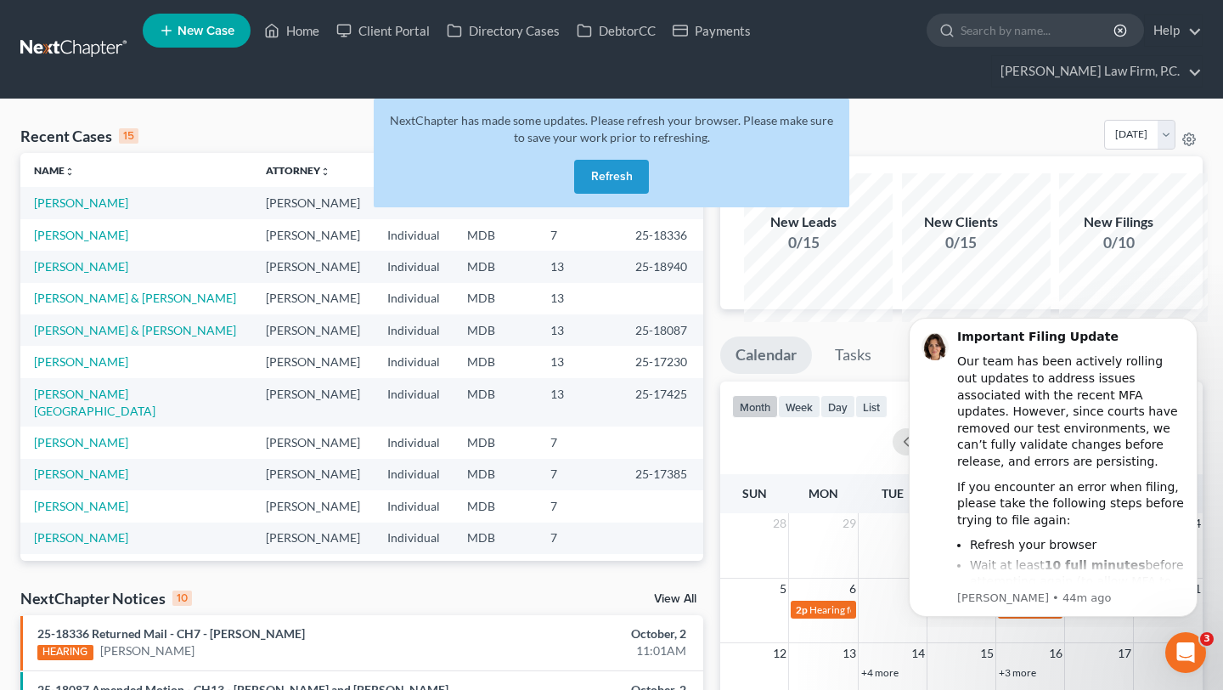
scroll to position [45, 0]
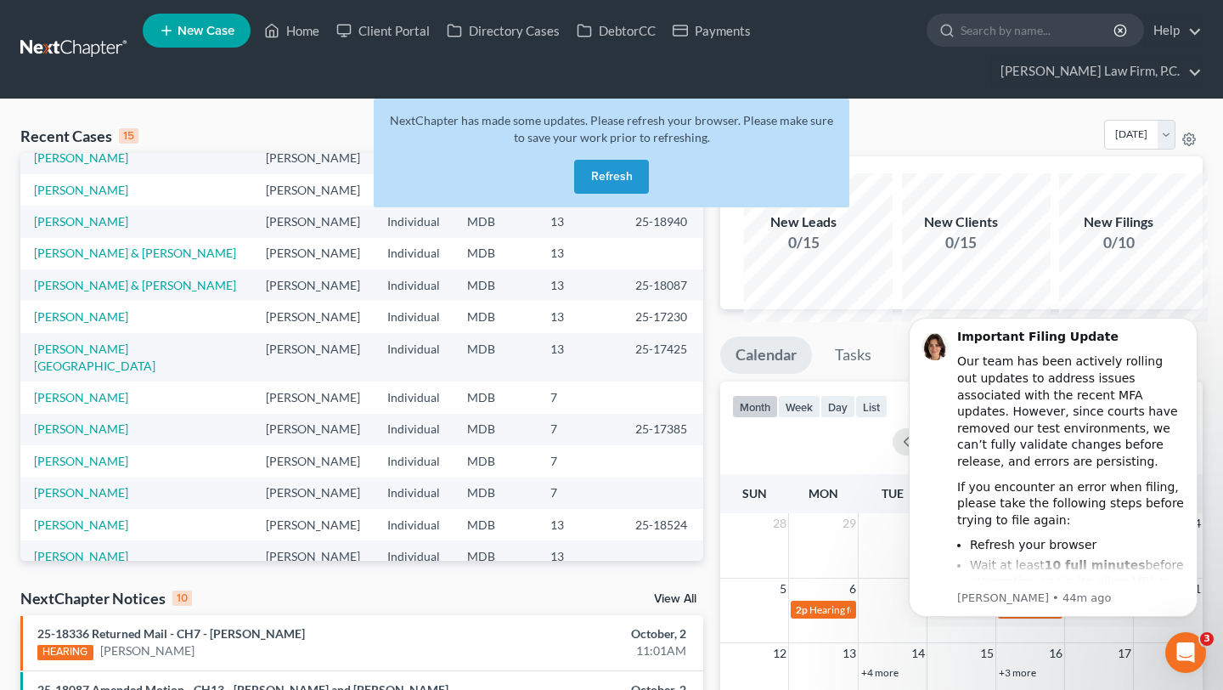
click at [603, 194] on button "Refresh" at bounding box center [611, 177] width 75 height 34
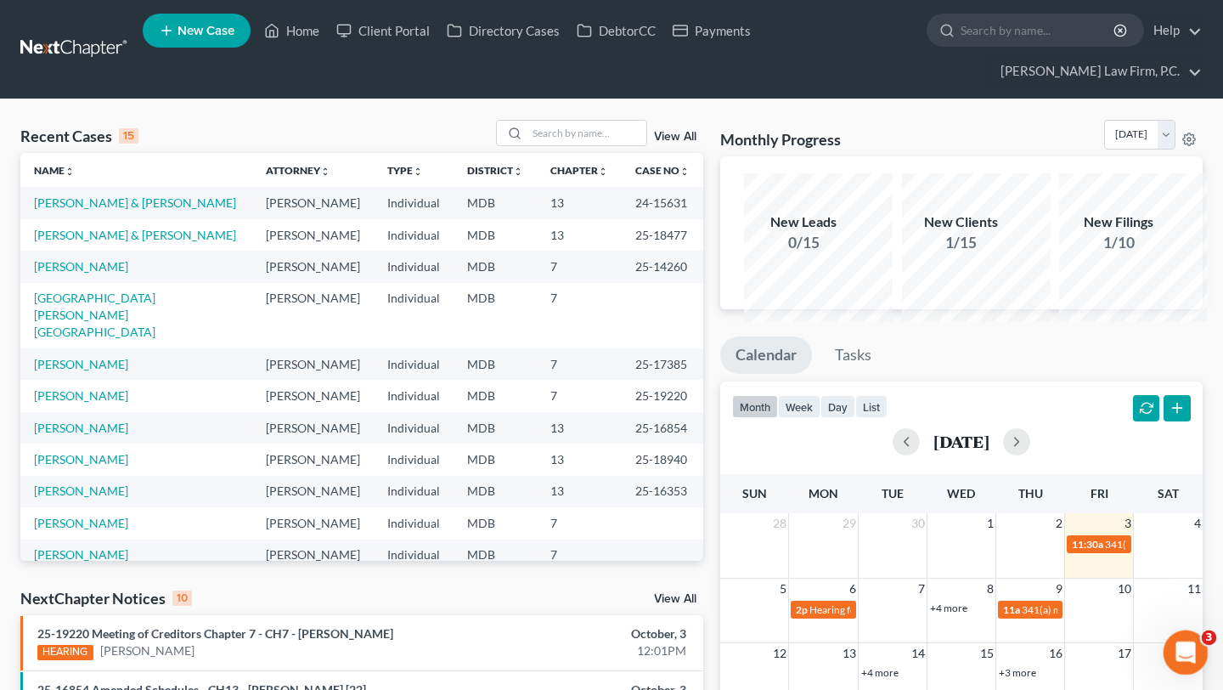
click at [1203, 653] on html at bounding box center [1183, 649] width 41 height 41
click at [1180, 651] on icon "Open Intercom Messenger" at bounding box center [1183, 650] width 12 height 14
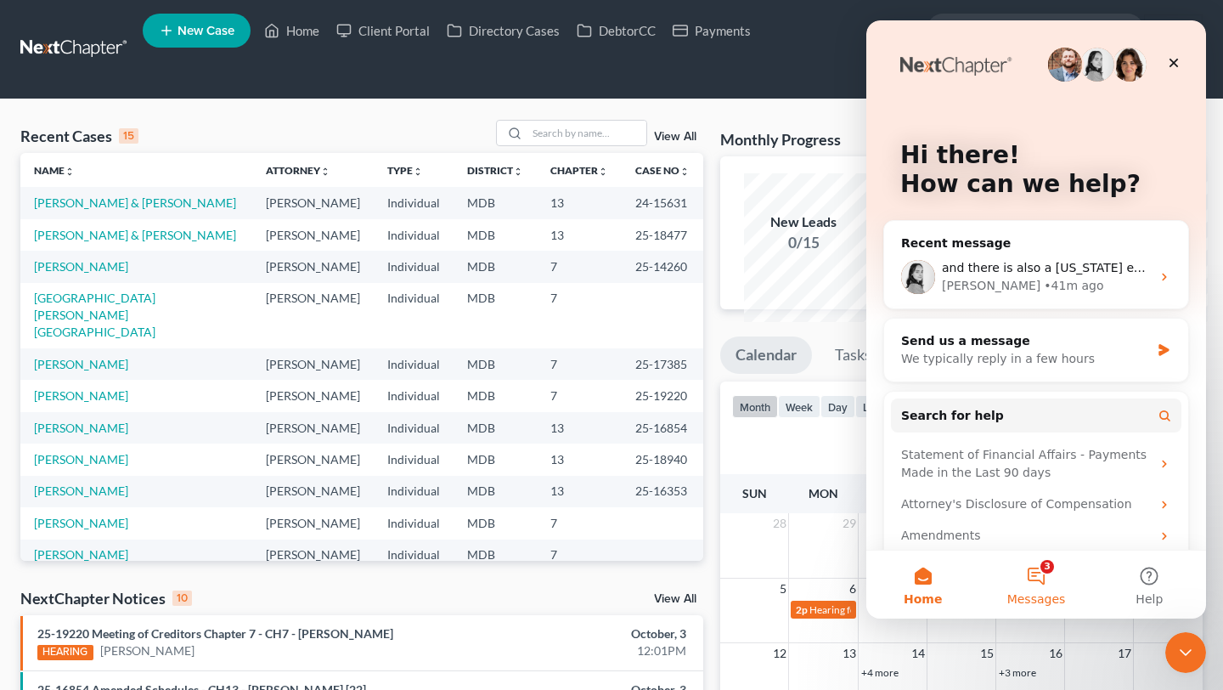
click at [1054, 574] on button "3 Messages" at bounding box center [1035, 584] width 113 height 68
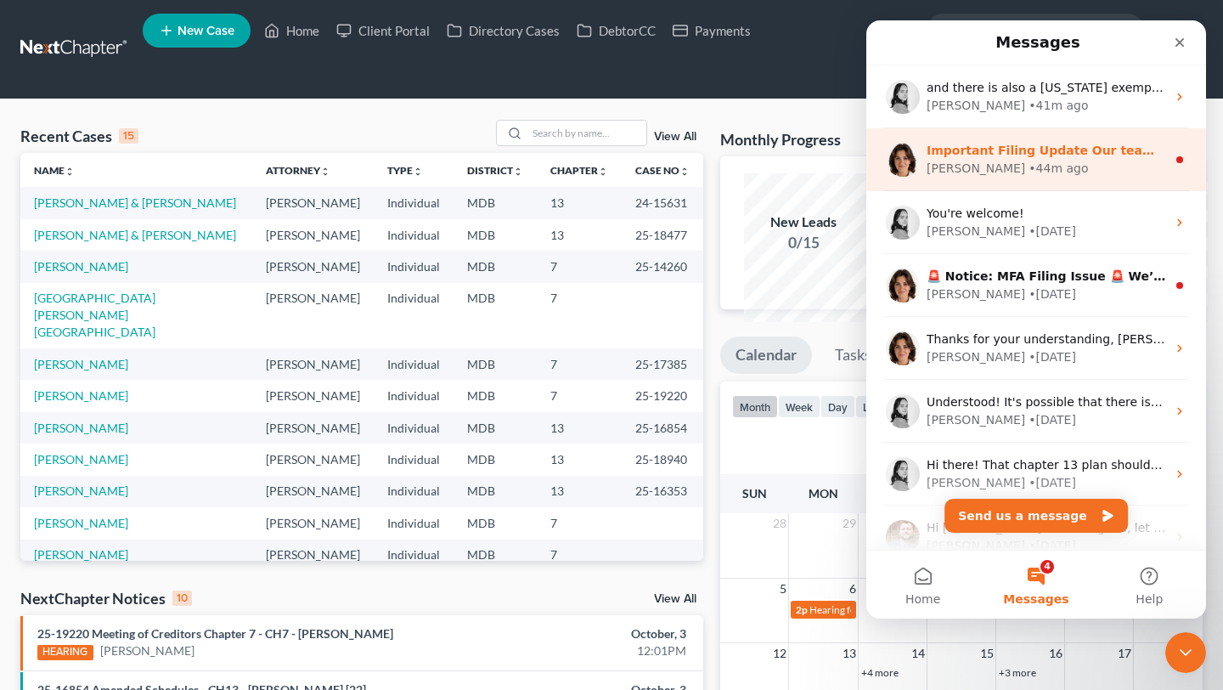
click at [1028, 161] on div "• 44m ago" at bounding box center [1057, 169] width 59 height 18
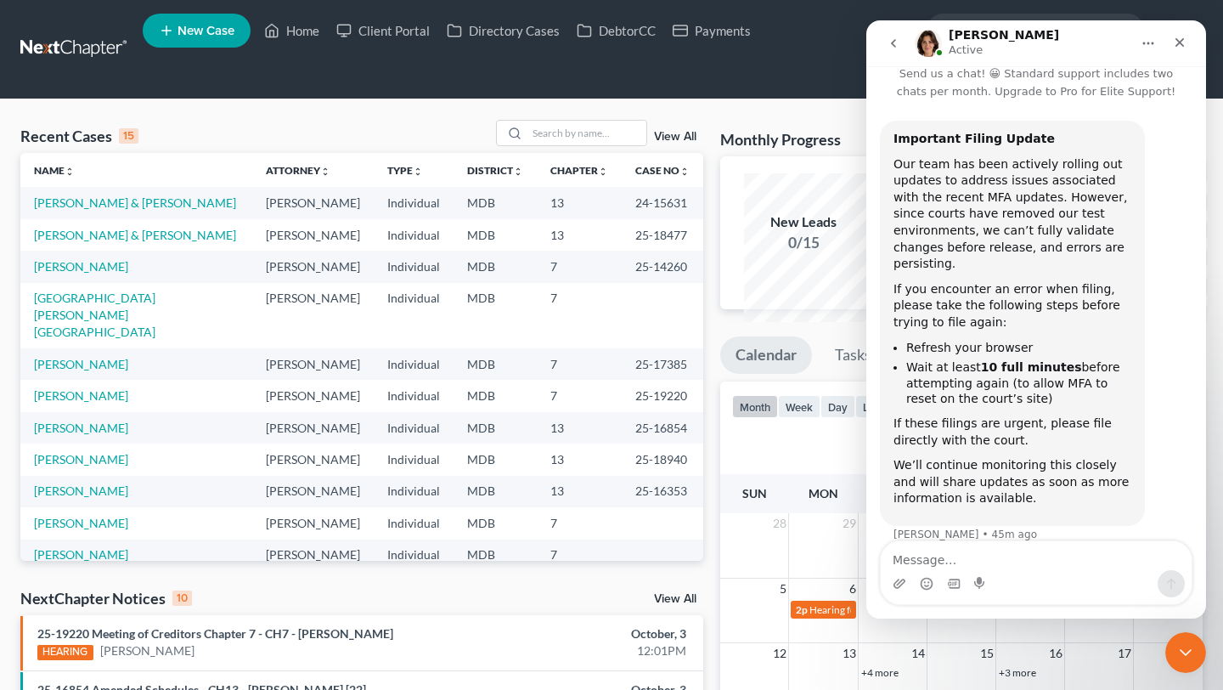
scroll to position [54, 0]
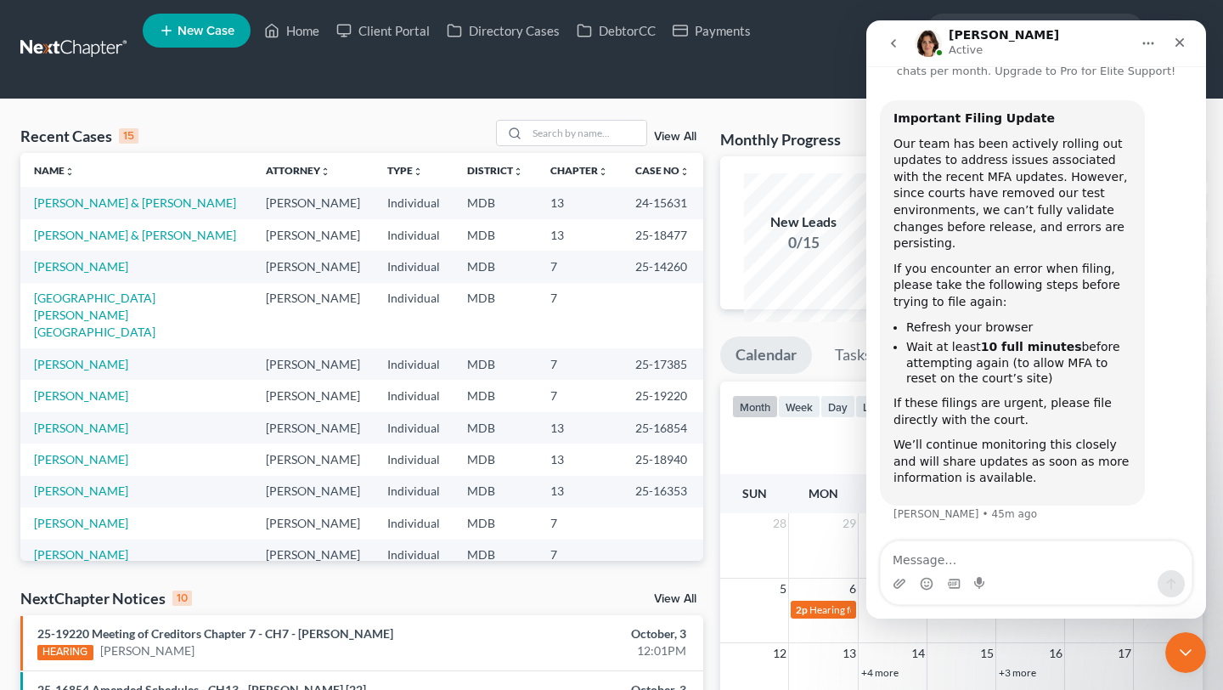
click at [899, 46] on icon "go back" at bounding box center [894, 44] width 14 height 14
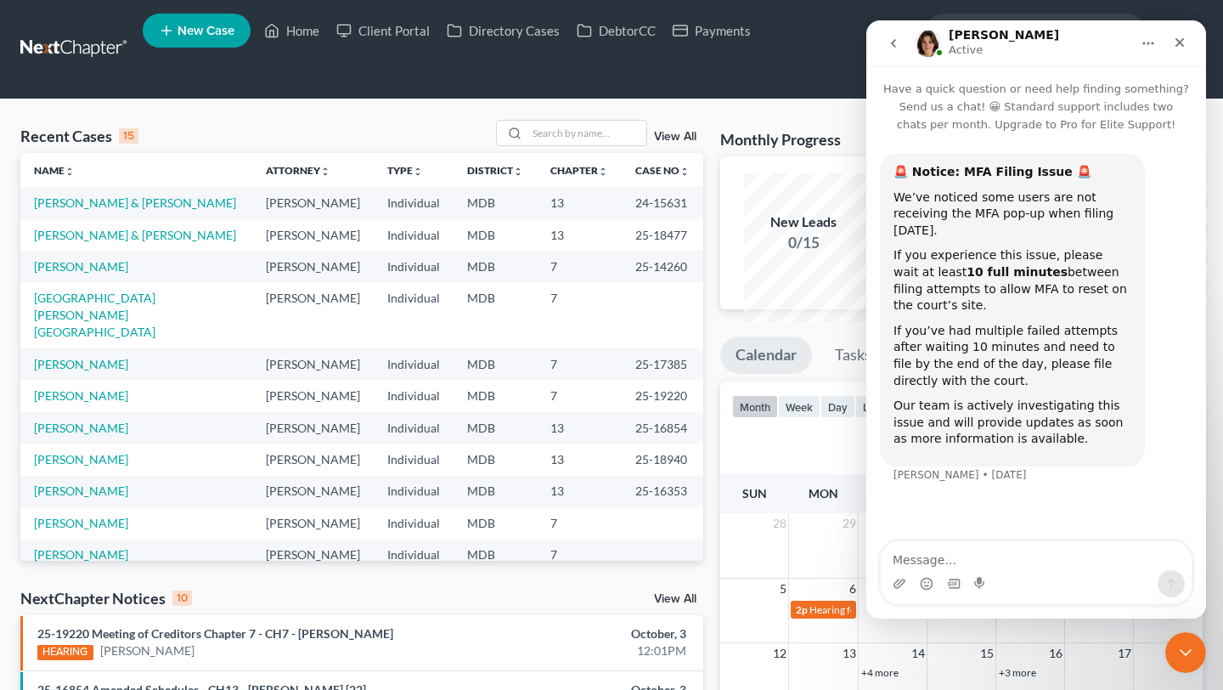
click at [891, 45] on icon "go back" at bounding box center [894, 44] width 14 height 14
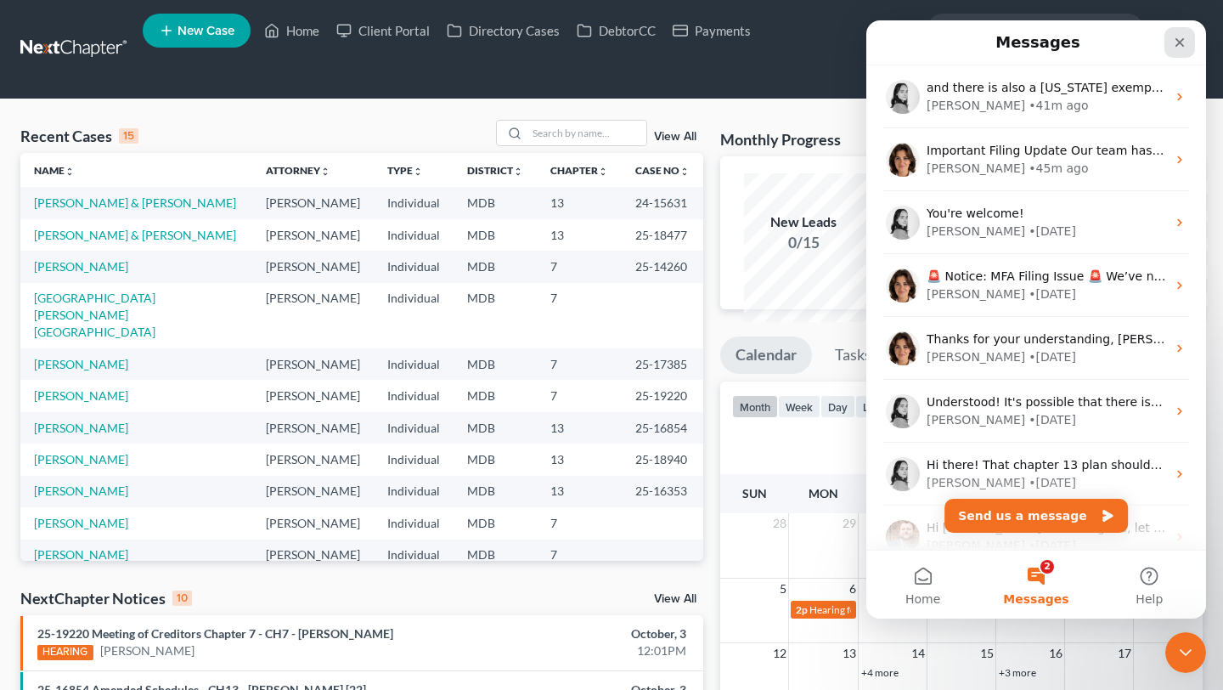
click at [1174, 44] on icon "Close" at bounding box center [1180, 43] width 14 height 14
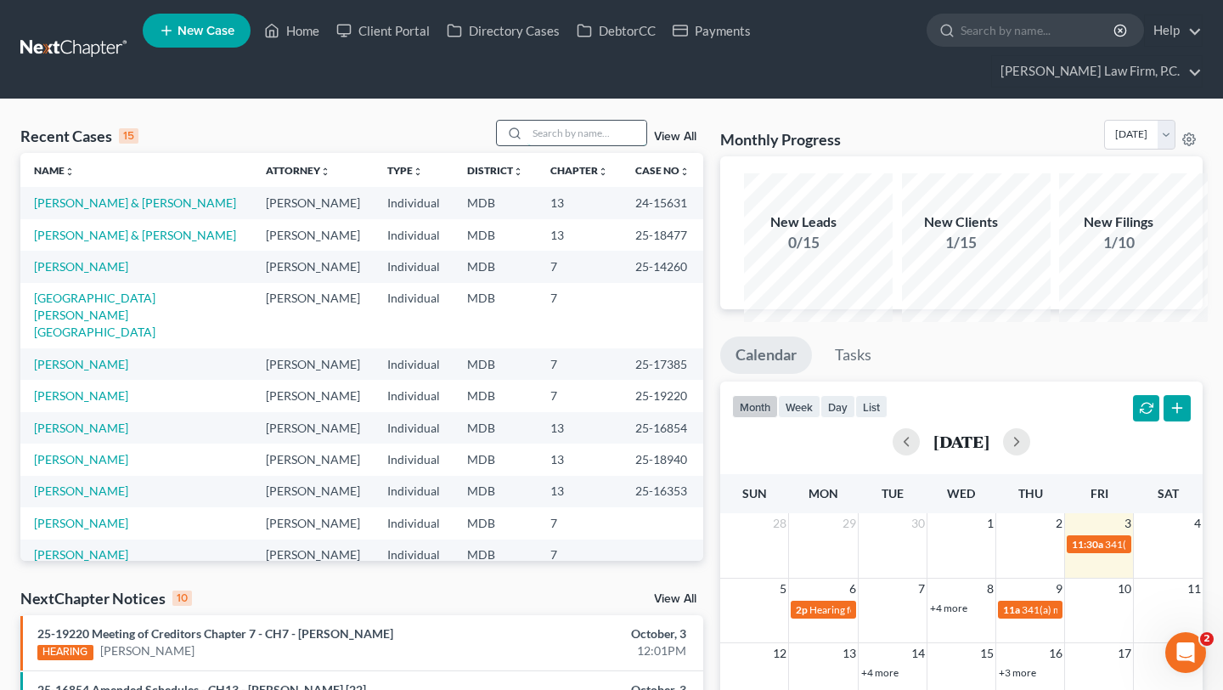
click at [528, 145] on input "search" at bounding box center [586, 133] width 119 height 25
type input "wick"
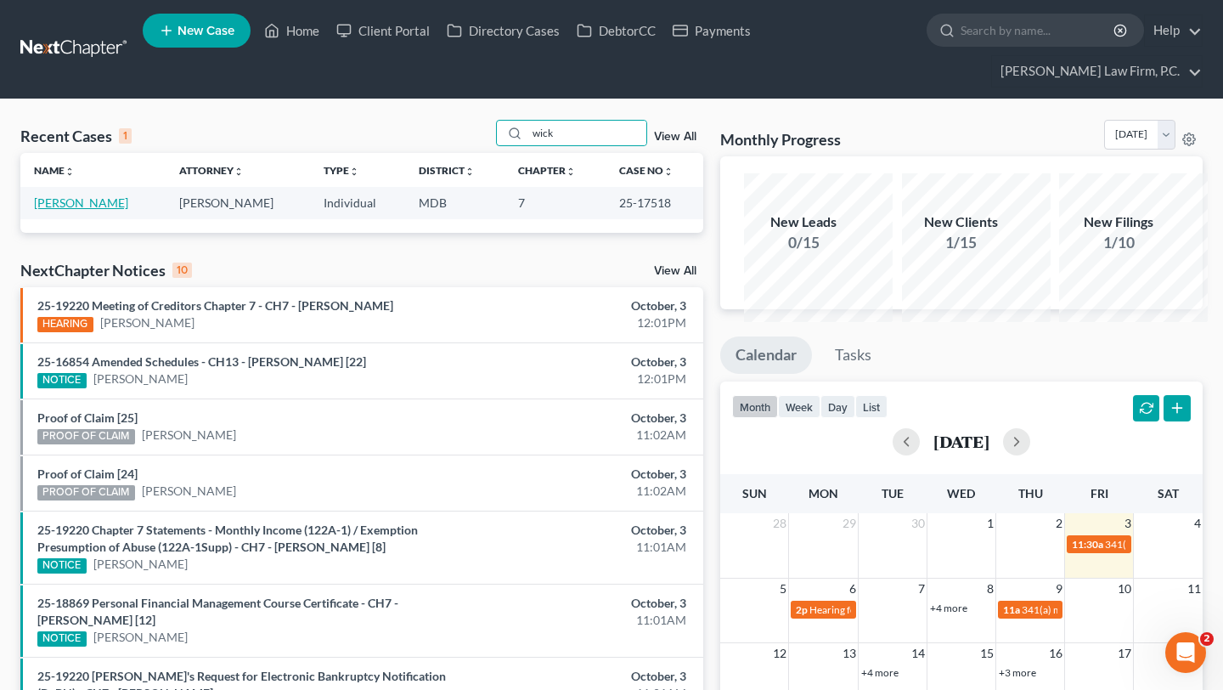
click at [60, 210] on link "Wick, Katelyn" at bounding box center [81, 202] width 94 height 14
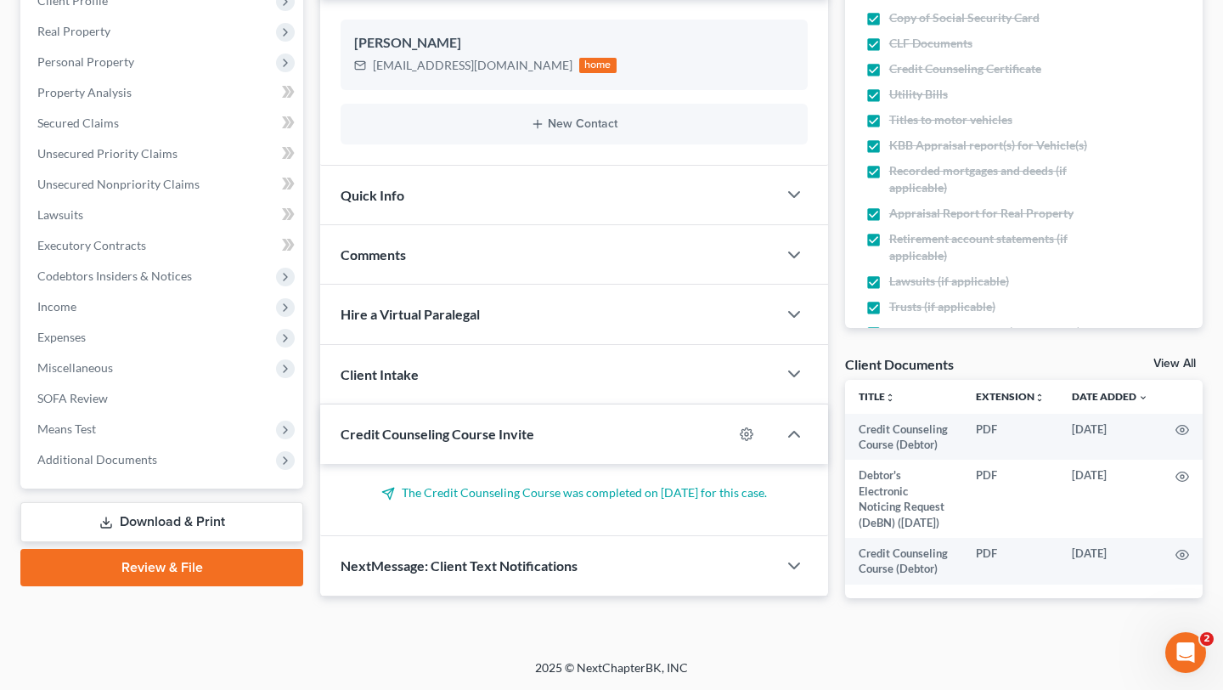
scroll to position [650, 0]
click at [147, 452] on span "Additional Documents" at bounding box center [97, 459] width 120 height 14
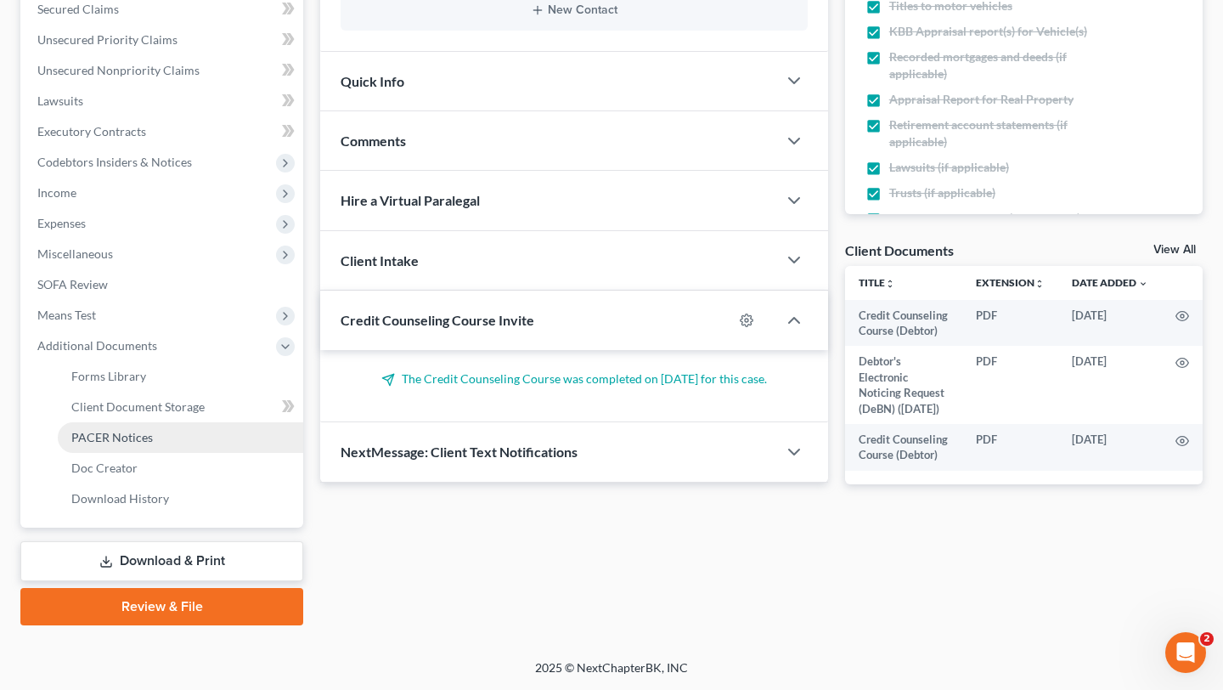
click at [145, 430] on span "PACER Notices" at bounding box center [112, 437] width 82 height 14
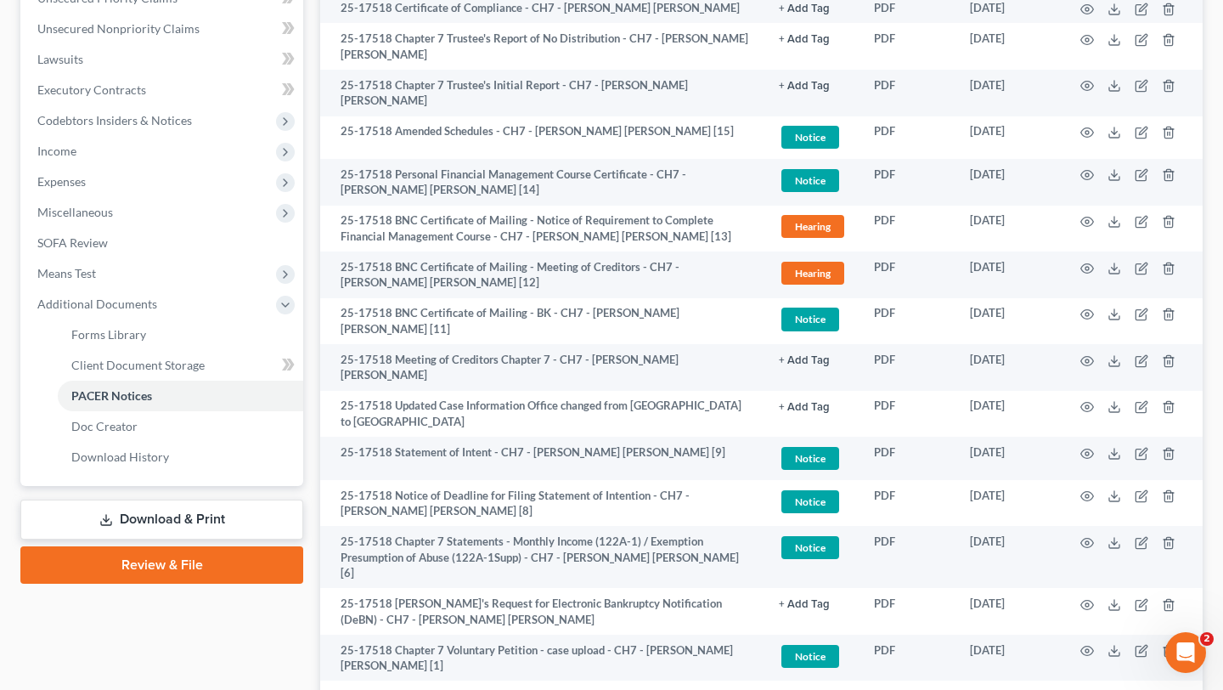
scroll to position [472, 0]
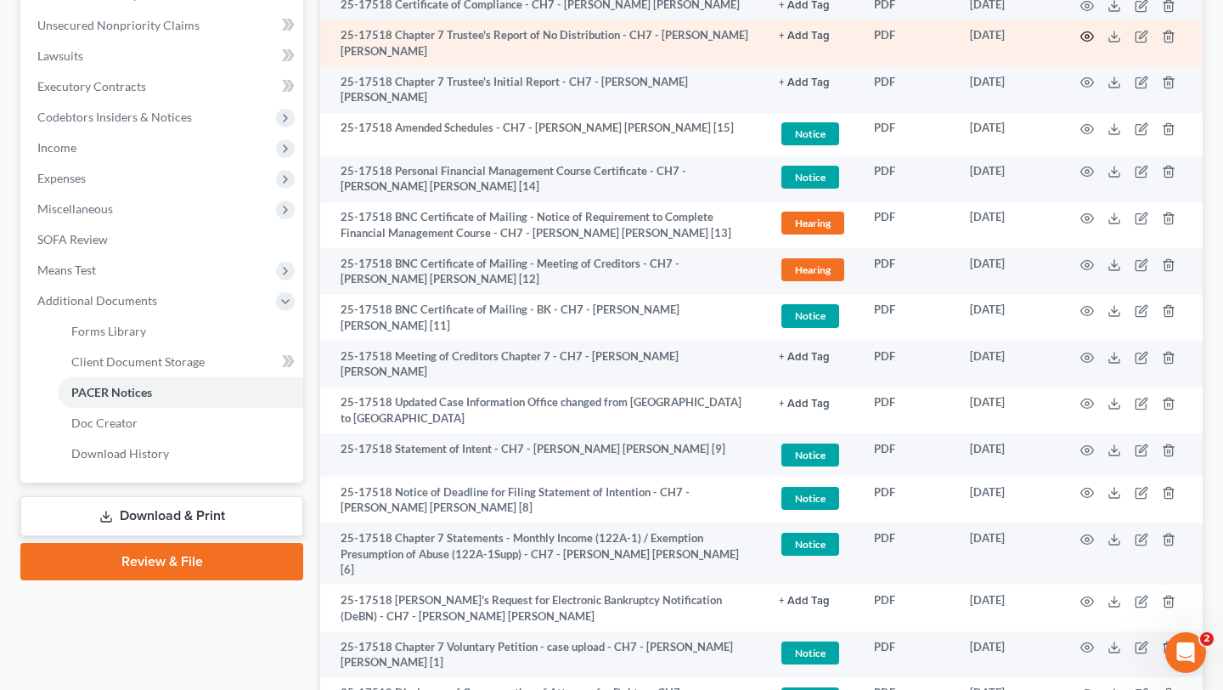
click at [1080, 43] on icon "button" at bounding box center [1087, 37] width 14 height 14
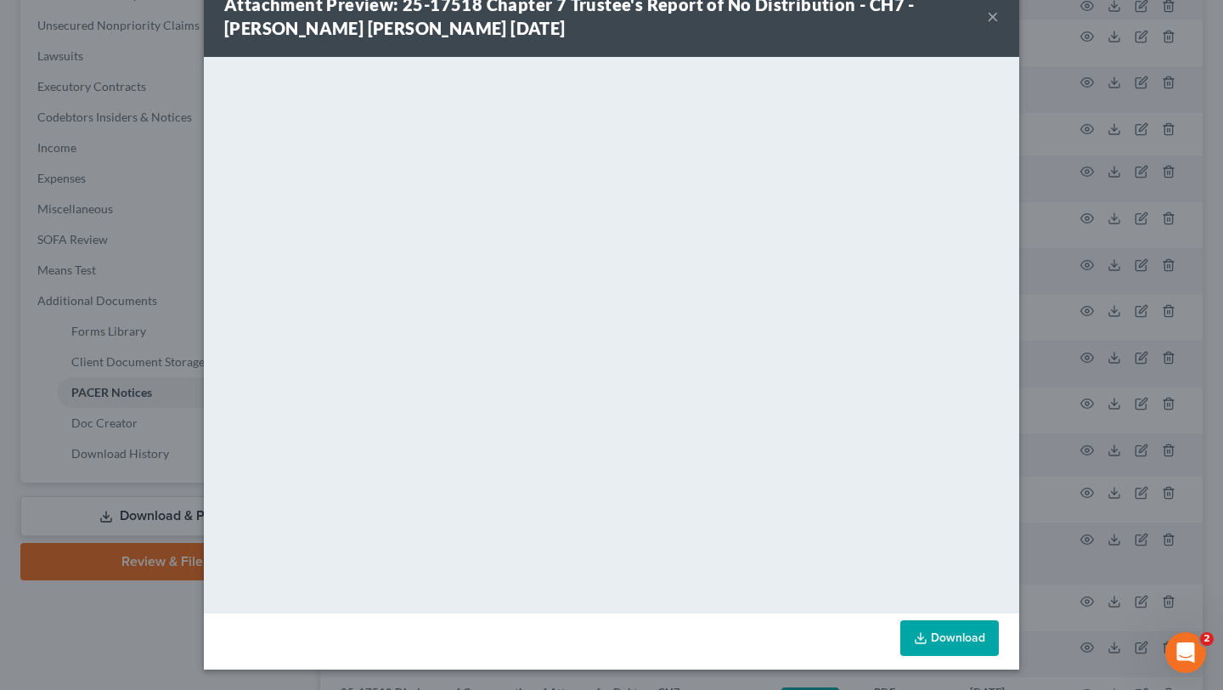
scroll to position [0, 0]
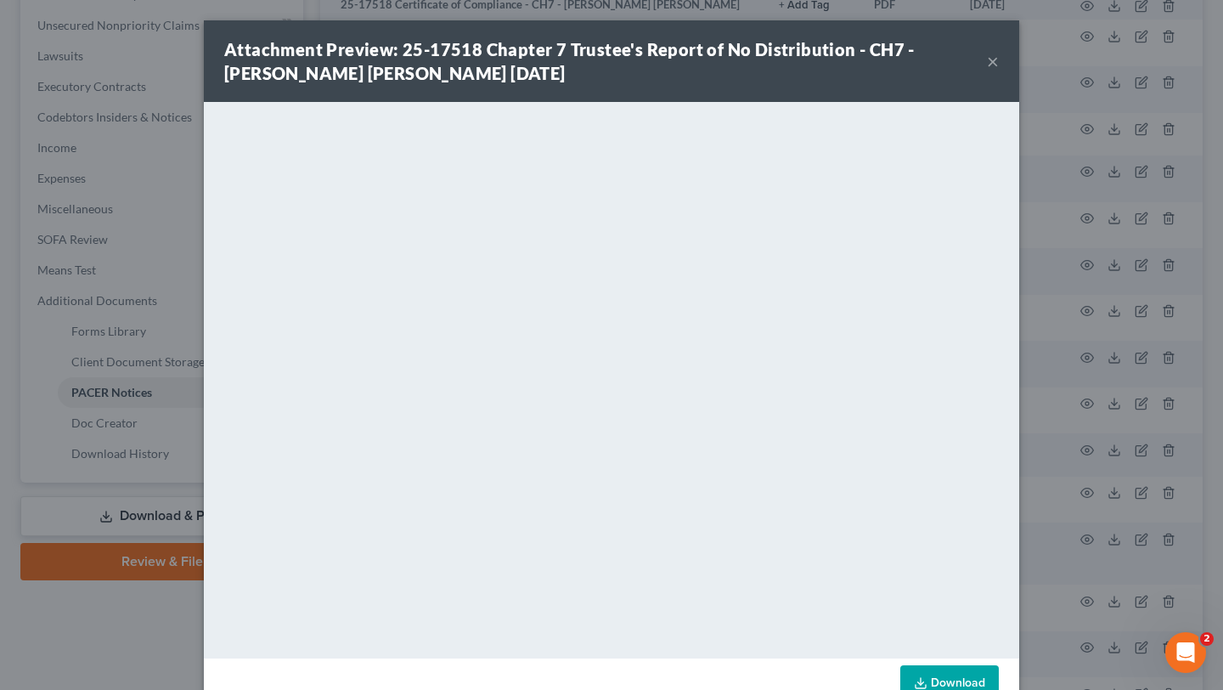
click at [999, 71] on button "×" at bounding box center [993, 61] width 12 height 20
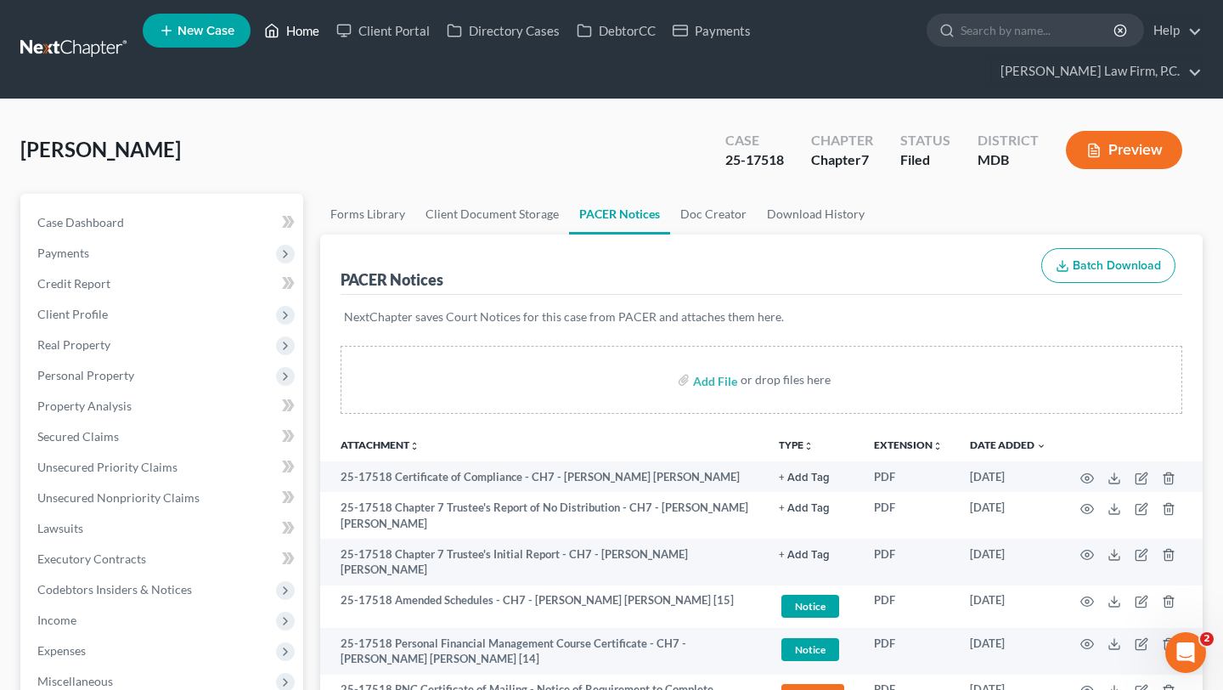
click at [328, 45] on link "Home" at bounding box center [292, 30] width 72 height 31
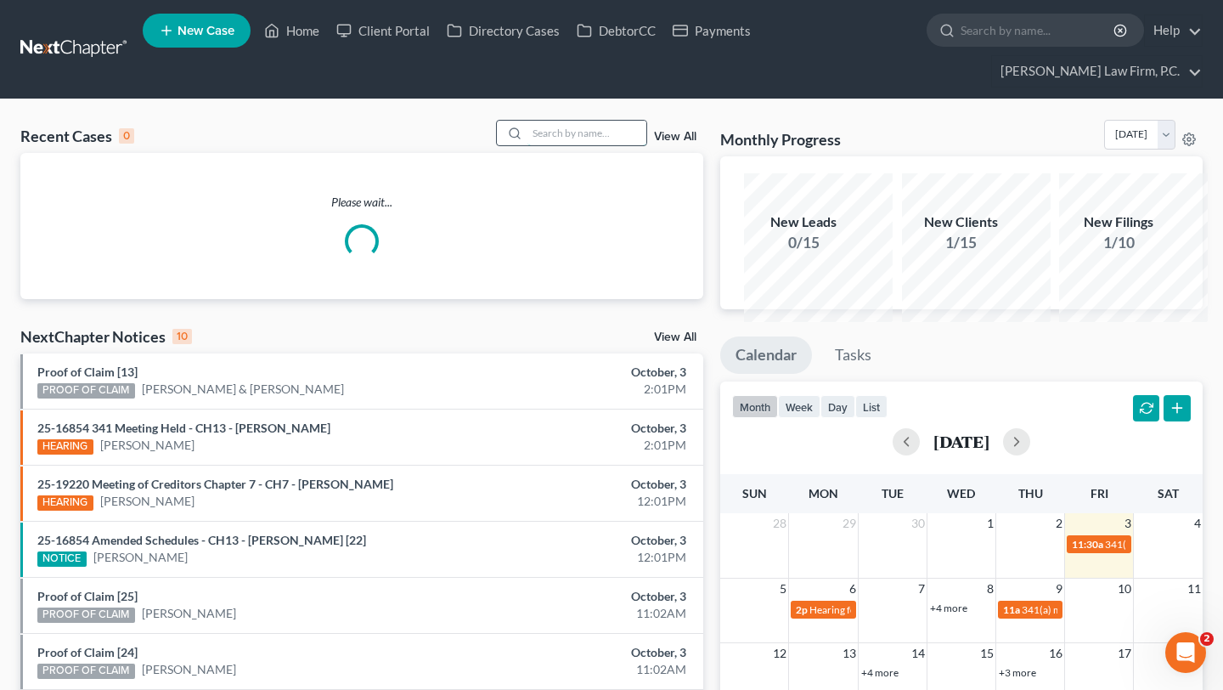
click at [527, 145] on input "search" at bounding box center [586, 133] width 119 height 25
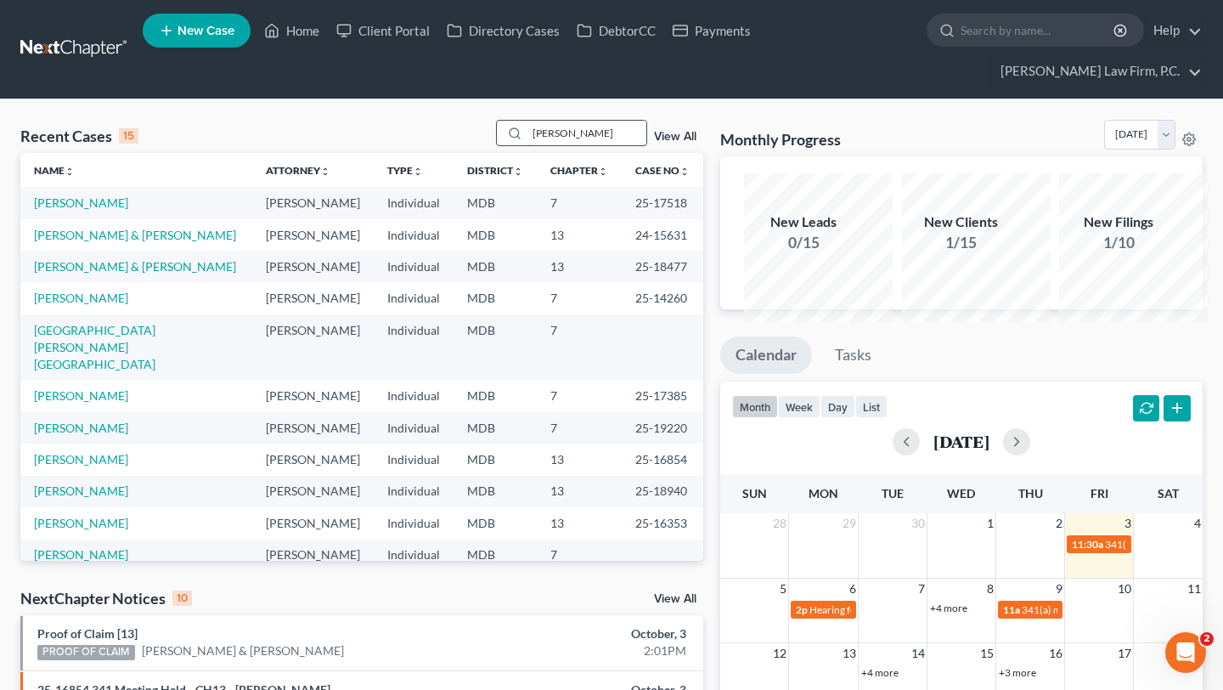
type input "aron"
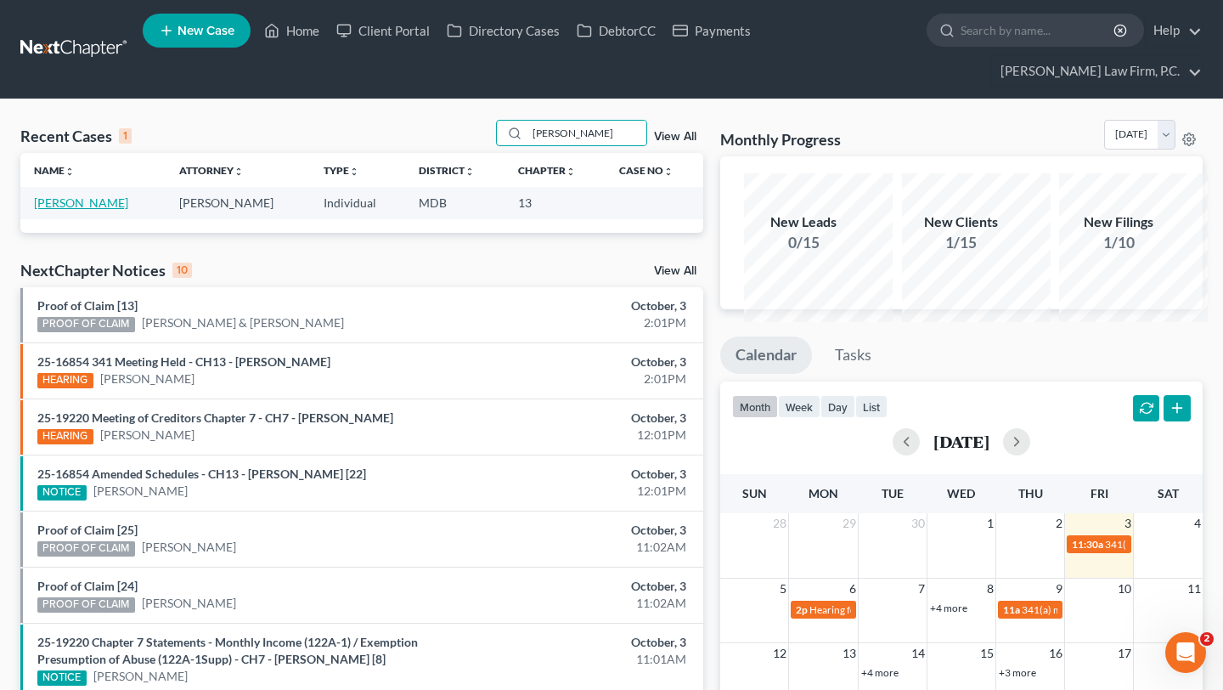
click at [64, 210] on link "Coleman, Aron" at bounding box center [81, 202] width 94 height 14
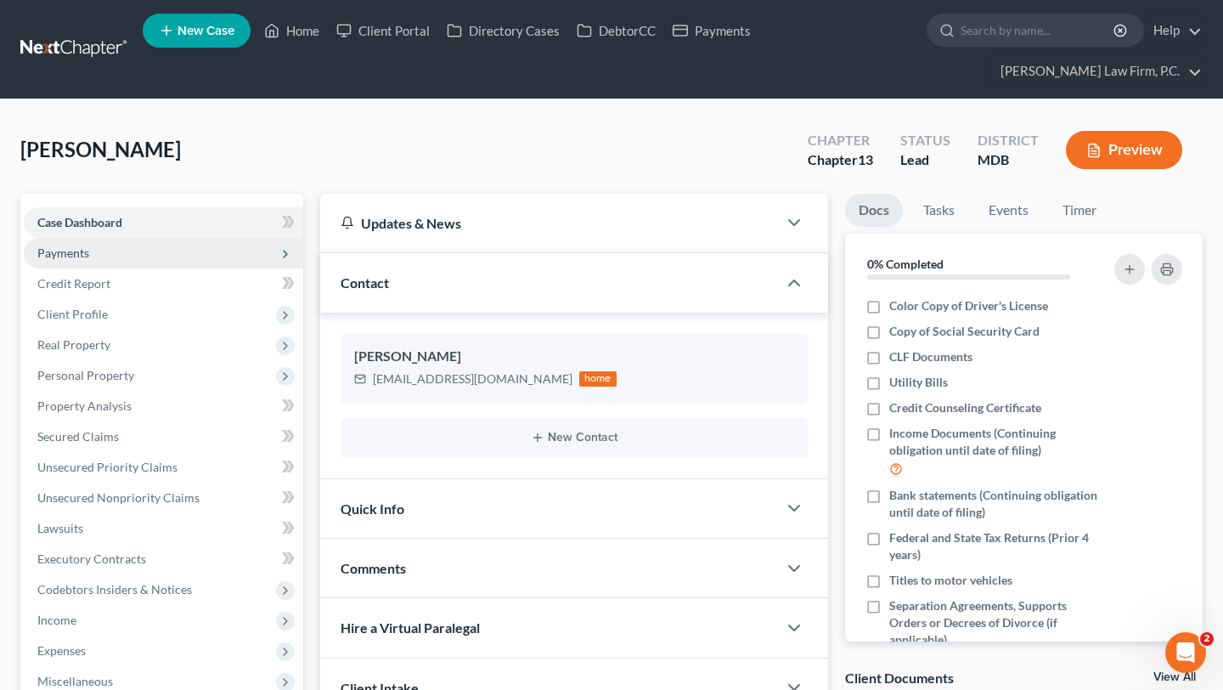
click at [89, 260] on span "Payments" at bounding box center [63, 252] width 52 height 14
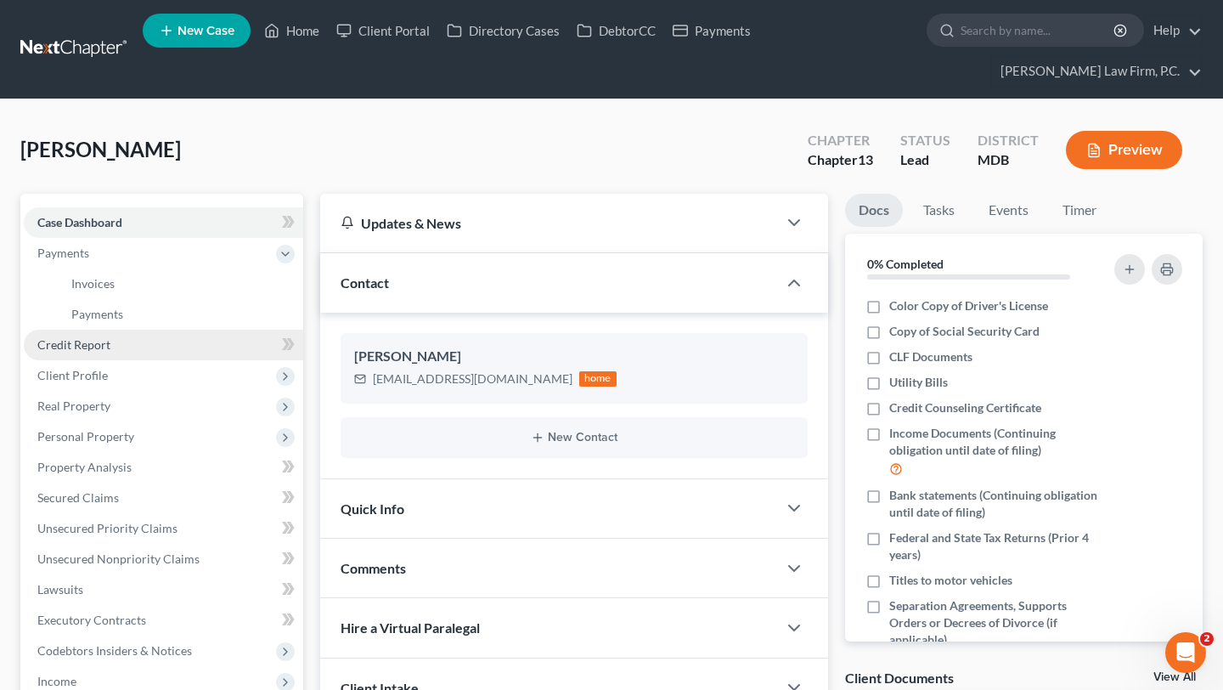
click at [110, 352] on span "Credit Report" at bounding box center [73, 344] width 73 height 14
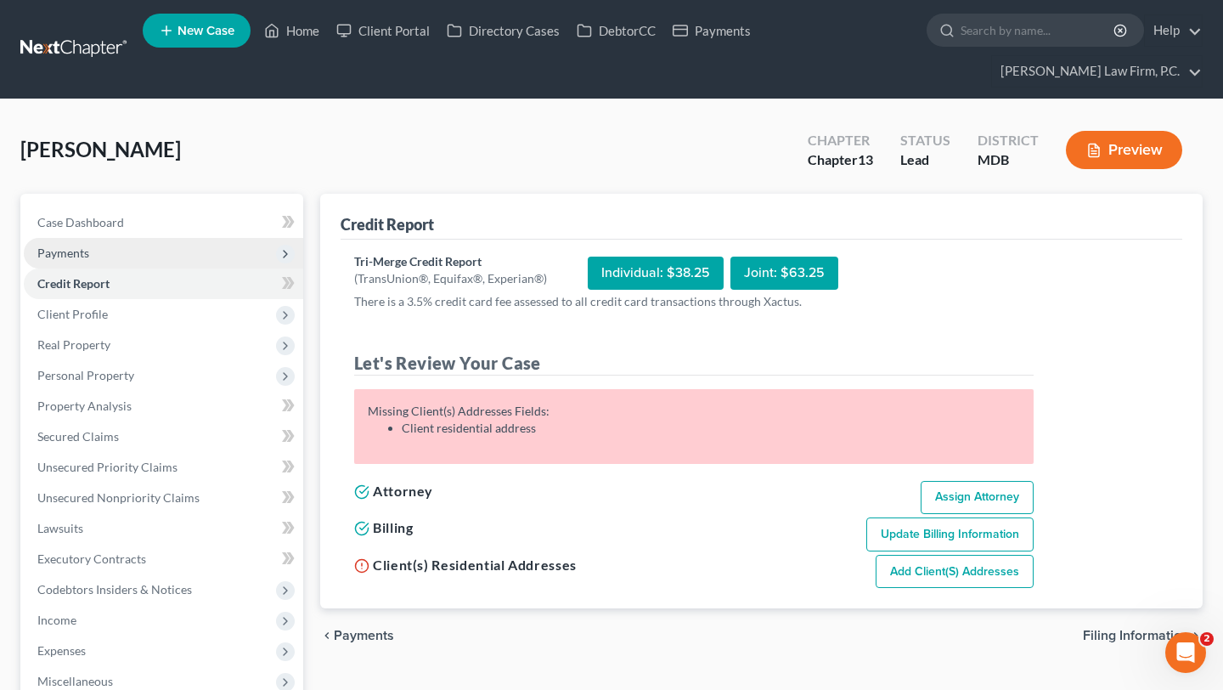
click at [105, 268] on span "Payments" at bounding box center [163, 253] width 279 height 31
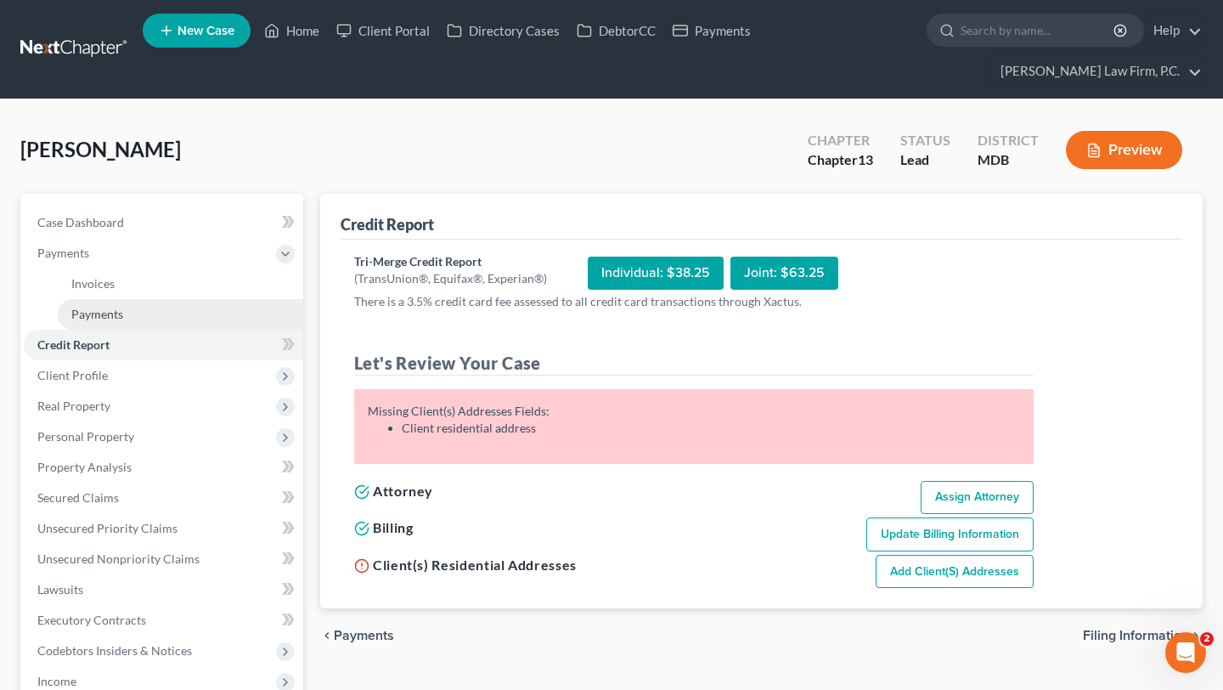
click at [117, 321] on span "Payments" at bounding box center [97, 314] width 52 height 14
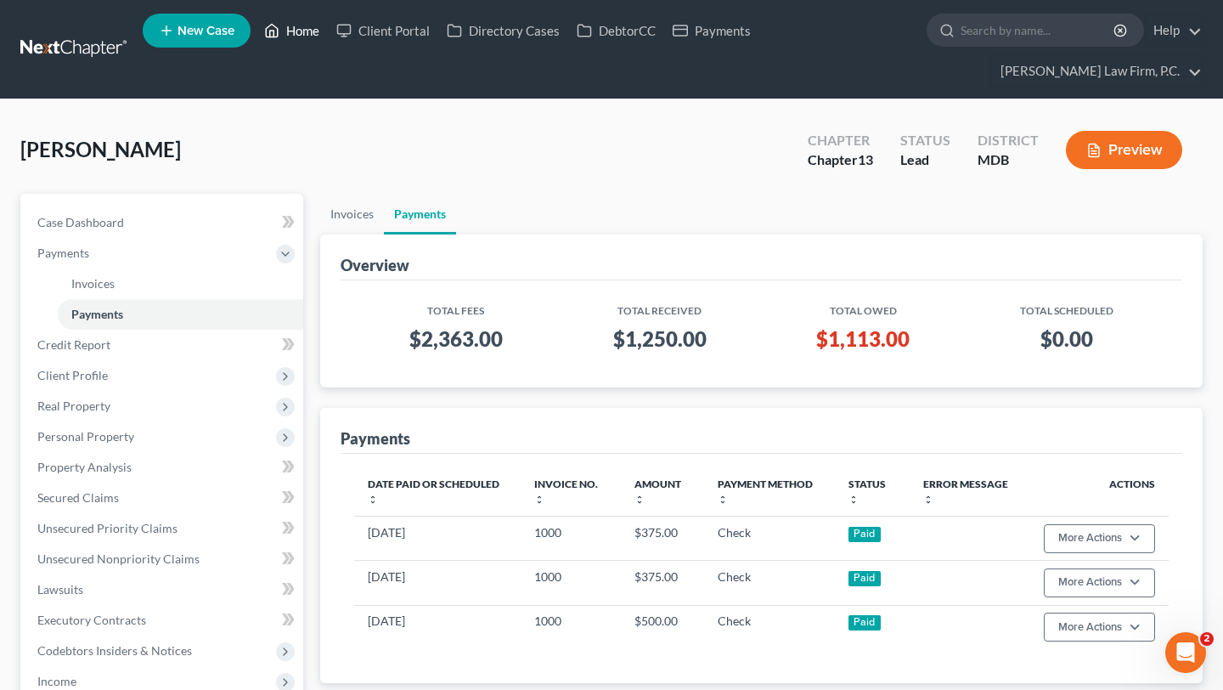
click at [328, 28] on link "Home" at bounding box center [292, 30] width 72 height 31
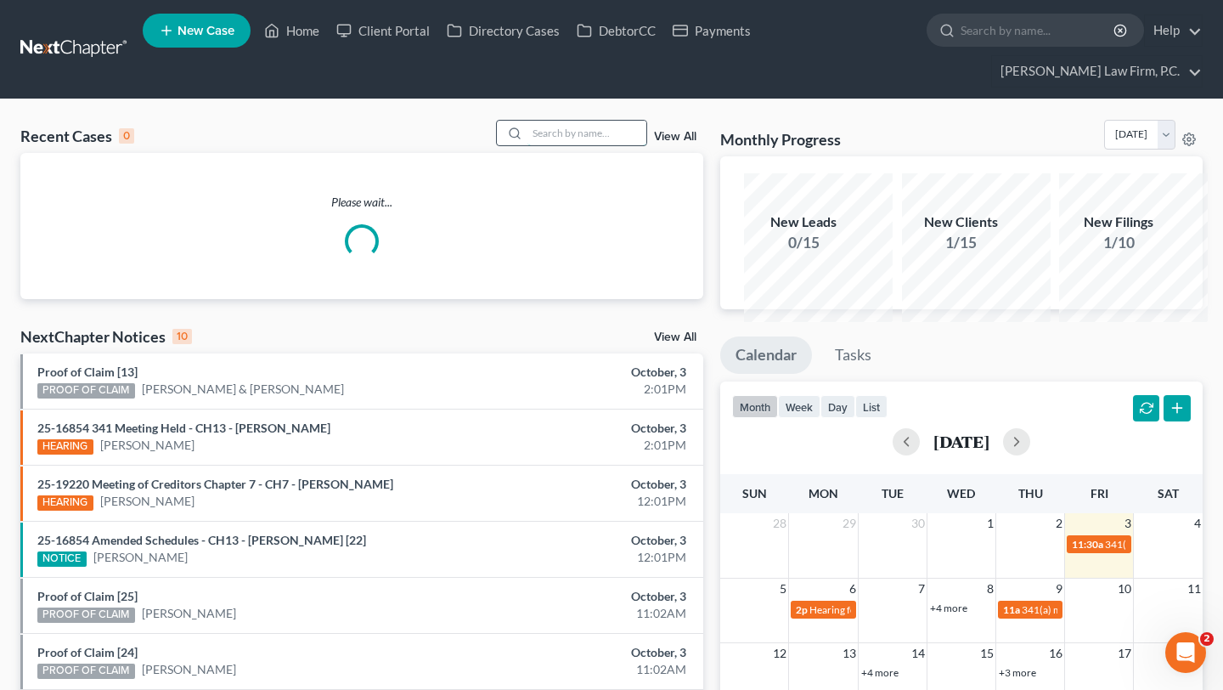
click at [527, 145] on input "search" at bounding box center [586, 133] width 119 height 25
type input "wick"
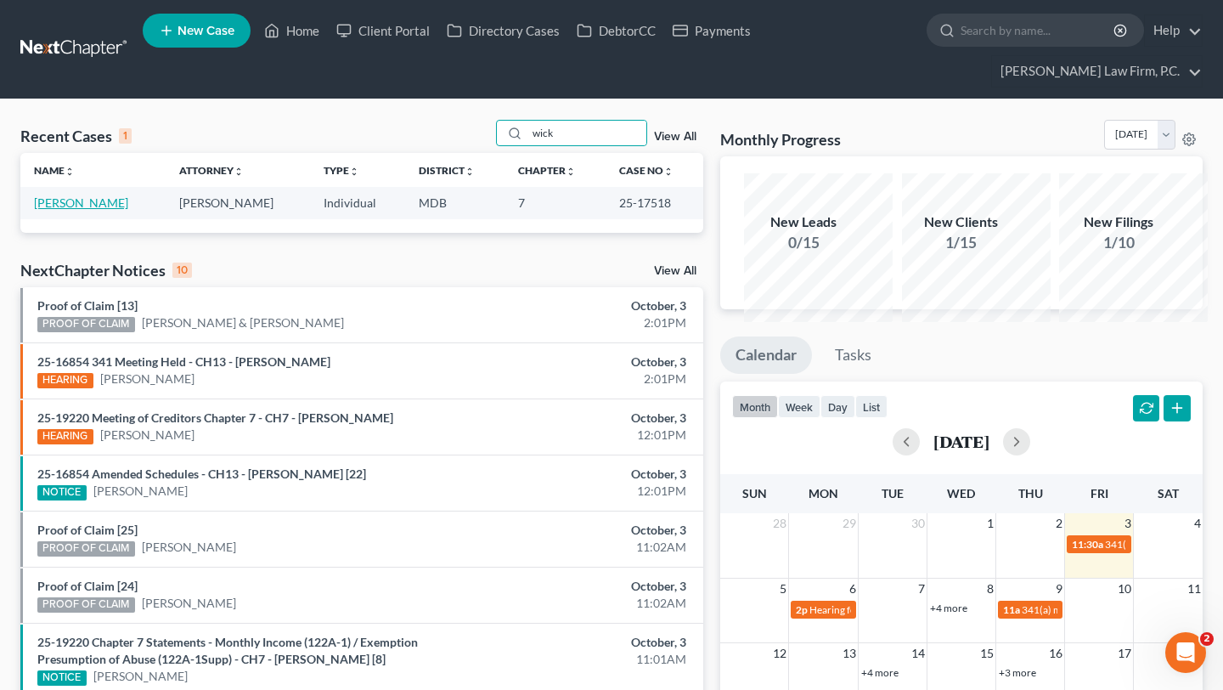
click at [67, 210] on link "Wick, Katelyn" at bounding box center [81, 202] width 94 height 14
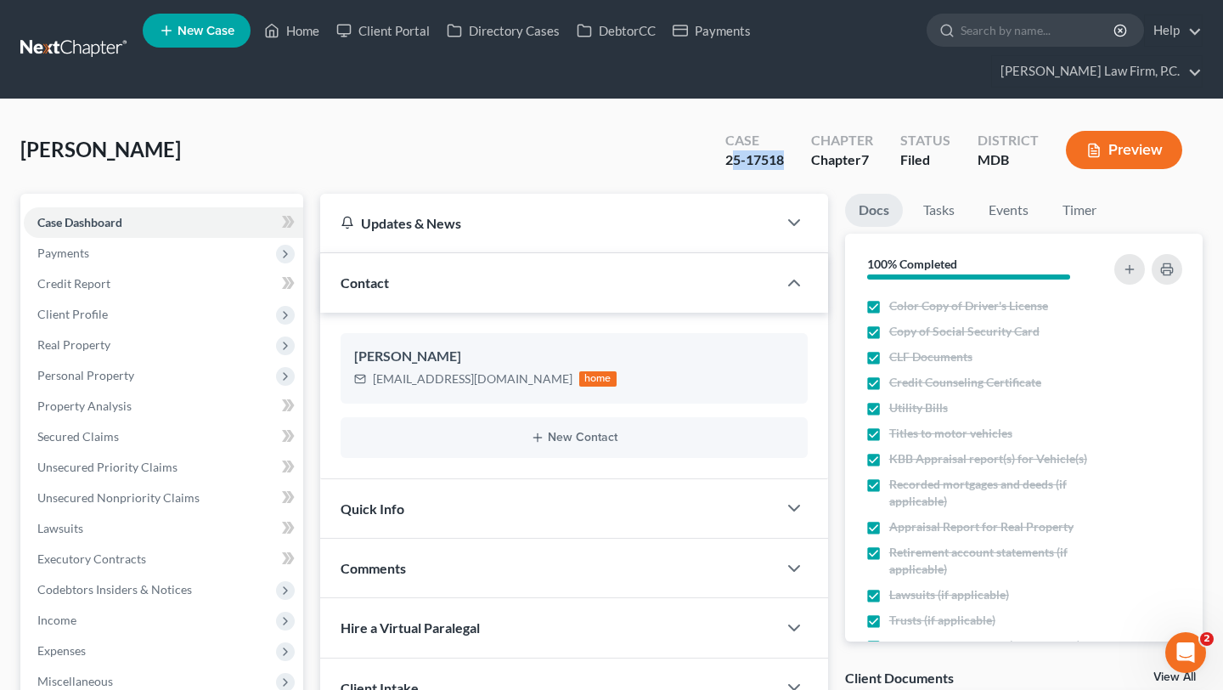
drag, startPoint x: 682, startPoint y: 186, endPoint x: 613, endPoint y: 183, distance: 68.9
click at [712, 177] on div "Case 25-17518" at bounding box center [755, 152] width 86 height 50
copy div "5-17518"
drag, startPoint x: 645, startPoint y: 188, endPoint x: 1000, endPoint y: 0, distance: 401.5
click at [0, 0] on div "Home New Case Client Portal Directory Cases DebtorCC Payments Chambers Law Firm…" at bounding box center [611, 501] width 1223 height 1003
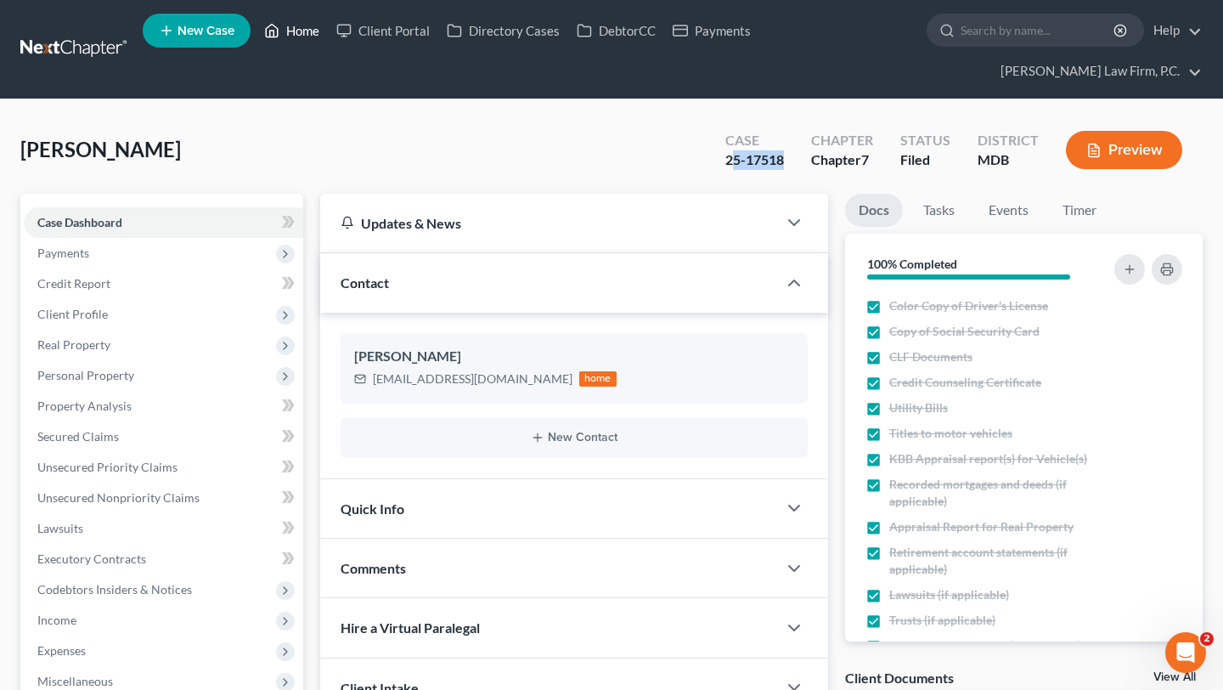
click at [328, 38] on link "Home" at bounding box center [292, 30] width 72 height 31
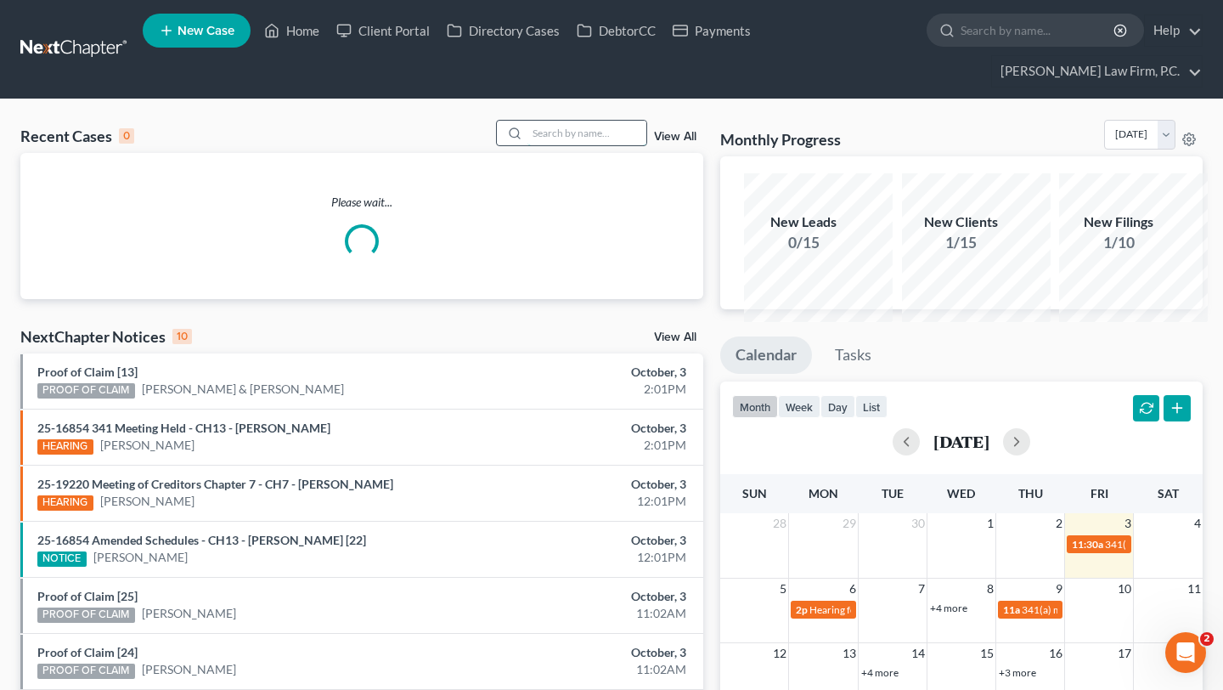
click at [537, 145] on input "search" at bounding box center [586, 133] width 119 height 25
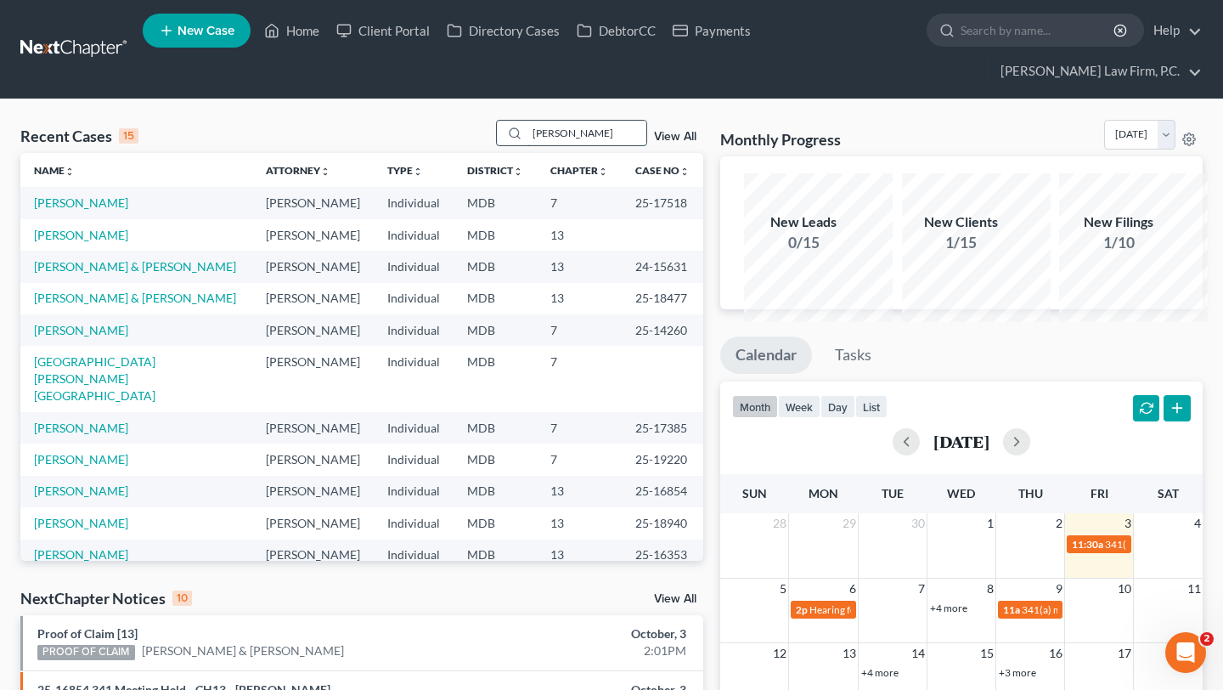
type input "yaniga"
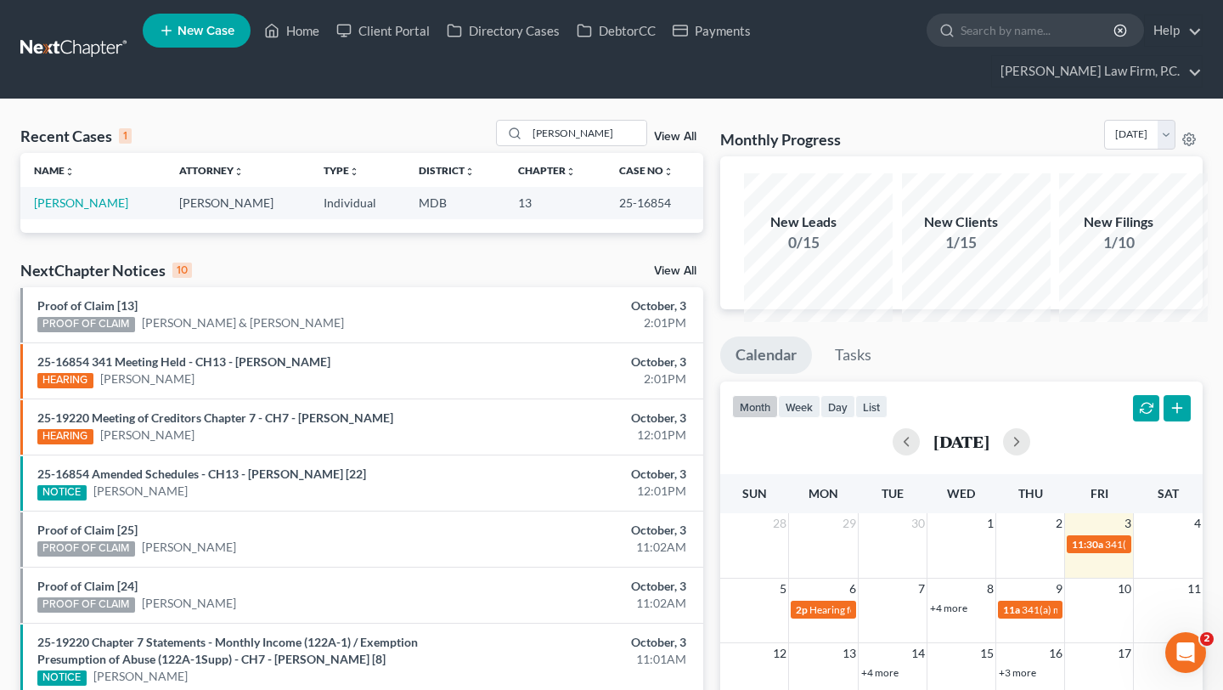
click at [75, 218] on td "[PERSON_NAME]" at bounding box center [92, 202] width 145 height 31
drag, startPoint x: 679, startPoint y: 245, endPoint x: 617, endPoint y: 245, distance: 62.8
click at [617, 218] on td "25-16854" at bounding box center [655, 202] width 98 height 31
copy td "25-16854"
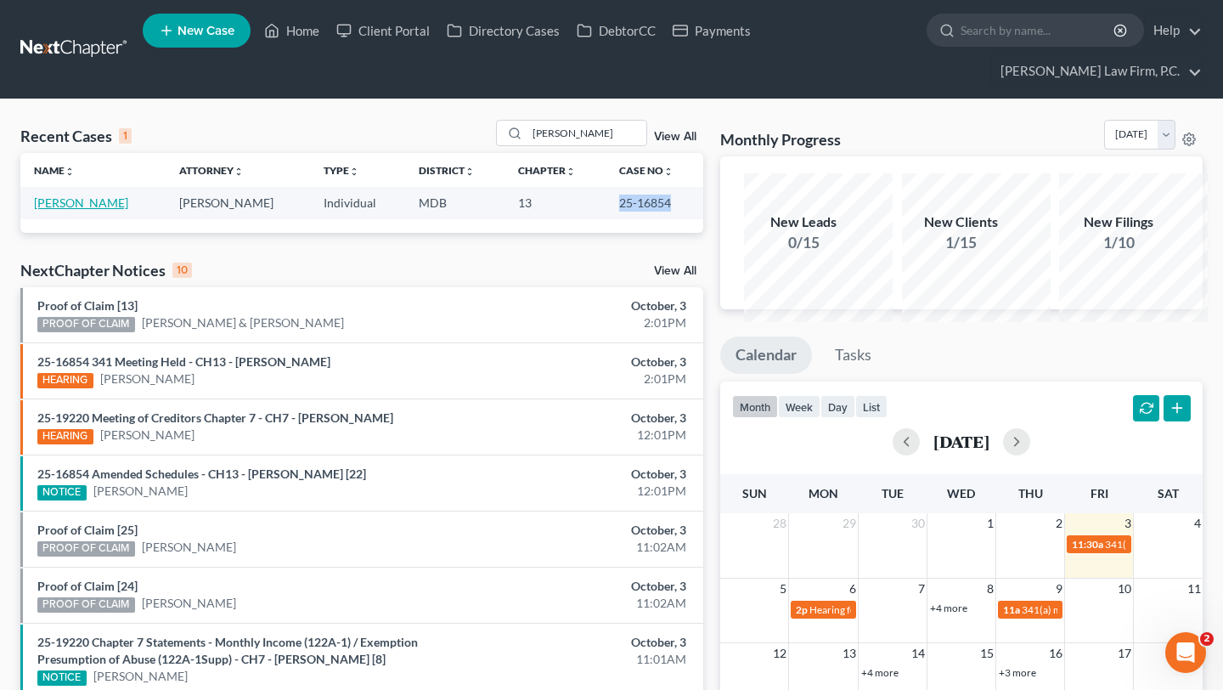
click at [68, 210] on link "[PERSON_NAME]" at bounding box center [81, 202] width 94 height 14
click at [59, 210] on link "[PERSON_NAME]" at bounding box center [81, 202] width 94 height 14
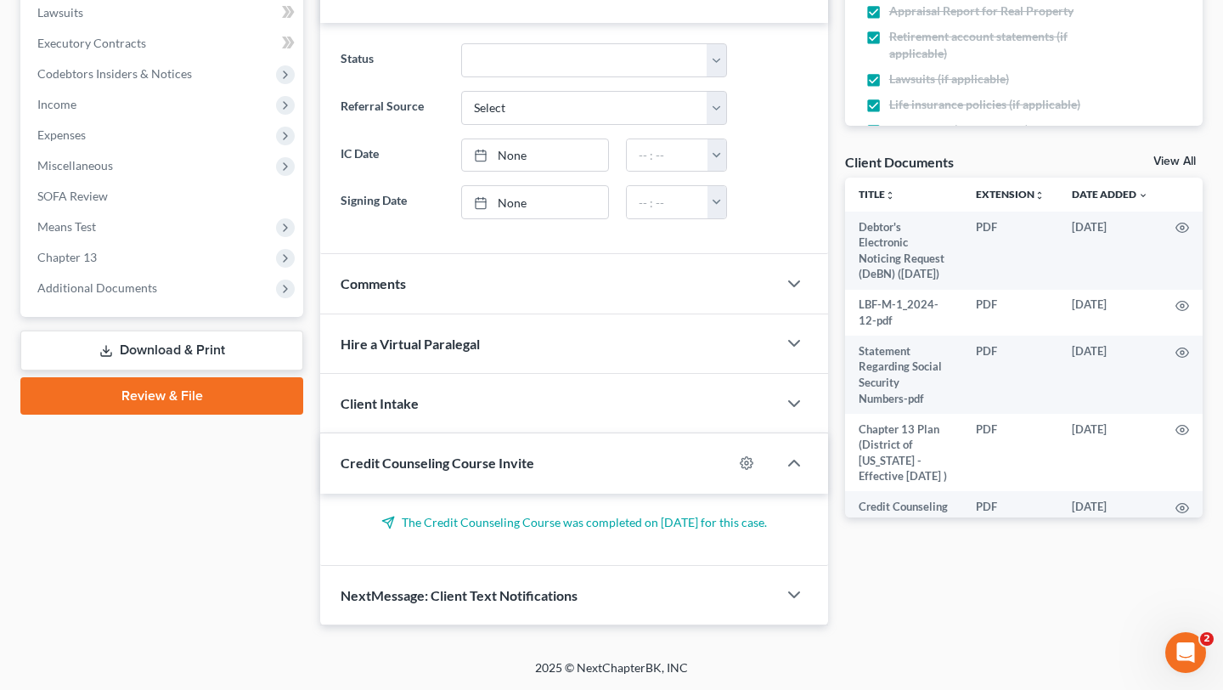
scroll to position [613, 0]
click at [175, 303] on span "Additional Documents" at bounding box center [163, 288] width 279 height 31
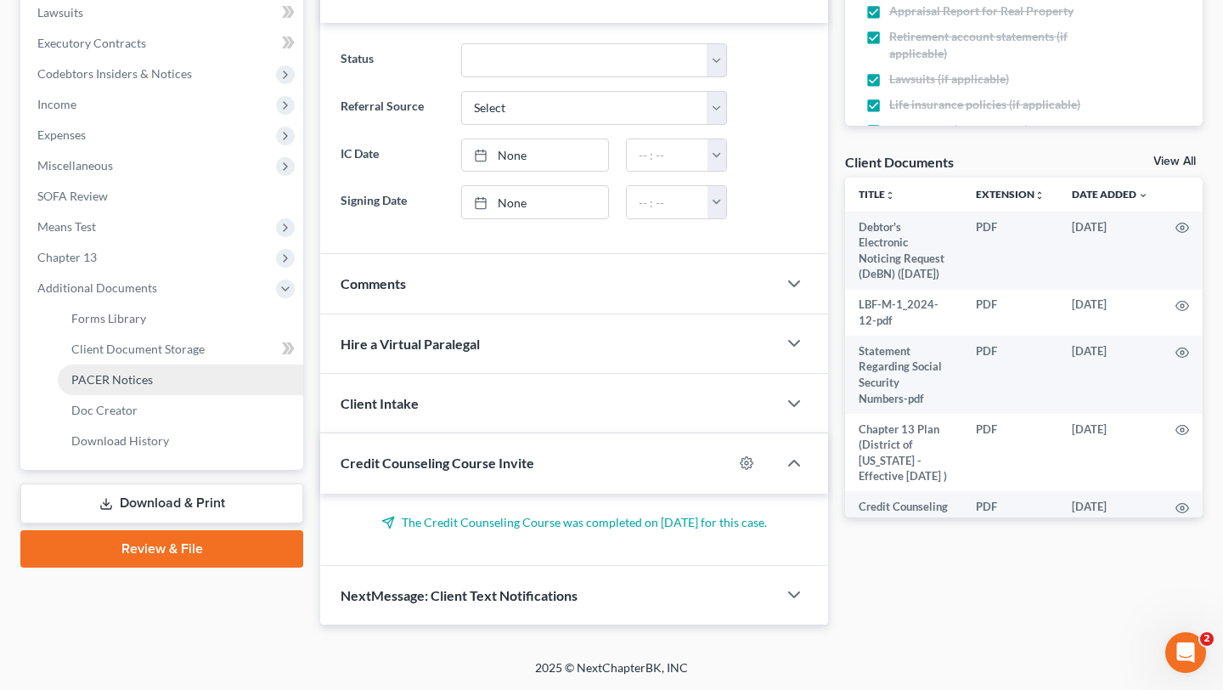
click at [190, 395] on link "PACER Notices" at bounding box center [180, 379] width 245 height 31
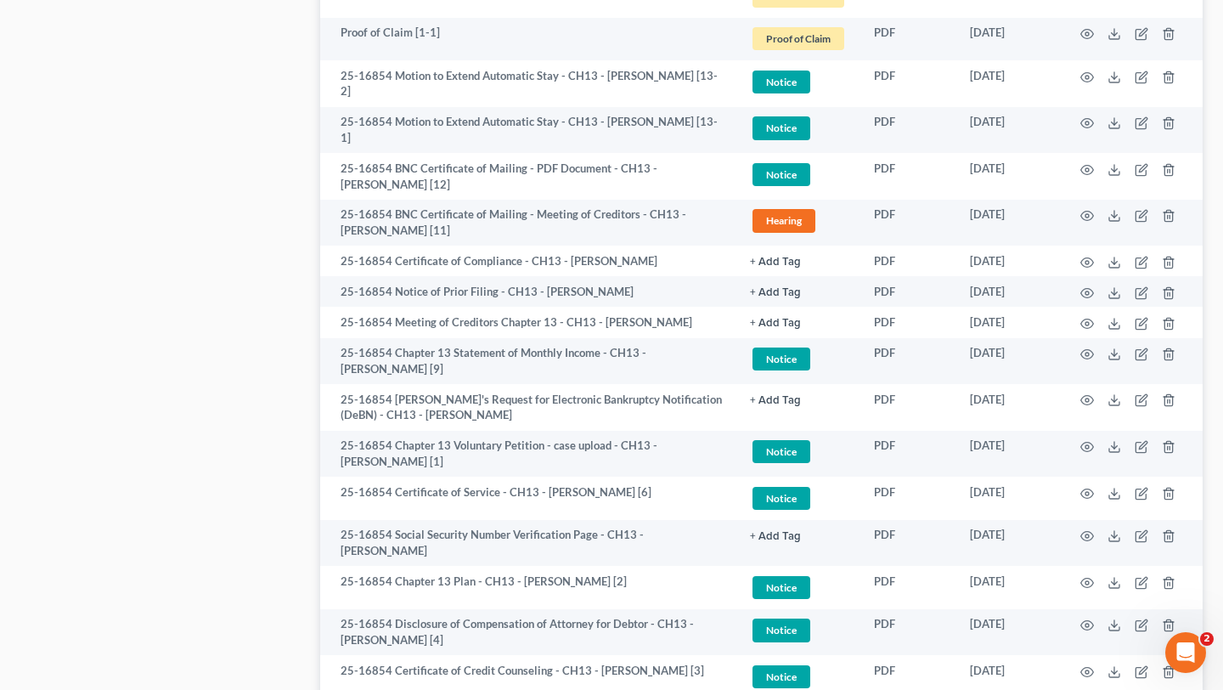
scroll to position [1253, 0]
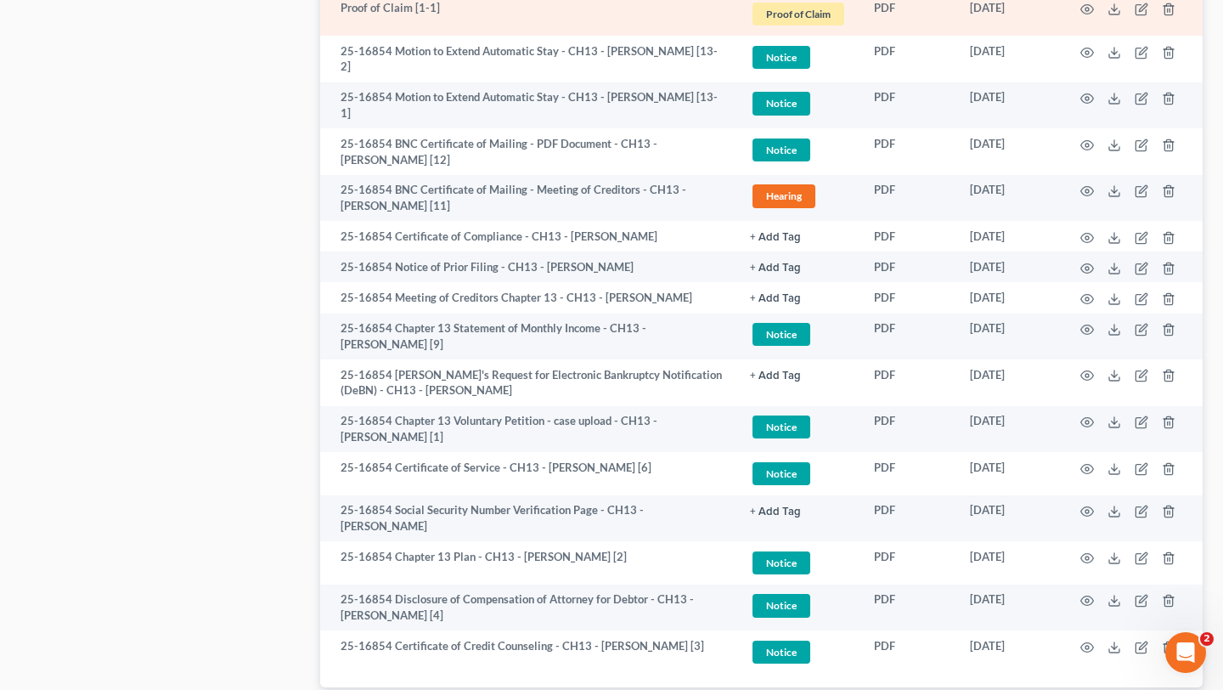
click at [1060, 37] on td at bounding box center [1131, 14] width 143 height 43
click at [1080, 16] on icon "button" at bounding box center [1087, 10] width 14 height 14
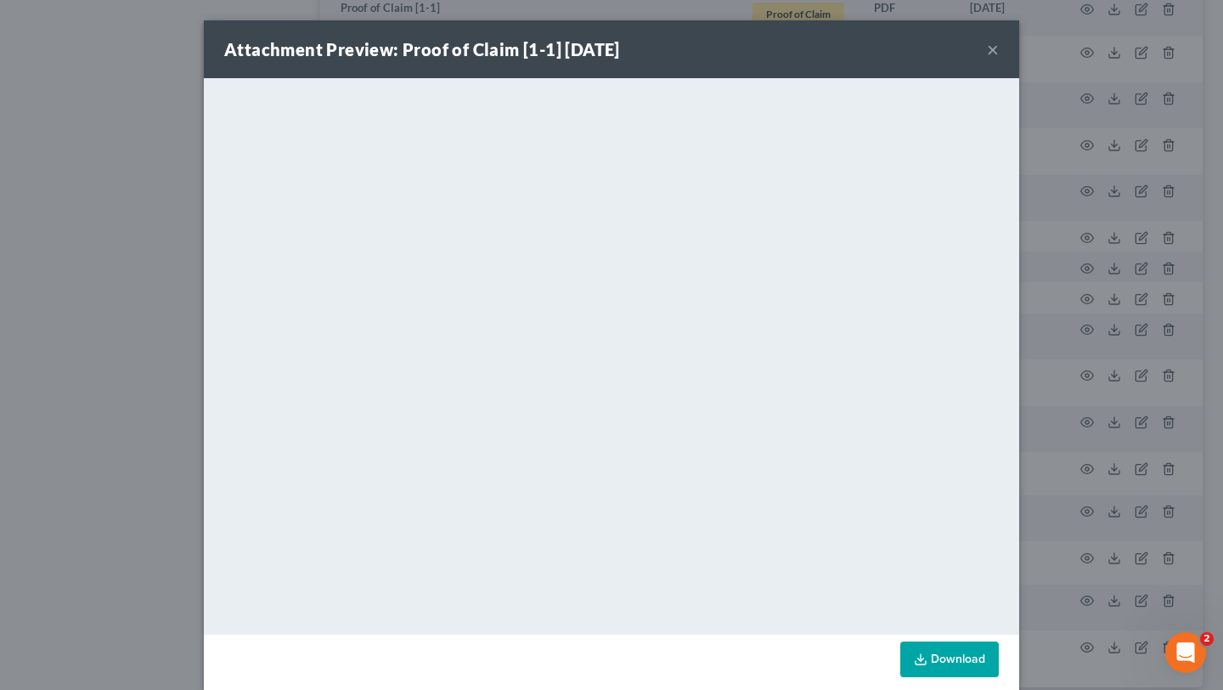
click at [1019, 58] on div "Attachment Preview: Proof of Claim [1-1] 08/05/2025 ×" at bounding box center [611, 49] width 815 height 58
click at [999, 59] on button "×" at bounding box center [993, 49] width 12 height 20
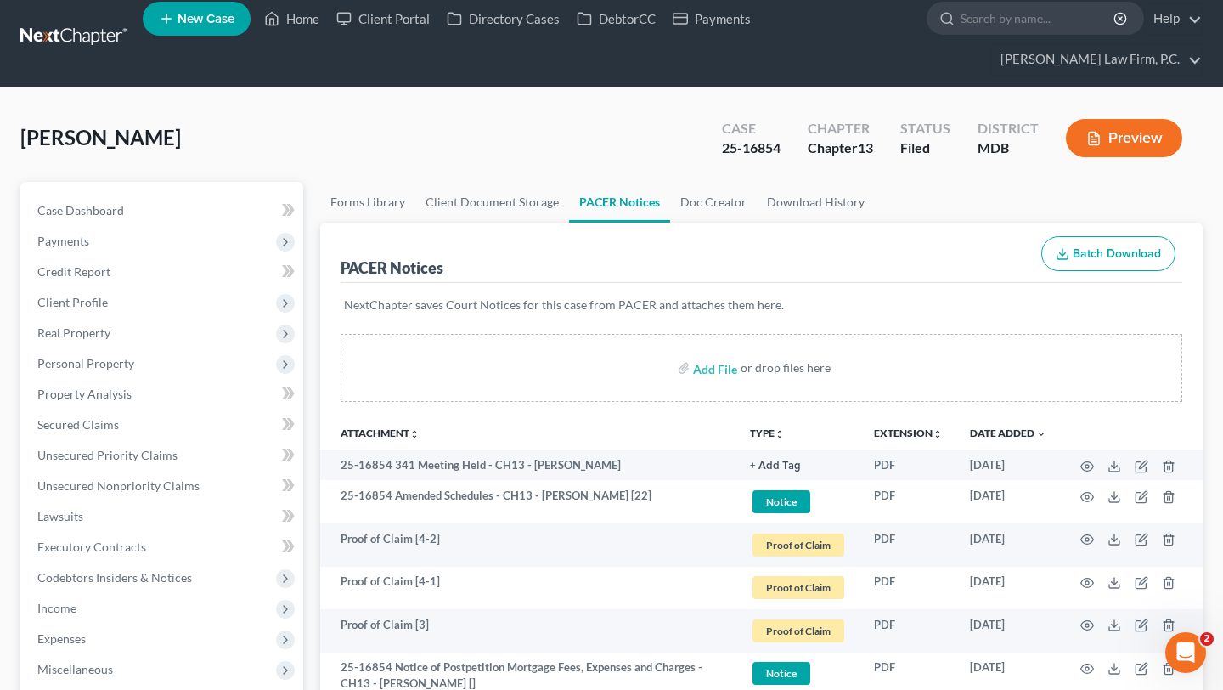
scroll to position [0, 0]
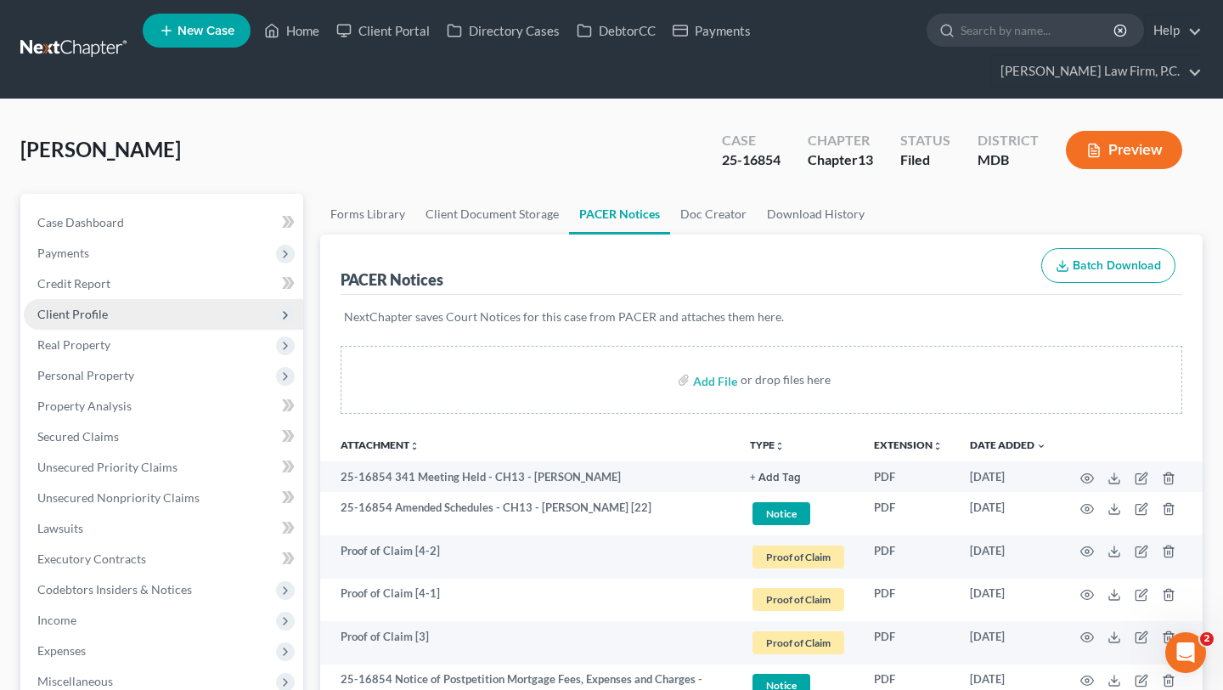
click at [149, 330] on span "Client Profile" at bounding box center [163, 314] width 279 height 31
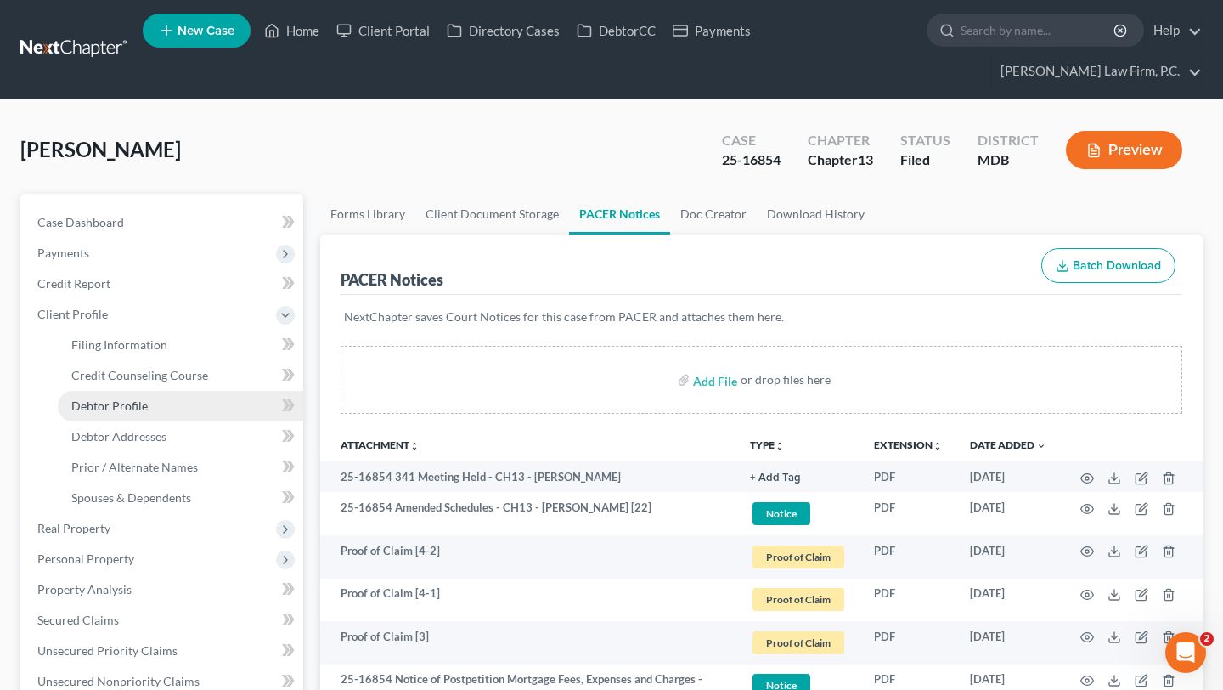
click at [148, 413] on span "Debtor Profile" at bounding box center [109, 405] width 76 height 14
select select "2"
select select "1"
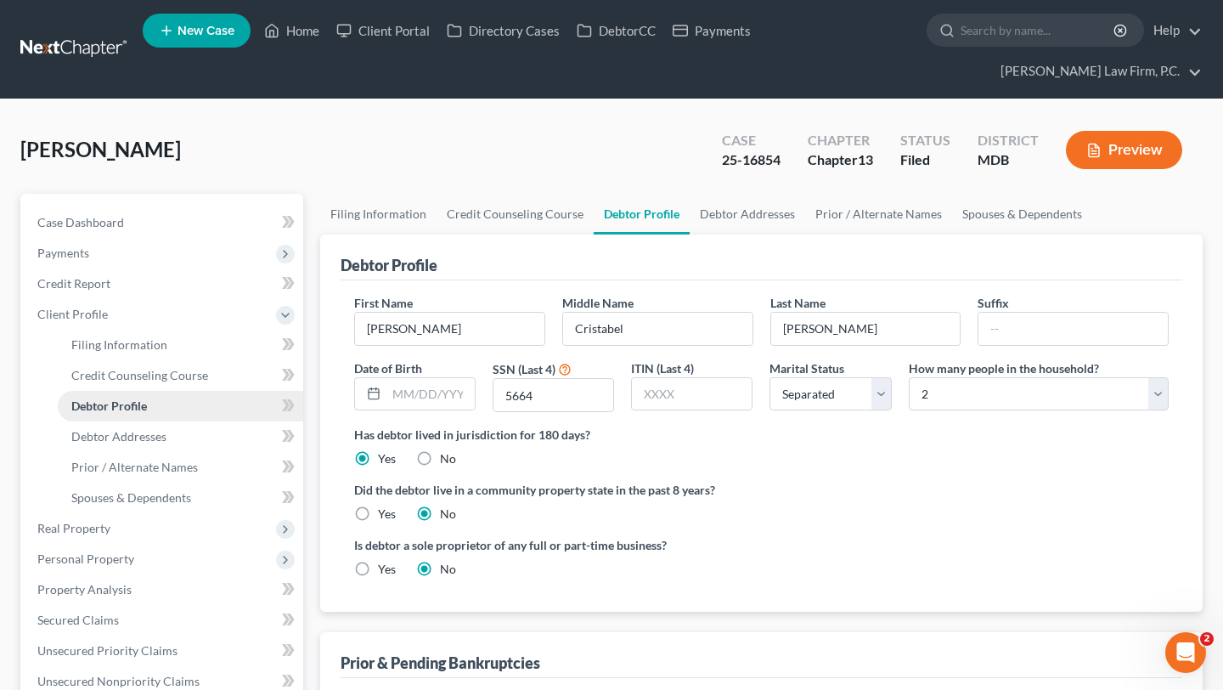
radio input "true"
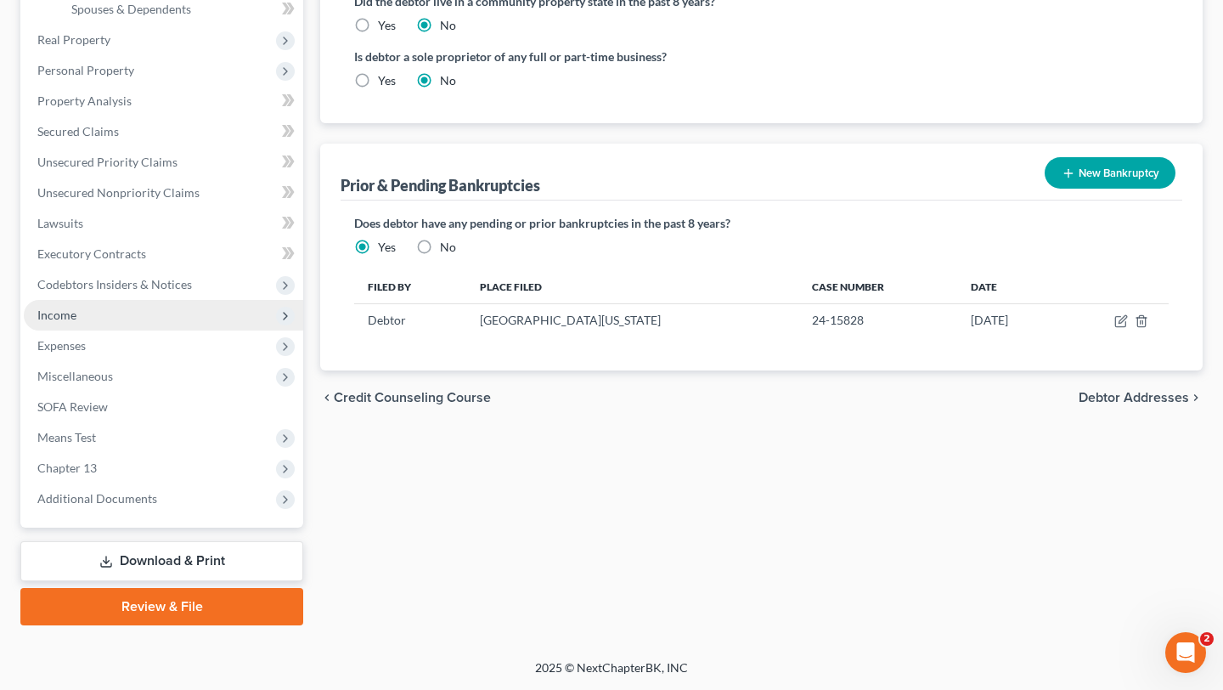
scroll to position [769, 0]
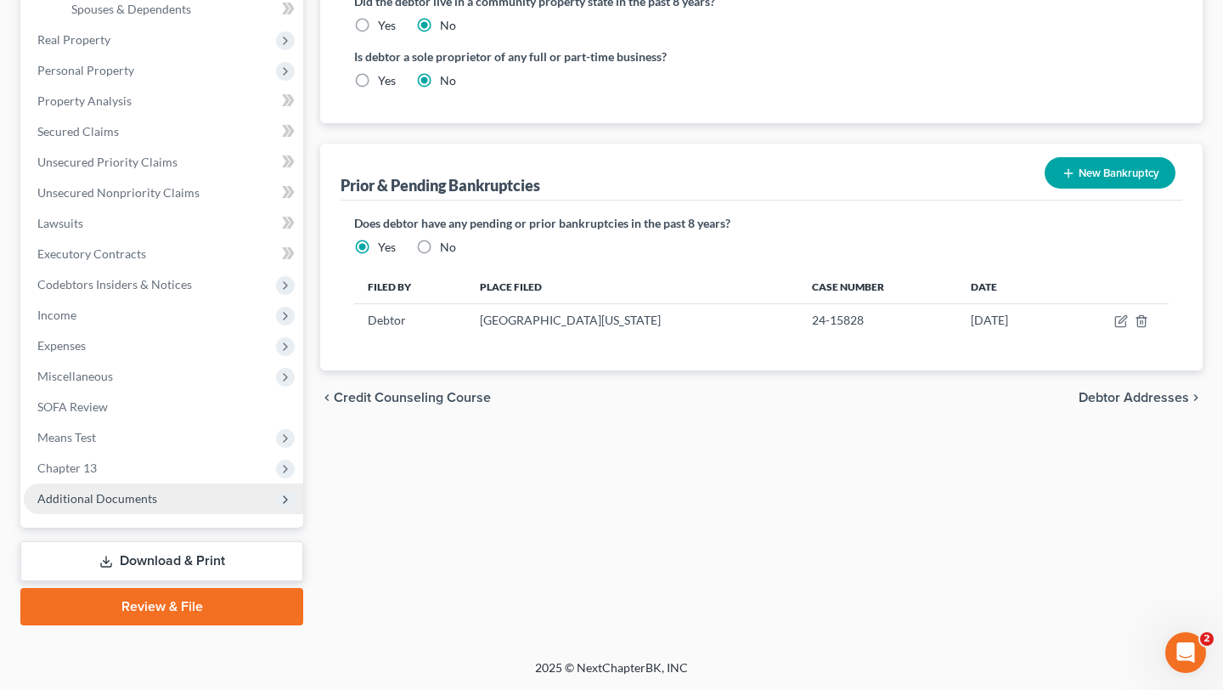
click at [135, 491] on span "Additional Documents" at bounding box center [97, 498] width 120 height 14
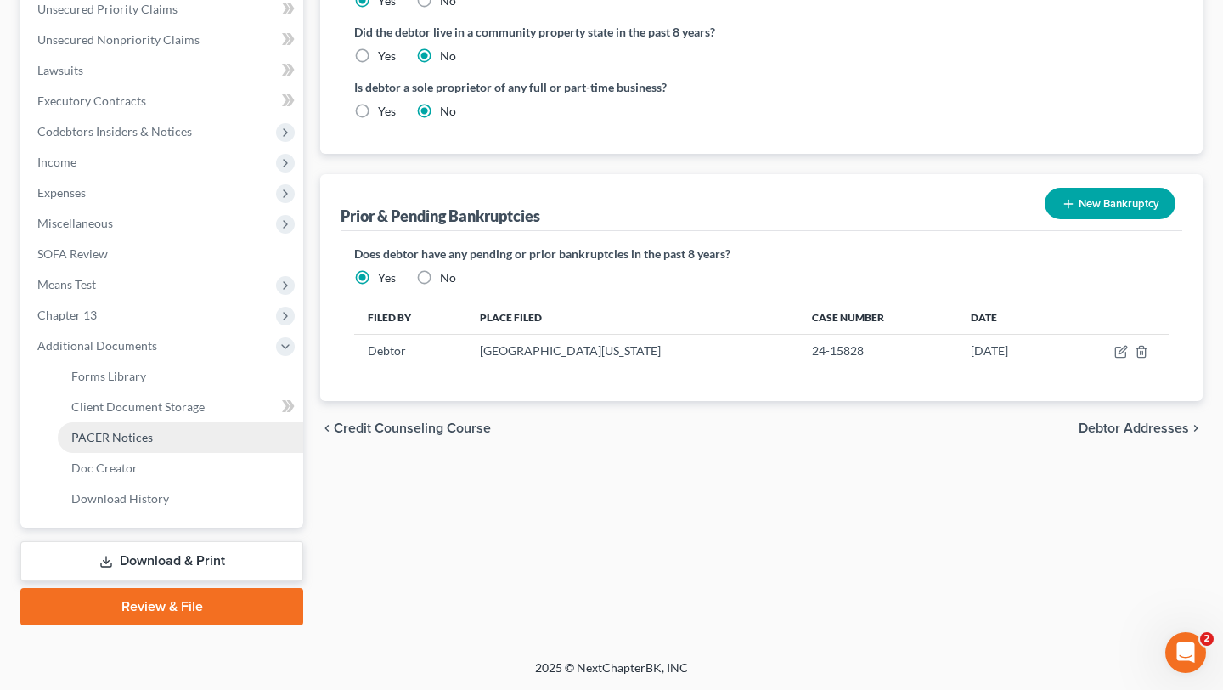
click at [153, 444] on span "PACER Notices" at bounding box center [112, 437] width 82 height 14
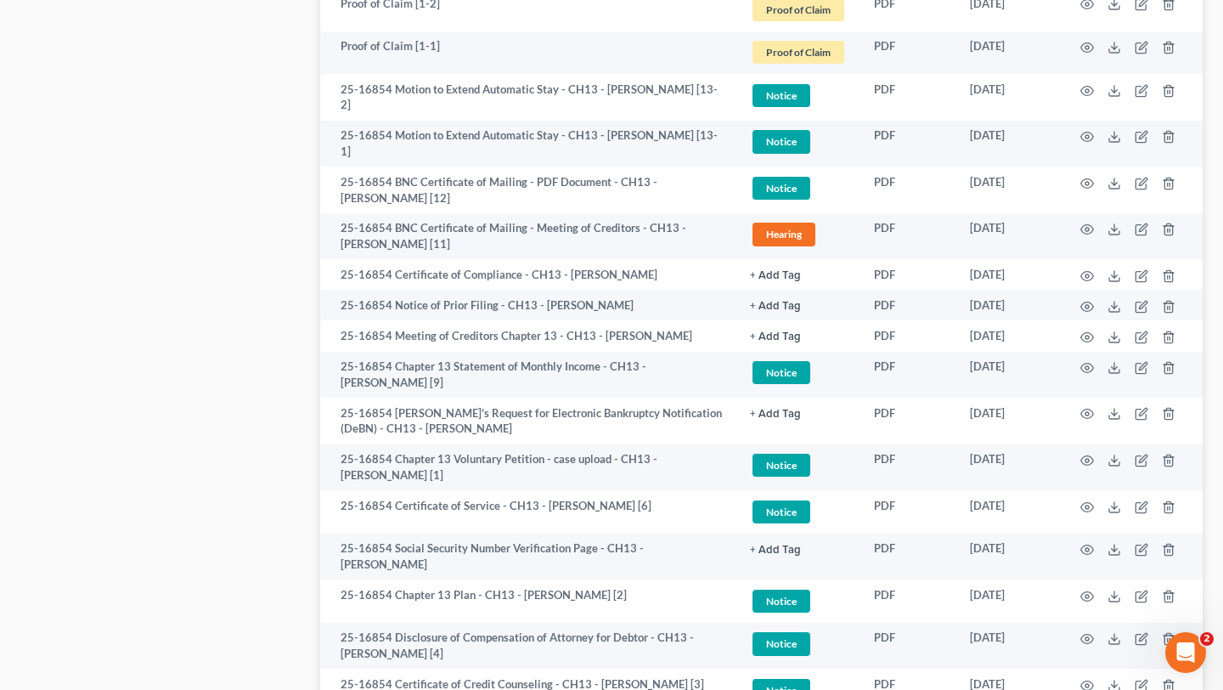
scroll to position [1266, 0]
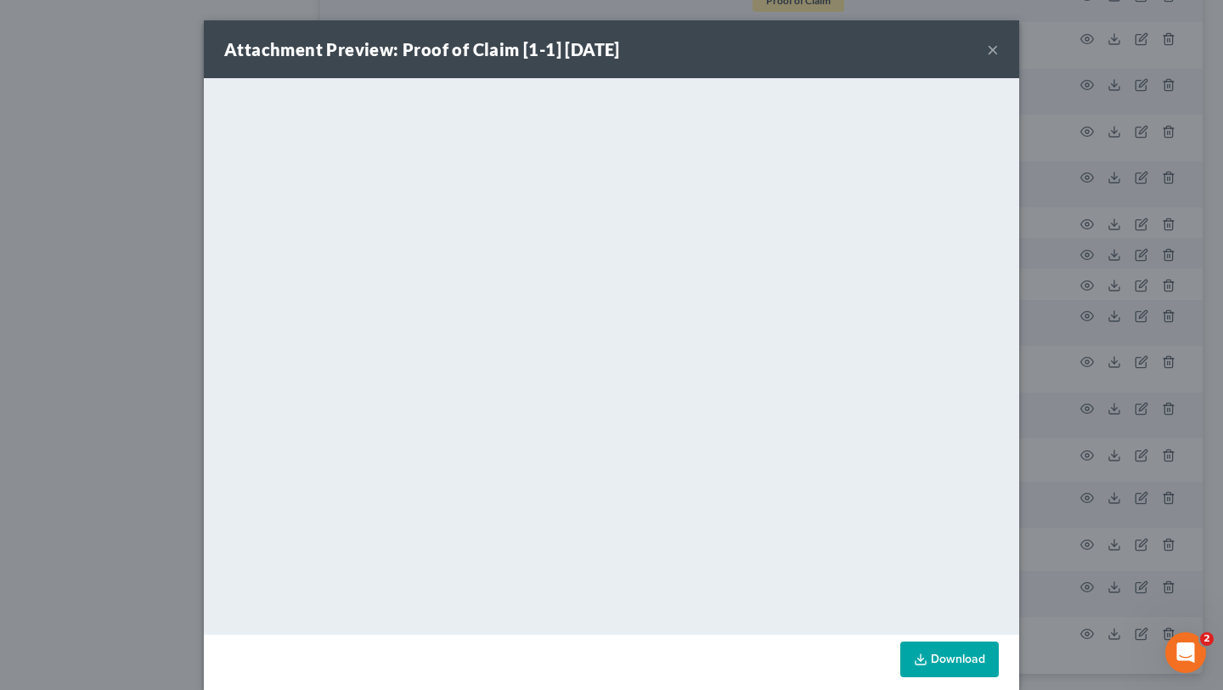
click at [999, 59] on button "×" at bounding box center [993, 49] width 12 height 20
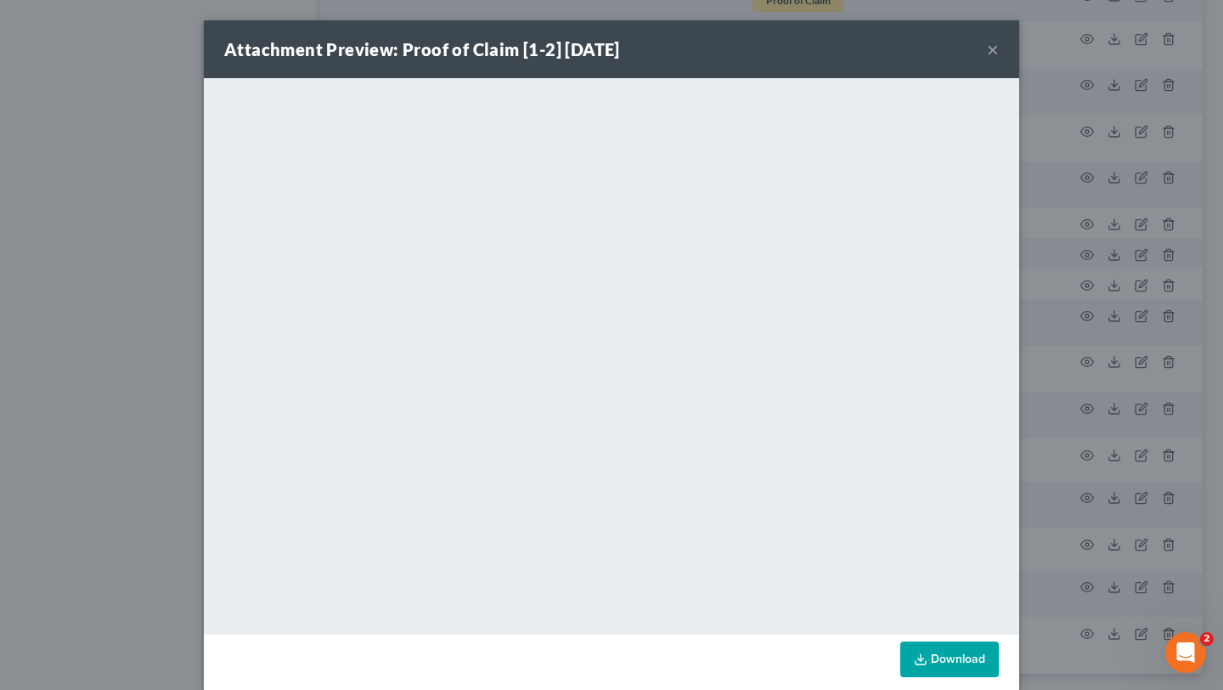
scroll to position [58, 0]
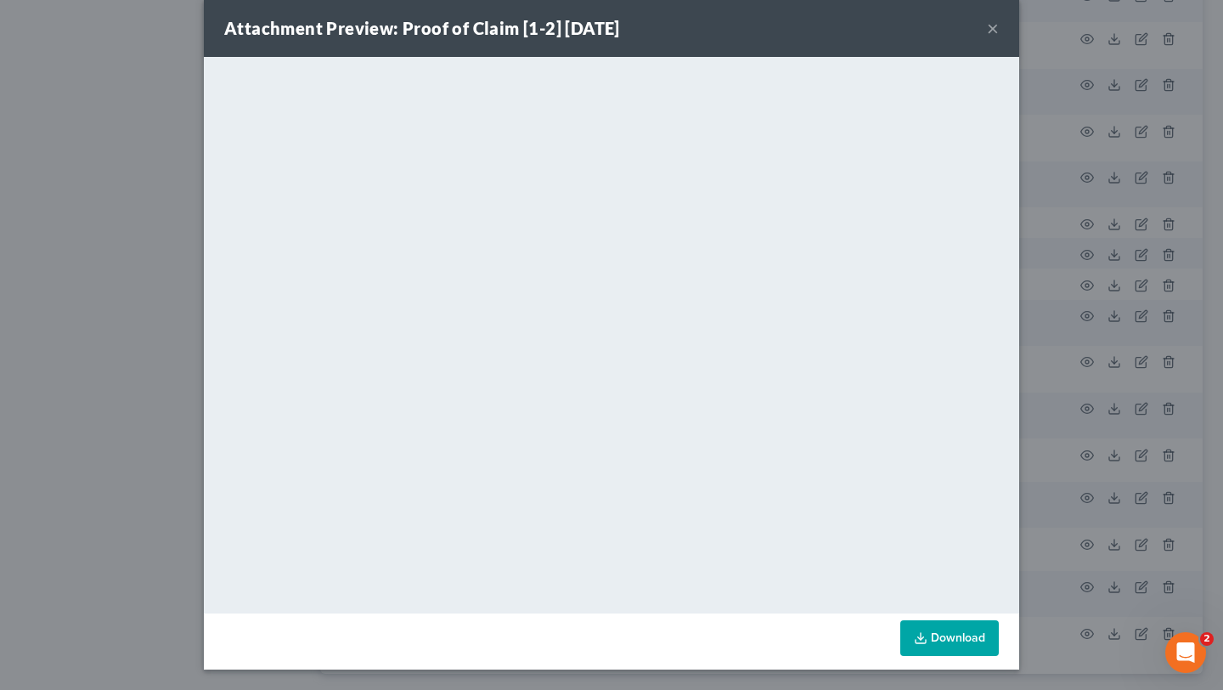
click at [999, 18] on button "×" at bounding box center [993, 28] width 12 height 20
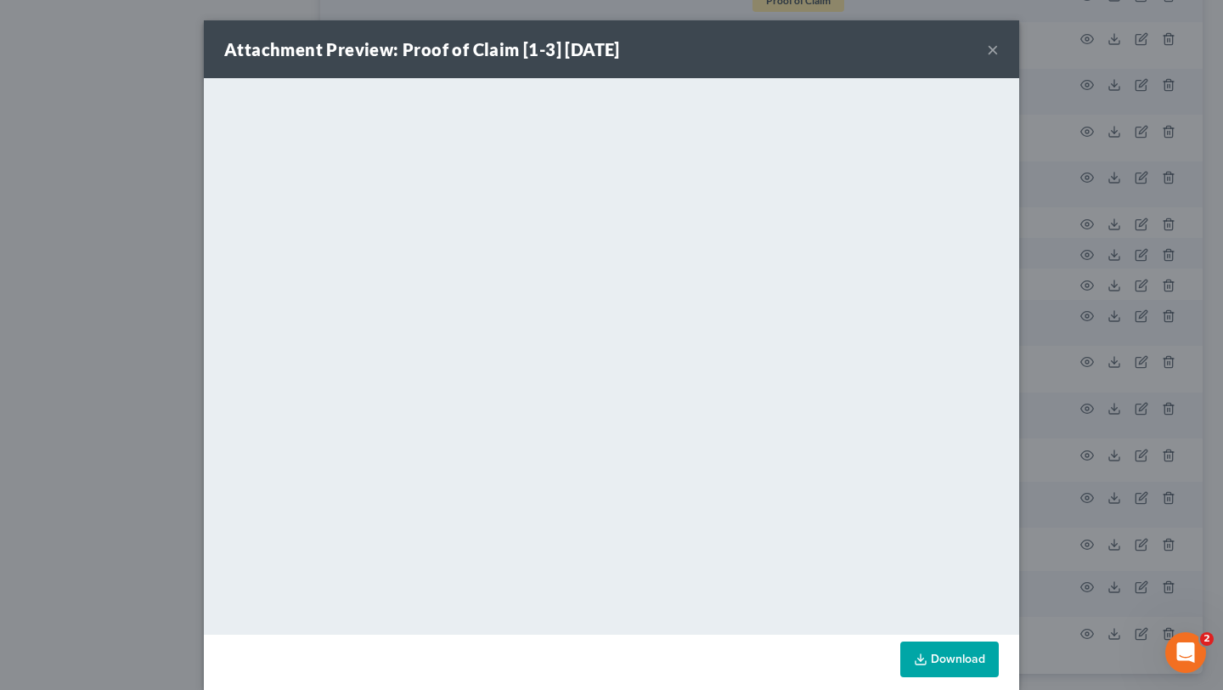
click at [999, 59] on button "×" at bounding box center [993, 49] width 12 height 20
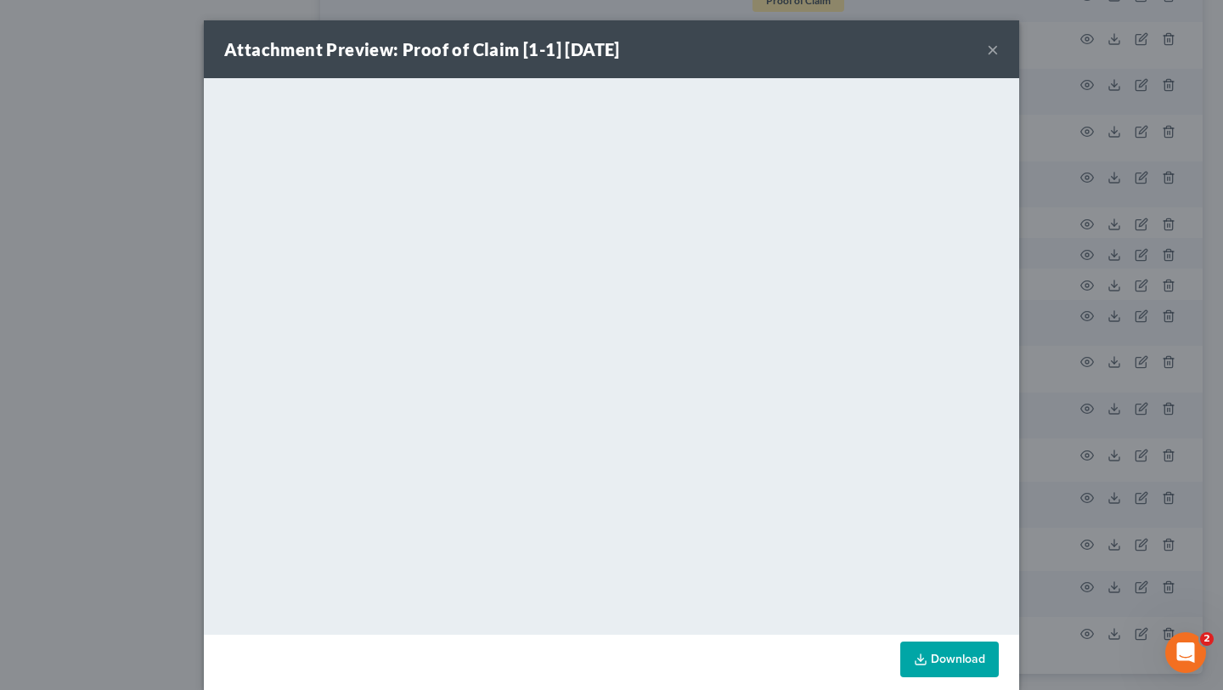
click at [1019, 63] on div "Attachment Preview: Proof of Claim [1-1] 08/05/2025 ×" at bounding box center [611, 49] width 815 height 58
click at [999, 59] on button "×" at bounding box center [993, 49] width 12 height 20
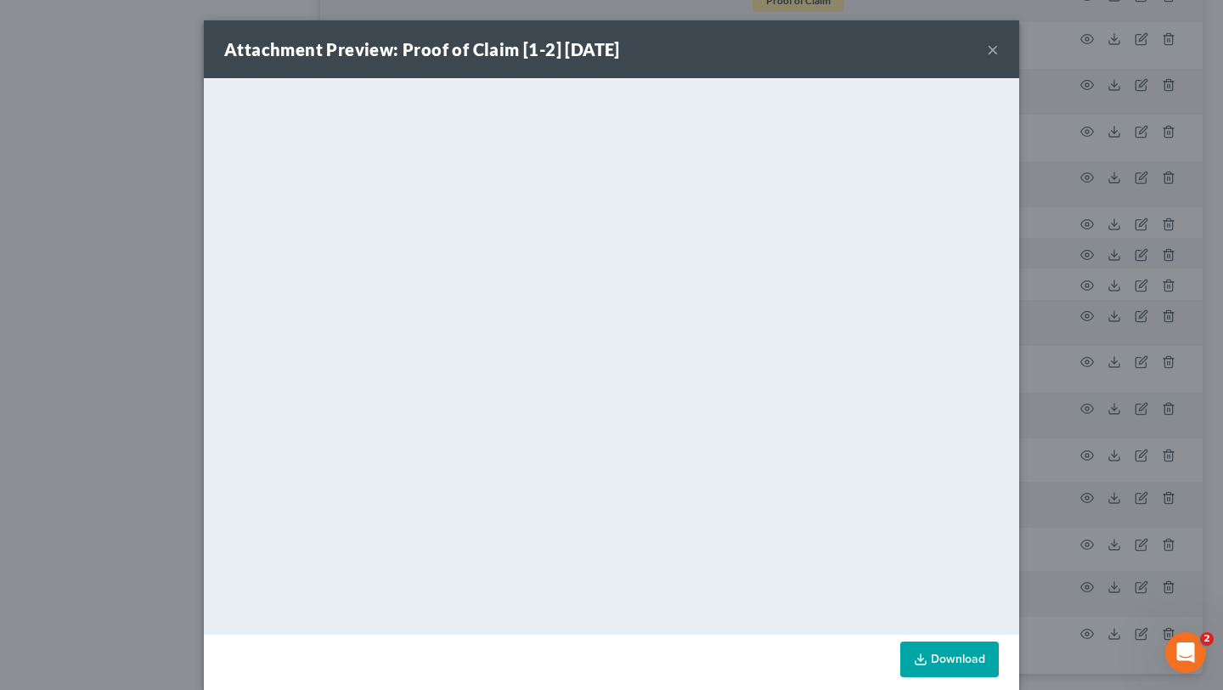
click at [999, 59] on button "×" at bounding box center [993, 49] width 12 height 20
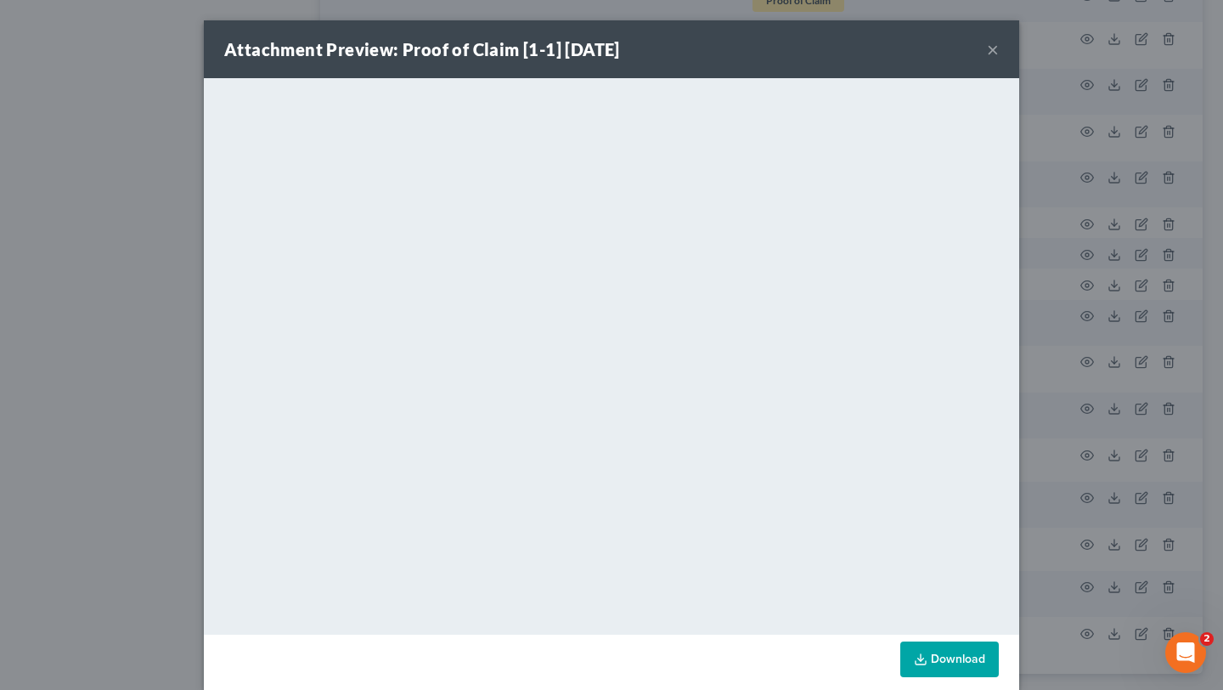
click at [999, 59] on button "×" at bounding box center [993, 49] width 12 height 20
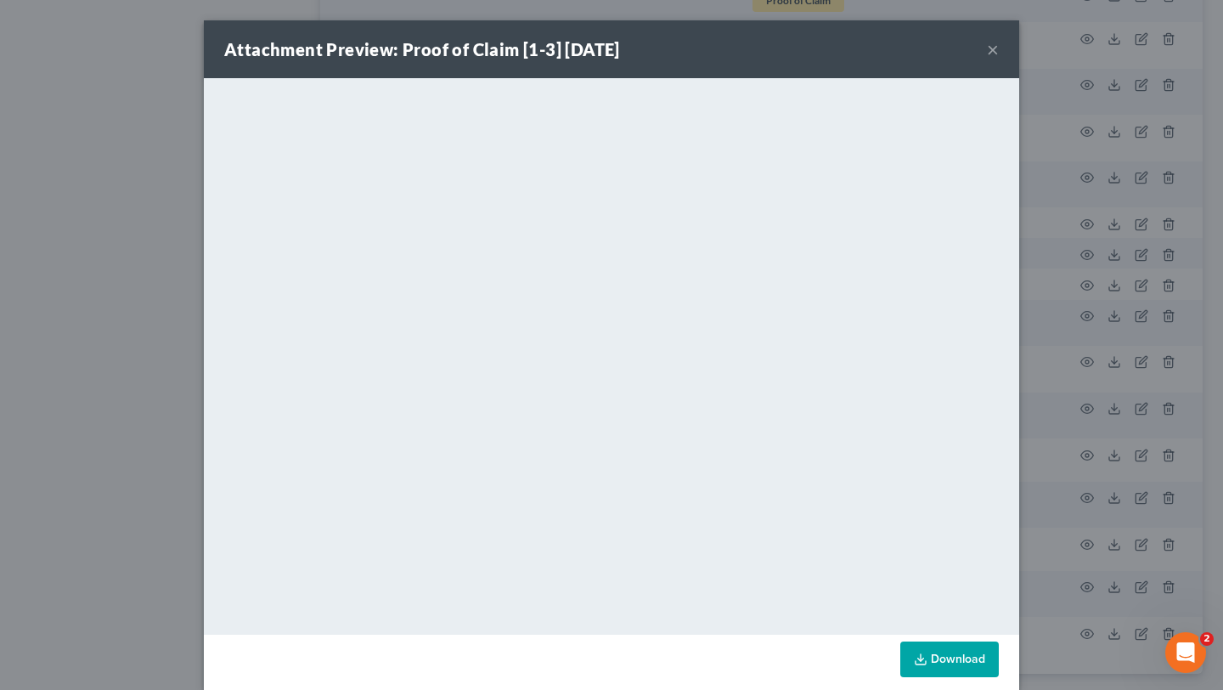
click at [999, 59] on button "×" at bounding box center [993, 49] width 12 height 20
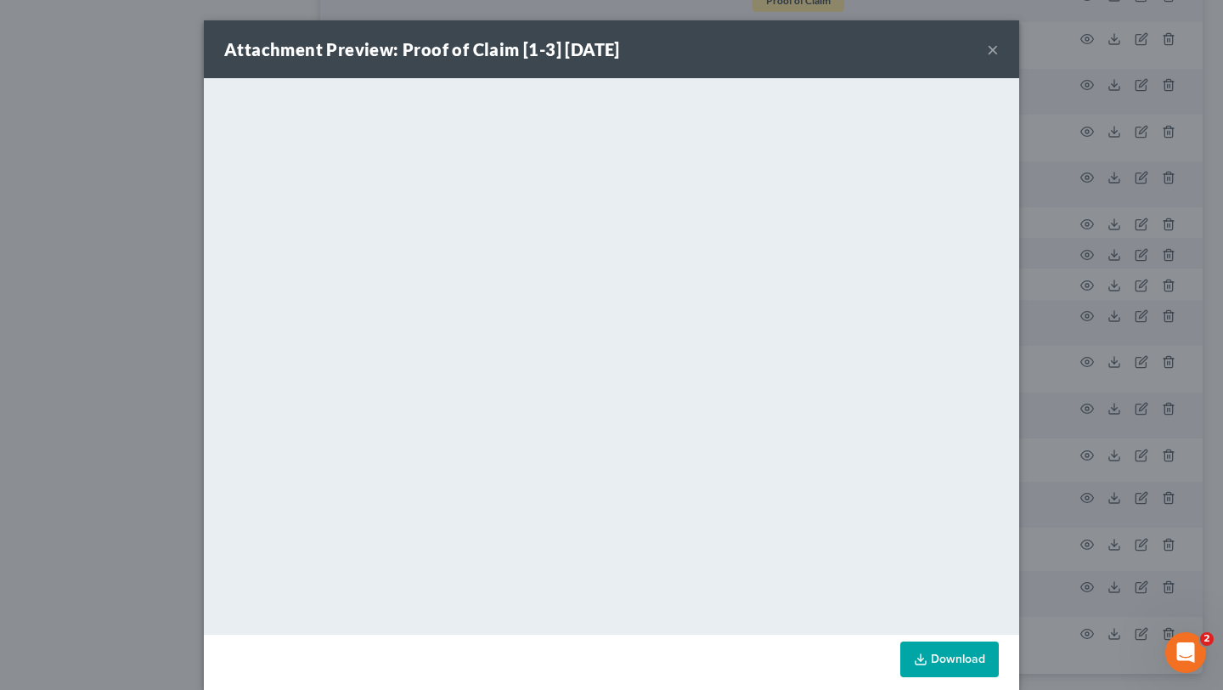
click at [999, 48] on button "×" at bounding box center [993, 49] width 12 height 20
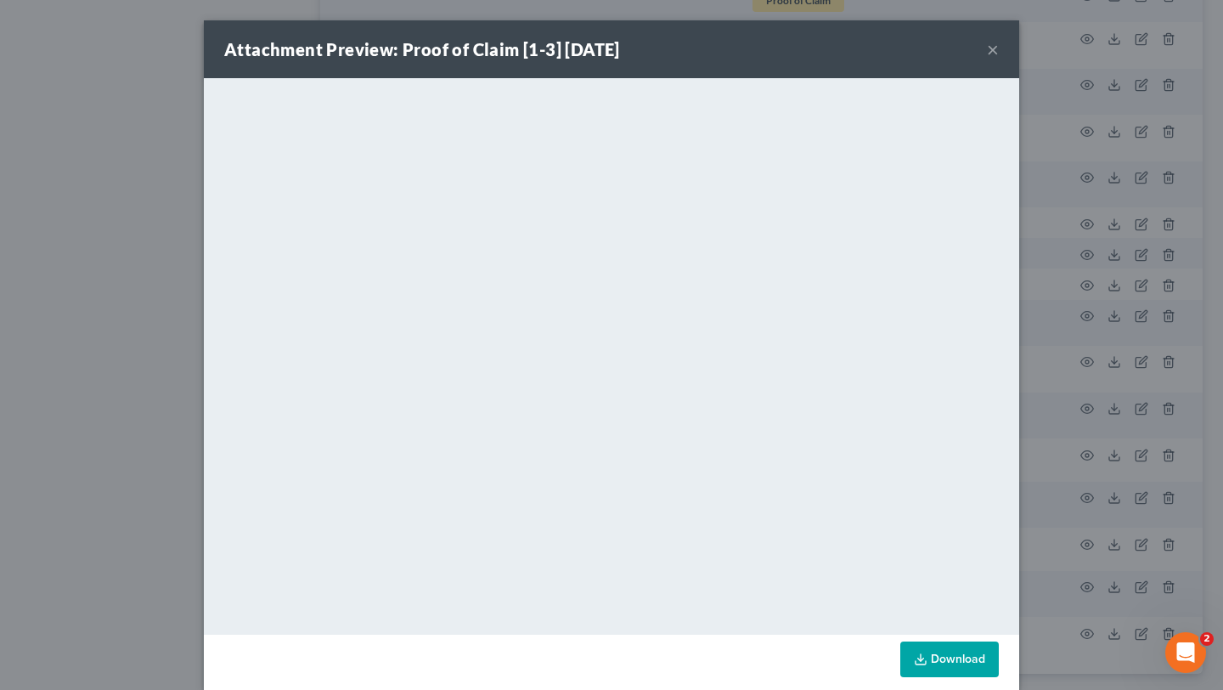
click at [999, 59] on button "×" at bounding box center [993, 49] width 12 height 20
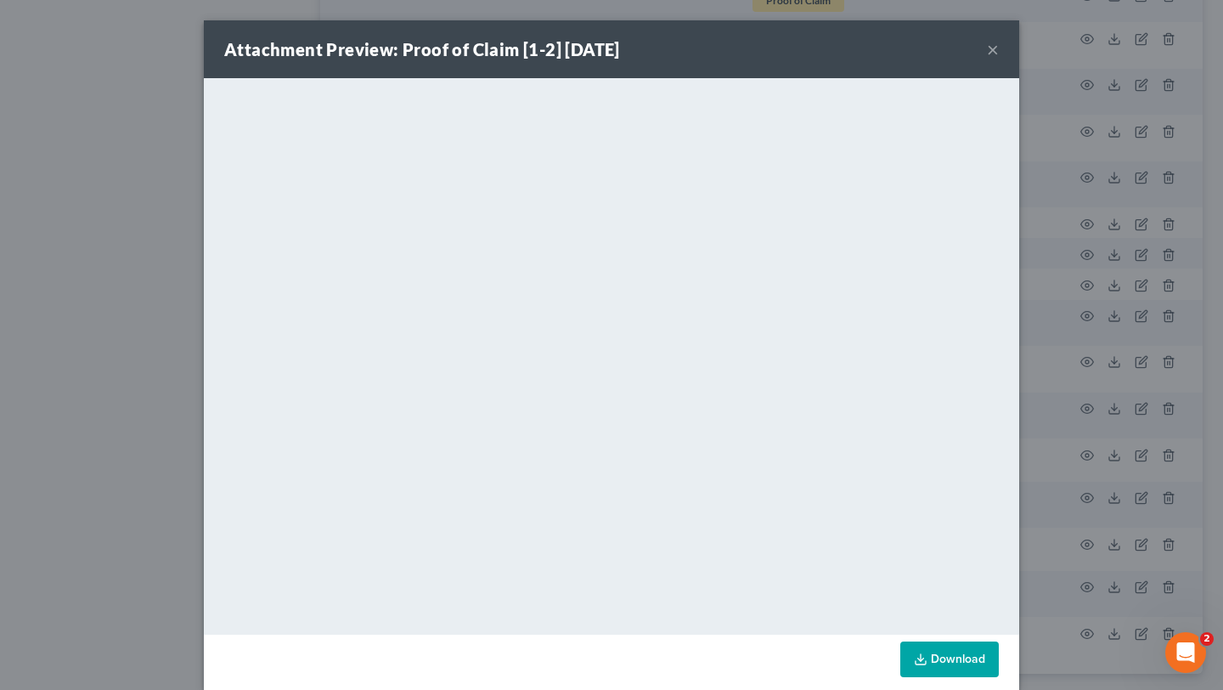
click at [1019, 56] on div "Attachment Preview: Proof of Claim [1-2] 08/05/2025 ×" at bounding box center [611, 49] width 815 height 58
click at [999, 59] on button "×" at bounding box center [993, 49] width 12 height 20
